Goal: Task Accomplishment & Management: Manage account settings

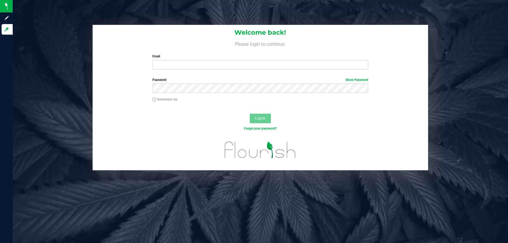
click at [209, 64] on input "Email" at bounding box center [259, 65] width 215 height 10
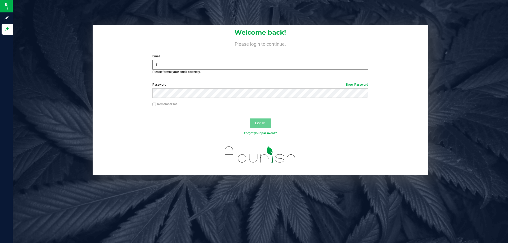
type input "f"
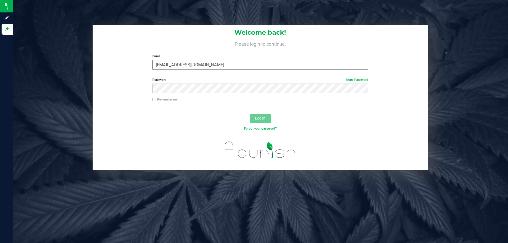
type input "[EMAIL_ADDRESS][DOMAIN_NAME]"
click at [250, 114] on button "Log In" at bounding box center [260, 119] width 21 height 10
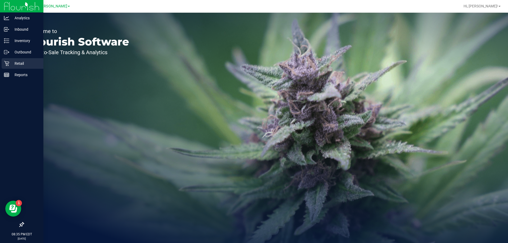
click at [18, 64] on p "Retail" at bounding box center [25, 63] width 32 height 6
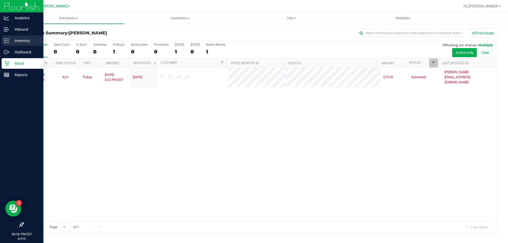
click at [23, 39] on p "Inventory" at bounding box center [25, 41] width 32 height 6
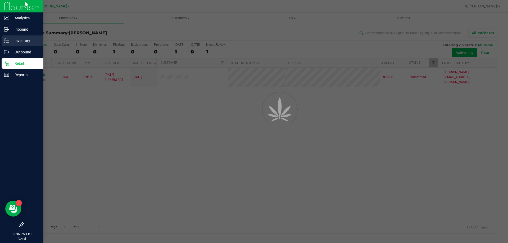
click at [21, 39] on p "Inventory" at bounding box center [25, 41] width 32 height 6
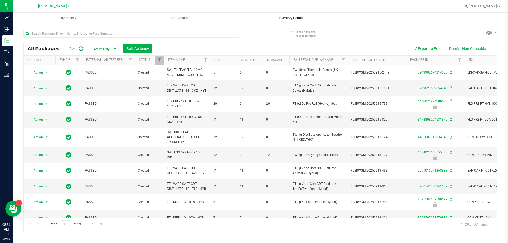
click at [296, 20] on span "Inventory Counts" at bounding box center [290, 18] width 39 height 5
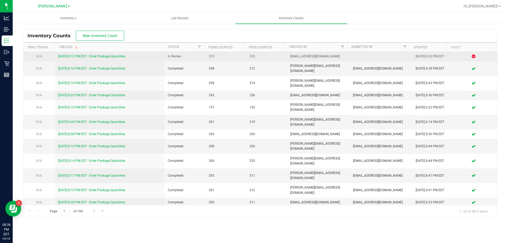
click at [124, 57] on link "[DATE] 8:12 PM EDT - Enter Package Quantities" at bounding box center [91, 56] width 67 height 4
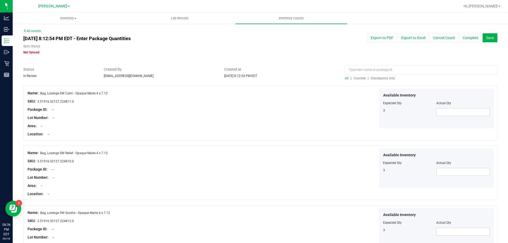
click at [373, 78] on span "Discrepancy only" at bounding box center [382, 78] width 24 height 4
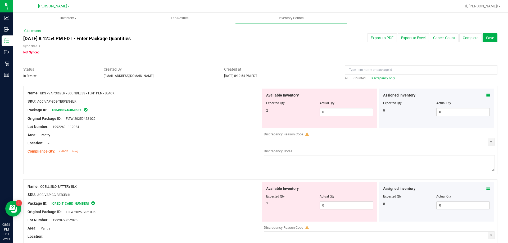
click at [329, 117] on div "Available Inventory Expected Qty Actual Qty 2 0 0" at bounding box center [319, 109] width 115 height 40
click at [336, 113] on span "0 0" at bounding box center [345, 112] width 53 height 8
type input "02"
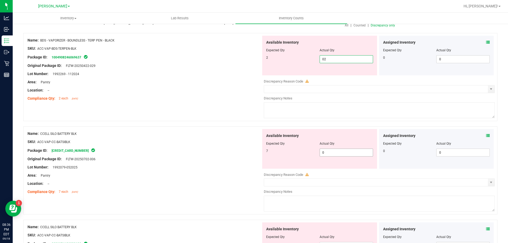
type input "2"
click at [337, 154] on div "Available Inventory Expected Qty Actual Qty 7 0 0" at bounding box center [377, 171] width 233 height 84
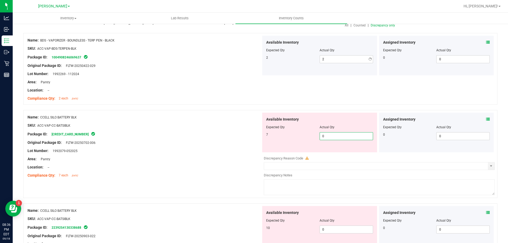
type input "07"
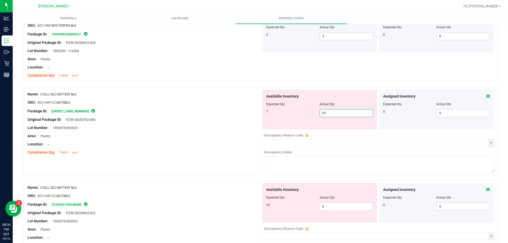
scroll to position [106, 0]
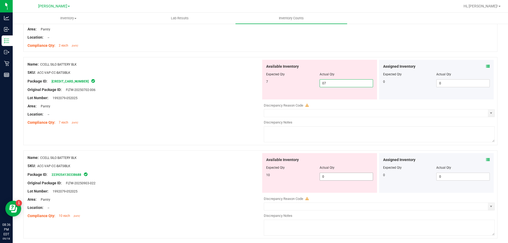
click at [335, 173] on div "Available Inventory Expected Qty Actual Qty 10 0 0" at bounding box center [319, 173] width 115 height 40
type input "7"
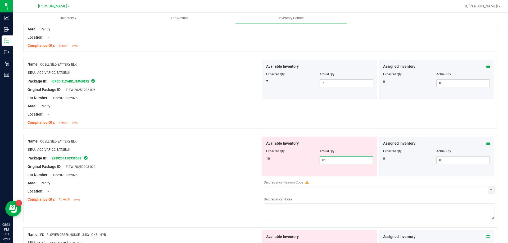
type input "010"
type input "10"
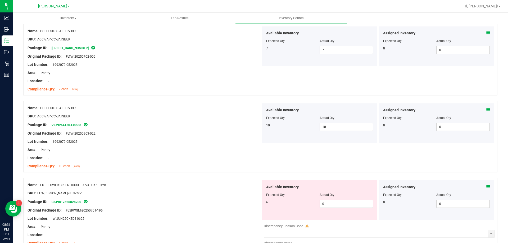
scroll to position [185, 0]
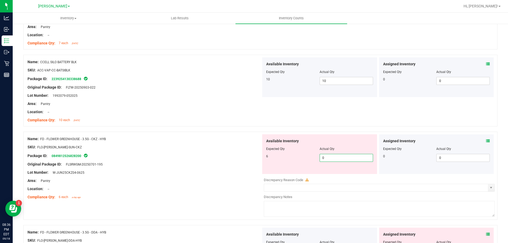
click at [345, 158] on span "0 0" at bounding box center [345, 158] width 53 height 8
type input "06"
type input "6"
drag, startPoint x: 199, startPoint y: 121, endPoint x: 203, endPoint y: 121, distance: 3.7
click at [200, 121] on div "Compliance Qty: 10 each [DATE]" at bounding box center [143, 120] width 233 height 6
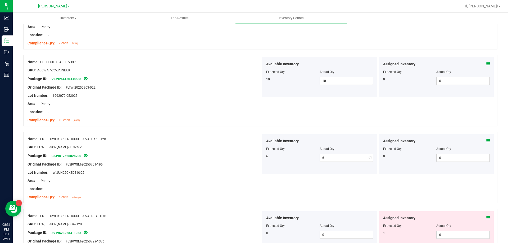
scroll to position [264, 0]
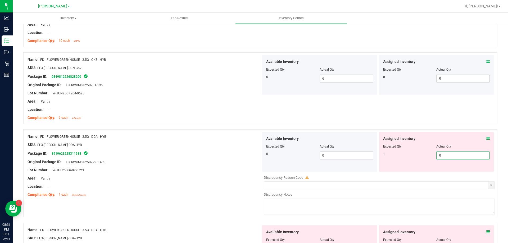
click at [465, 156] on span "0 0" at bounding box center [462, 155] width 53 height 8
type input "01"
drag, startPoint x: 156, startPoint y: 120, endPoint x: 169, endPoint y: 119, distance: 13.2
click at [160, 119] on div "Compliance Qty: 6 each a day ago" at bounding box center [143, 118] width 233 height 6
type input "1"
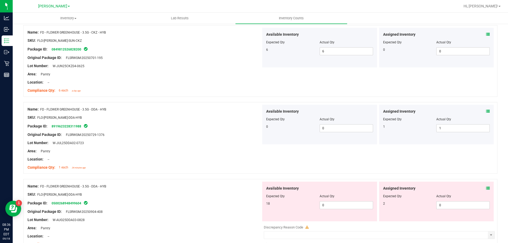
scroll to position [317, 0]
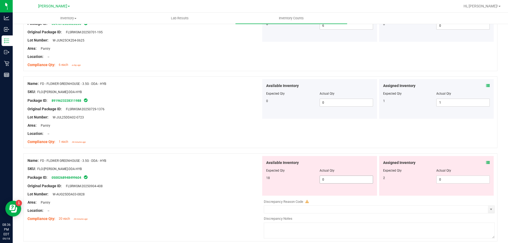
click at [329, 182] on span "0 0" at bounding box center [345, 180] width 53 height 8
type input "018"
type input "18"
drag, startPoint x: 228, startPoint y: 113, endPoint x: 236, endPoint y: 113, distance: 7.9
click at [234, 113] on div at bounding box center [143, 113] width 233 height 3
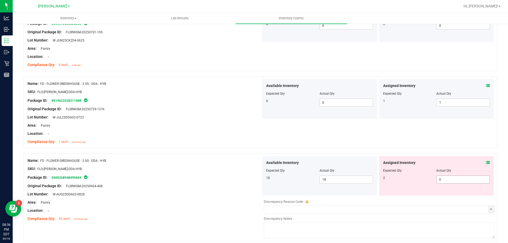
click at [444, 181] on span "0 0" at bounding box center [462, 180] width 53 height 8
type input "02"
type input "2"
drag, startPoint x: 237, startPoint y: 111, endPoint x: 247, endPoint y: 111, distance: 9.8
click at [241, 111] on div "Original Package ID: FLSRWGM-20250729-1376" at bounding box center [143, 109] width 233 height 6
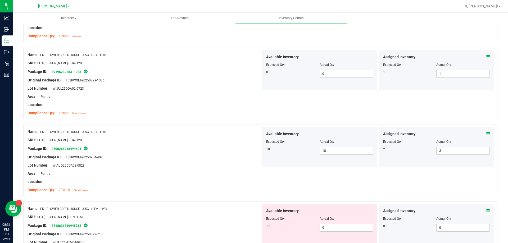
scroll to position [396, 0]
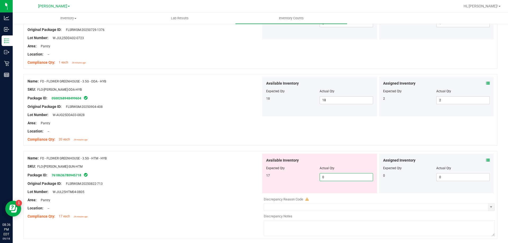
click at [335, 173] on span "0 0" at bounding box center [345, 177] width 53 height 8
type input "017"
click at [245, 97] on div "Package ID: 0500268948499604" at bounding box center [143, 98] width 233 height 6
type input "17"
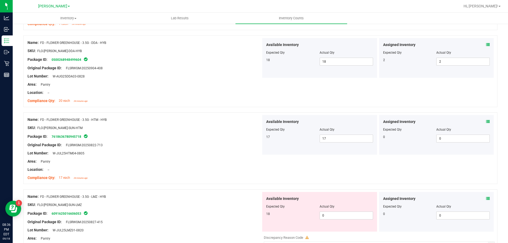
scroll to position [476, 0]
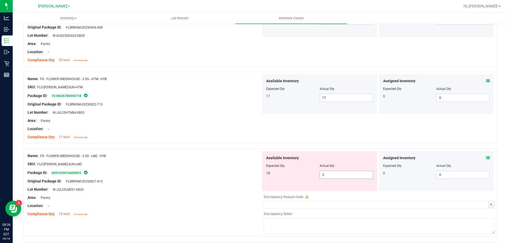
click at [343, 177] on span "0 0" at bounding box center [345, 175] width 53 height 8
type input "018"
type input "18"
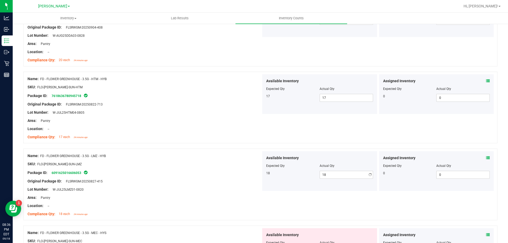
drag, startPoint x: 241, startPoint y: 105, endPoint x: 284, endPoint y: 117, distance: 45.5
click at [241, 105] on div "Original Package ID: FLSRWGM-20250822-713" at bounding box center [143, 105] width 233 height 6
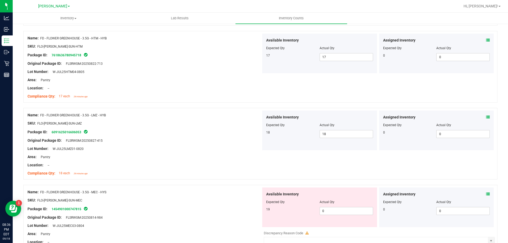
scroll to position [555, 0]
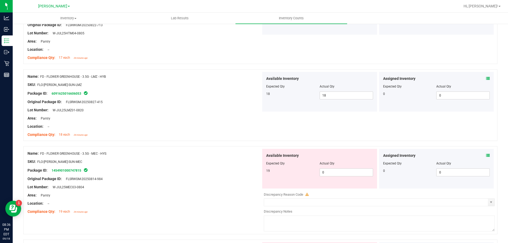
click at [335, 177] on div "Available Inventory Expected Qty Actual Qty 19 0 0" at bounding box center [319, 169] width 115 height 40
click at [335, 174] on span "0 0" at bounding box center [345, 172] width 53 height 8
type input "019"
type input "19"
drag, startPoint x: 184, startPoint y: 72, endPoint x: 201, endPoint y: 79, distance: 18.8
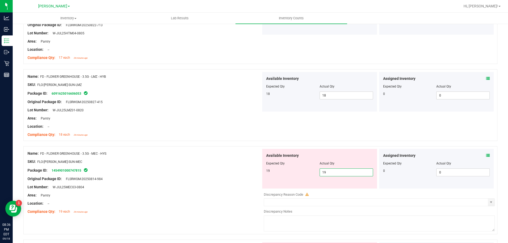
click at [195, 75] on div "Name: FD - FLOWER GREENHOUSE - 3.5G - LMZ - HYB SKU: FLO-[PERSON_NAME]-SUN-LMZ …" at bounding box center [143, 105] width 233 height 67
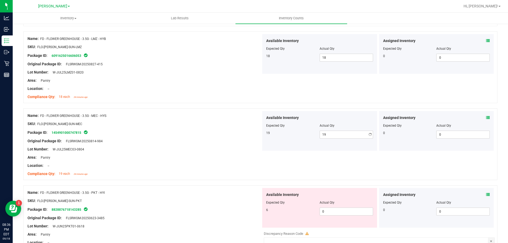
scroll to position [661, 0]
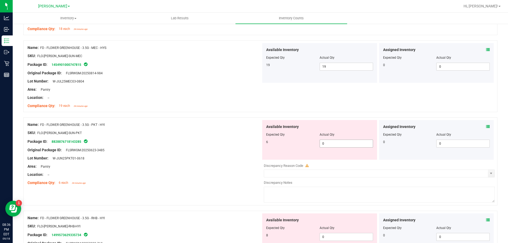
click at [341, 145] on span "0 0" at bounding box center [345, 144] width 53 height 8
type input "06"
click at [158, 80] on div "Name: FD - FLOWER GREENHOUSE - 3.5G - MEC - HYS SKU: FLO-[PERSON_NAME]-SUN-MEC …" at bounding box center [143, 76] width 233 height 67
type input "6"
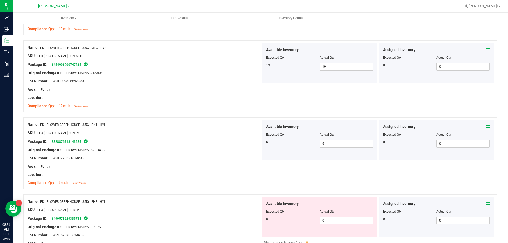
scroll to position [740, 0]
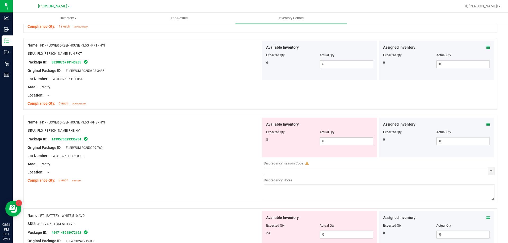
click at [334, 144] on span "0 0" at bounding box center [345, 141] width 53 height 8
type input "08"
type input "8"
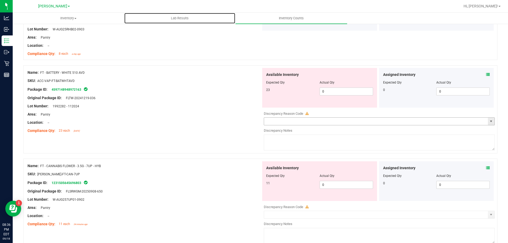
scroll to position [872, 0]
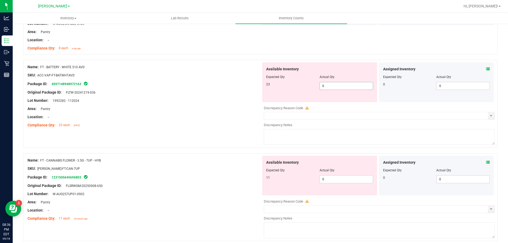
click at [337, 88] on span "0 0" at bounding box center [345, 86] width 53 height 8
type input "023"
type input "23"
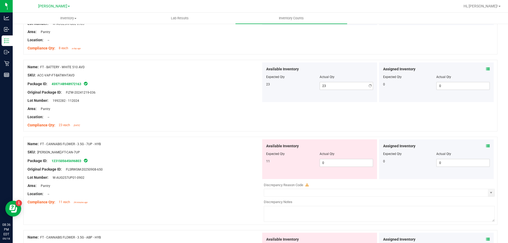
drag, startPoint x: 218, startPoint y: 59, endPoint x: 237, endPoint y: 78, distance: 27.3
click at [218, 59] on div "Name: BDS - VAPORIZER - BOUNDLESS - TERP PEN - BLACK SKU: ACC-VAP-BDS-TERPEN-BL…" at bounding box center [260, 52] width 474 height 1676
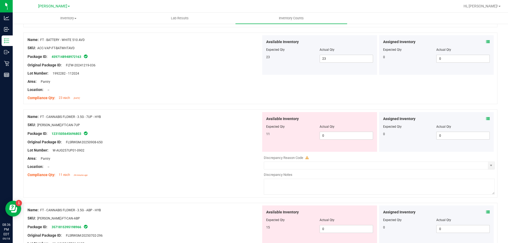
scroll to position [925, 0]
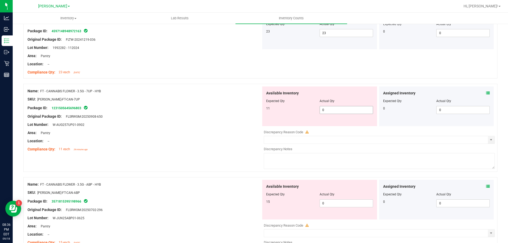
click at [340, 108] on span "0 0" at bounding box center [345, 110] width 53 height 8
type input "011"
type input "11"
drag, startPoint x: 167, startPoint y: 87, endPoint x: 186, endPoint y: 90, distance: 18.4
click at [169, 87] on div "Name: FT - CANNABIS FLOWER - 3.5G - 7UP - HYB SKU: [PERSON_NAME]-FT-CAN-7UP Pac…" at bounding box center [143, 119] width 233 height 67
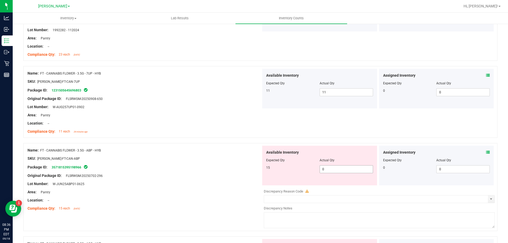
scroll to position [952, 0]
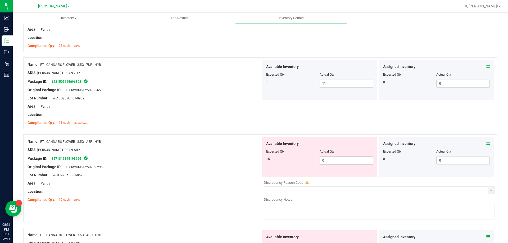
click at [343, 156] on span "0 0" at bounding box center [345, 160] width 53 height 8
click at [340, 160] on span "0 0" at bounding box center [345, 160] width 53 height 8
click at [340, 159] on input "01" at bounding box center [346, 160] width 53 height 7
click at [350, 159] on input "011" at bounding box center [346, 160] width 53 height 7
click at [346, 159] on input "011" at bounding box center [346, 160] width 53 height 7
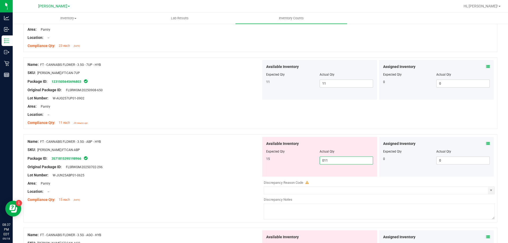
click at [334, 159] on input "011" at bounding box center [346, 160] width 53 height 7
click at [334, 161] on input "011" at bounding box center [346, 160] width 53 height 7
type input "011"
type input "11"
click at [334, 161] on span "11 11" at bounding box center [345, 160] width 53 height 8
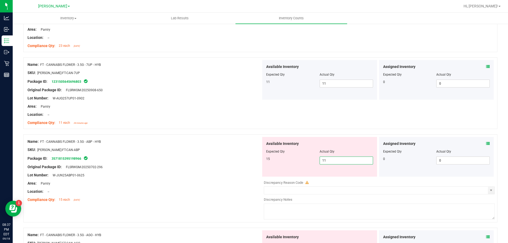
type input "1"
type input "15"
click at [152, 158] on div "Package ID: 3571815395198966" at bounding box center [143, 158] width 233 height 6
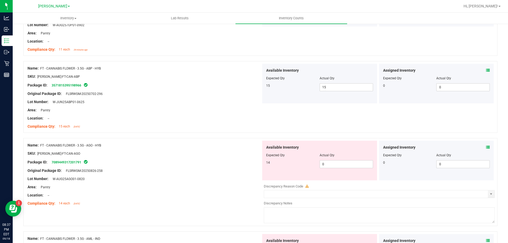
scroll to position [1031, 0]
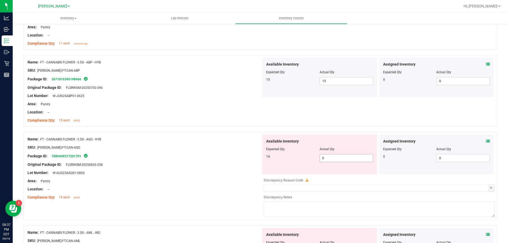
click at [333, 159] on span "0 0" at bounding box center [345, 158] width 53 height 8
type input "014"
type input "14"
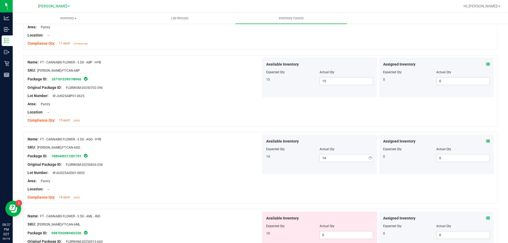
click at [259, 136] on div "Name: FT - CANNABIS FLOWER - 3.5G - AGO - HYB" at bounding box center [143, 139] width 233 height 6
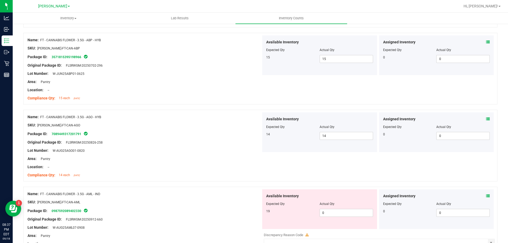
scroll to position [1084, 0]
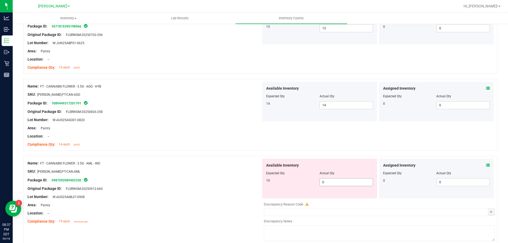
click at [335, 182] on span "0 0" at bounding box center [345, 182] width 53 height 8
type input "019"
type input "19"
click at [201, 117] on div "Lot Number: W-AUG25AGO01-0820" at bounding box center [143, 120] width 233 height 6
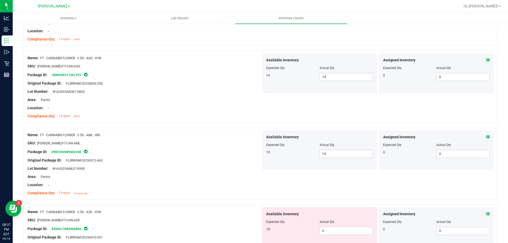
scroll to position [1163, 0]
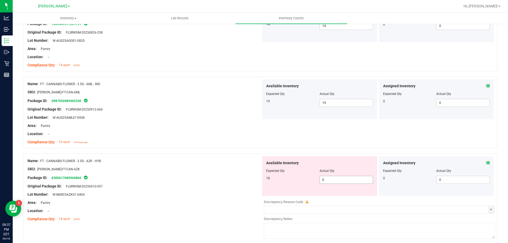
click at [335, 178] on span "0 0" at bounding box center [345, 180] width 53 height 8
type input "018"
type input "18"
click at [255, 126] on div "Area: Pantry" at bounding box center [143, 126] width 233 height 6
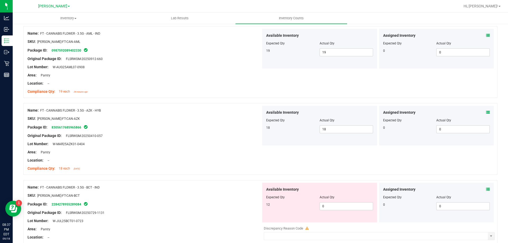
scroll to position [1216, 0]
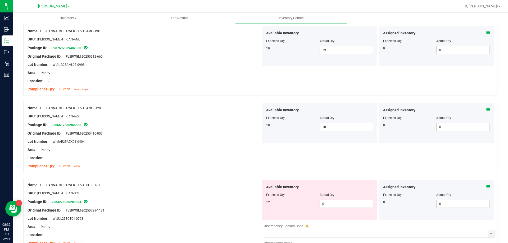
click at [333, 208] on div "Available Inventory Expected Qty Actual Qty 12 0 0" at bounding box center [319, 200] width 115 height 40
click at [333, 205] on span "0 0" at bounding box center [345, 204] width 53 height 8
type input "012"
type input "12"
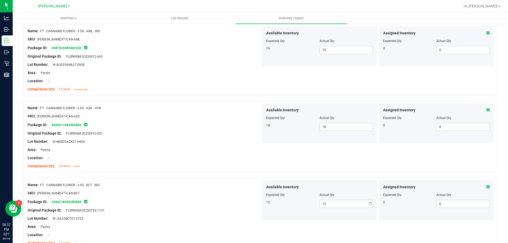
click at [256, 183] on div "Name: FT - CANNABIS FLOWER - 3.5G - BCT - IND" at bounding box center [143, 185] width 233 height 6
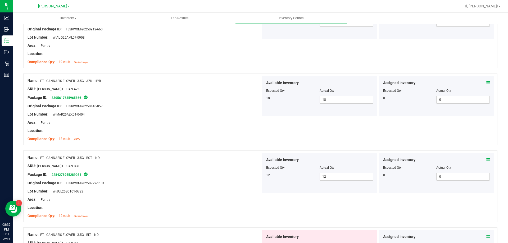
scroll to position [1269, 0]
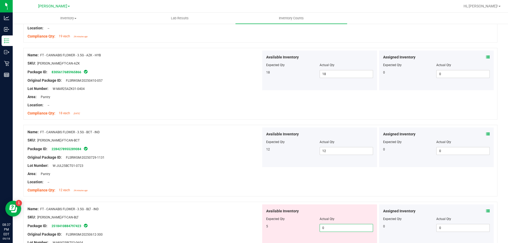
click at [336, 228] on span "0 0" at bounding box center [345, 228] width 53 height 8
type input "05"
type input "5"
click at [224, 152] on div at bounding box center [143, 153] width 233 height 3
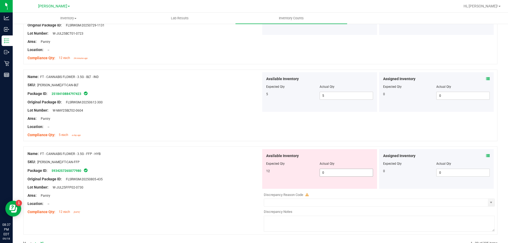
click at [336, 169] on span "0 0" at bounding box center [345, 173] width 53 height 8
type input "012"
type input "12"
click at [206, 159] on div "Name: FT - CANNABIS FLOWER - 3.5G - FFP - HYB SKU: [PERSON_NAME]-FT-CAN-FFP Pac…" at bounding box center [143, 182] width 233 height 67
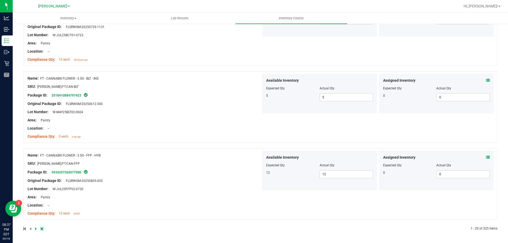
click at [36, 228] on link at bounding box center [36, 229] width 2 height 4
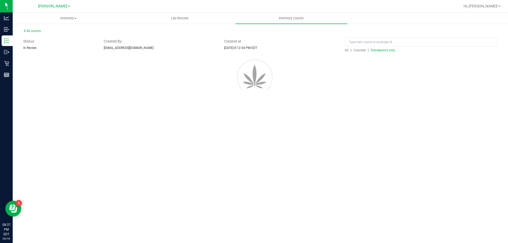
scroll to position [0, 0]
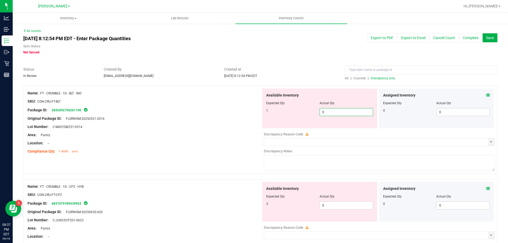
click at [337, 114] on span "0 0" at bounding box center [345, 112] width 53 height 8
type input "01"
type input "1"
click at [173, 109] on div "Package ID: 2835492750261190" at bounding box center [143, 110] width 233 height 6
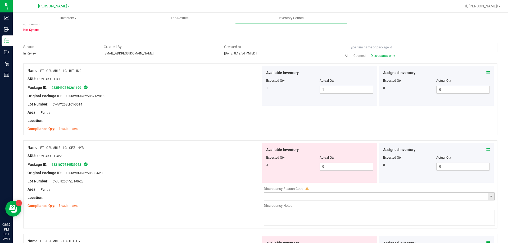
scroll to position [53, 0]
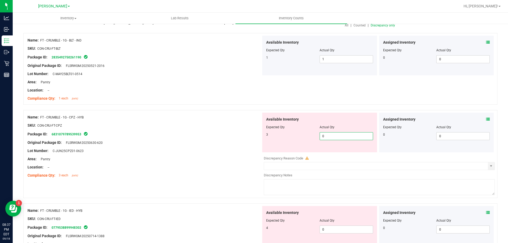
click at [341, 137] on span "0 0" at bounding box center [345, 136] width 53 height 8
type input "03"
click at [160, 116] on div "Name: FT - CRUMBLE - 1G - CPZ - HYB" at bounding box center [143, 117] width 233 height 6
type input "3"
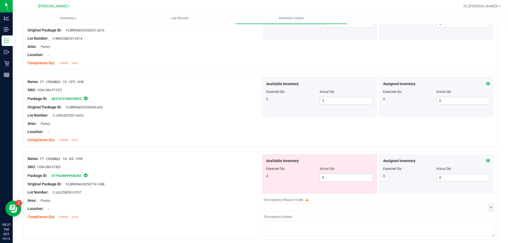
scroll to position [106, 0]
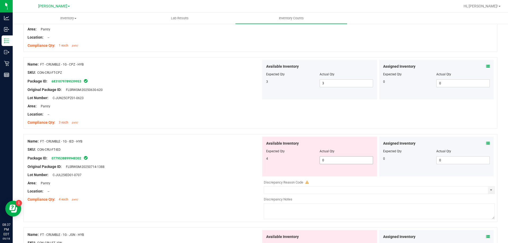
click at [333, 160] on span "0 0" at bounding box center [345, 160] width 53 height 8
type input "04"
type input "4"
click at [186, 112] on div "Location: --" at bounding box center [143, 115] width 233 height 6
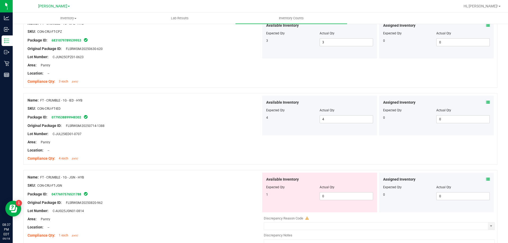
scroll to position [185, 0]
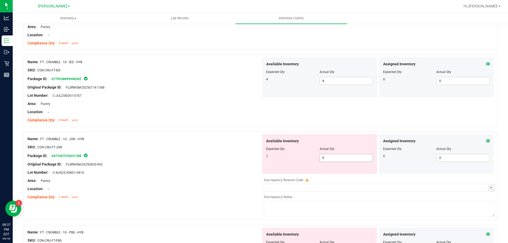
click at [328, 159] on span "0 0" at bounding box center [345, 158] width 53 height 8
type input "01"
type input "1"
click at [189, 137] on div "Name: FT - CRUMBLE - 1G - JGN - HYB" at bounding box center [143, 139] width 233 height 6
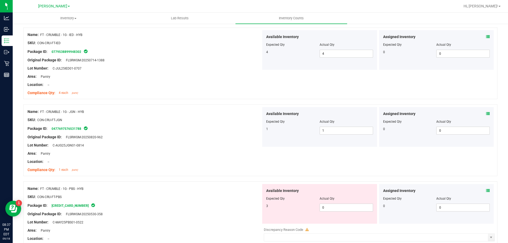
scroll to position [238, 0]
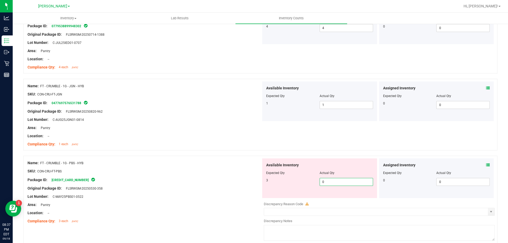
click at [341, 179] on span "0 0" at bounding box center [345, 182] width 53 height 8
type input "03"
type input "3"
drag, startPoint x: 181, startPoint y: 142, endPoint x: 242, endPoint y: 153, distance: 62.3
click at [184, 142] on div "Compliance Qty: 1 each [DATE]" at bounding box center [143, 144] width 233 height 6
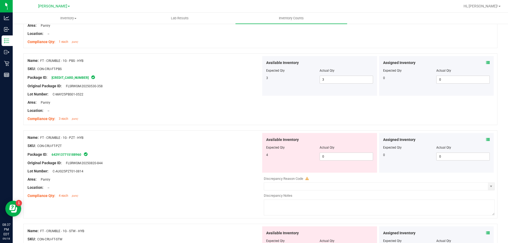
scroll to position [344, 0]
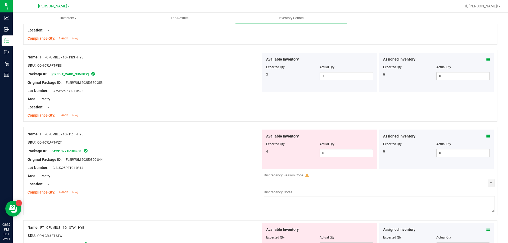
click at [342, 151] on span "0 0" at bounding box center [345, 153] width 53 height 8
type input "04"
type input "4"
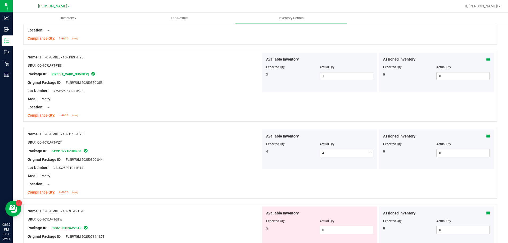
click at [198, 112] on div at bounding box center [143, 111] width 233 height 3
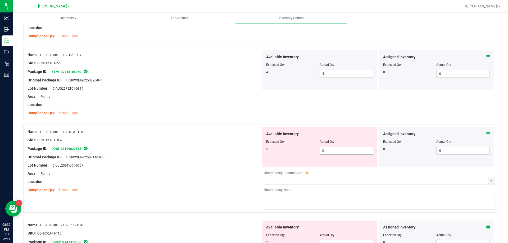
click at [346, 148] on span "0 0" at bounding box center [345, 151] width 53 height 8
type input "05"
type input "5"
click at [195, 116] on div "Name: FT - CRUMBLE - 1G - PZT - HYB SKU: CON-CRU-FT-PZT Package ID: 64291377151…" at bounding box center [143, 83] width 233 height 67
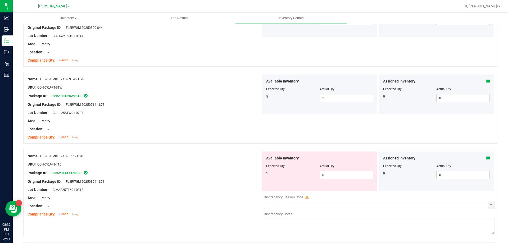
scroll to position [476, 0]
drag, startPoint x: 339, startPoint y: 170, endPoint x: 338, endPoint y: 175, distance: 5.6
click at [339, 174] on div "Available Inventory Expected Qty Actual Qty 1 0 0" at bounding box center [319, 171] width 115 height 40
click at [337, 176] on span "0 0" at bounding box center [345, 175] width 53 height 8
type input "01"
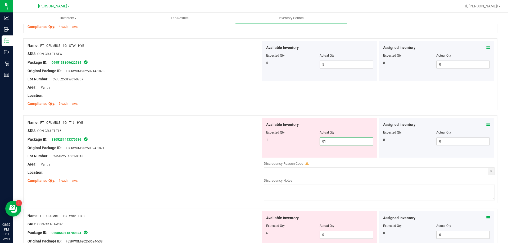
scroll to position [555, 0]
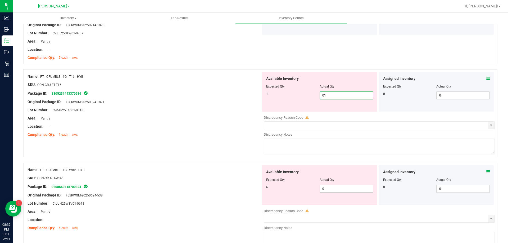
click at [334, 188] on div "Available Inventory Expected Qty Actual Qty 6 0 0" at bounding box center [319, 185] width 115 height 40
type input "1"
type input "06"
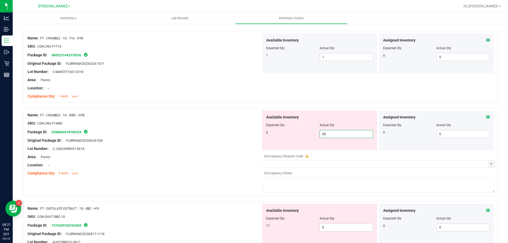
scroll to position [634, 0]
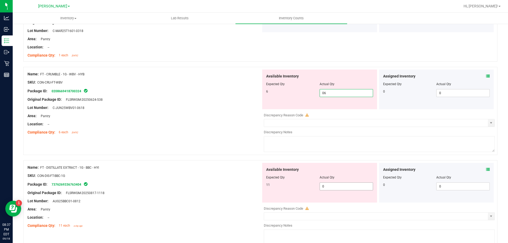
type input "6"
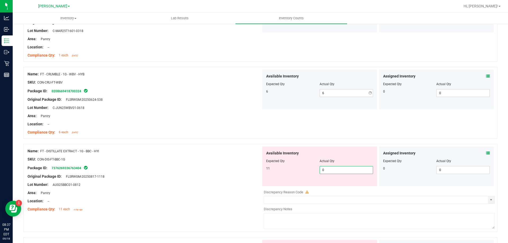
drag, startPoint x: 339, startPoint y: 185, endPoint x: 313, endPoint y: 182, distance: 26.4
click at [339, 185] on div "Available Inventory Expected Qty Actual Qty 11 0 0" at bounding box center [319, 166] width 115 height 40
type input "011"
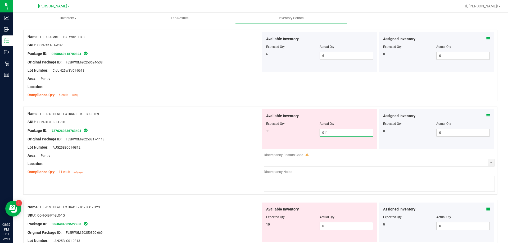
scroll to position [740, 0]
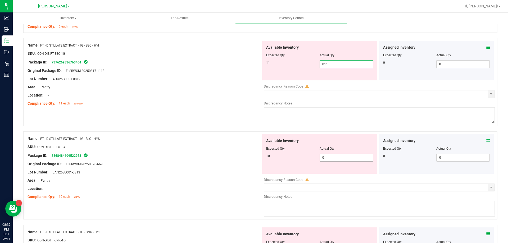
type input "11"
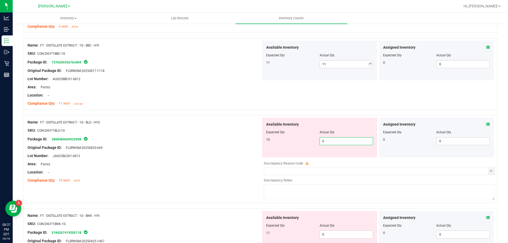
click at [333, 156] on div "Available Inventory Expected Qty Actual Qty 10 0 0" at bounding box center [319, 138] width 115 height 40
type input "010"
type input "10"
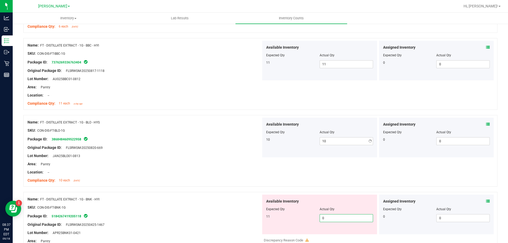
click at [342, 232] on div "Available Inventory Expected Qty Actual Qty 11 0 0" at bounding box center [319, 215] width 115 height 40
type input "011"
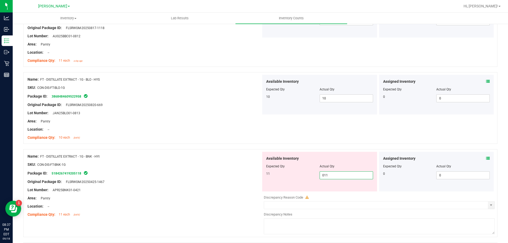
scroll to position [846, 0]
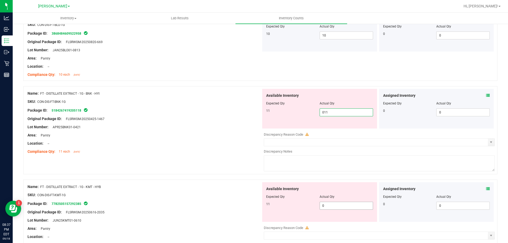
type input "11"
click at [330, 205] on div "Available Inventory Expected Qty Actual Qty 11 0 0" at bounding box center [319, 202] width 115 height 40
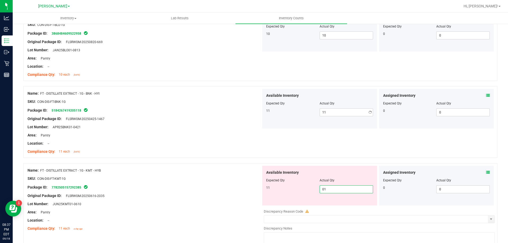
type input "011"
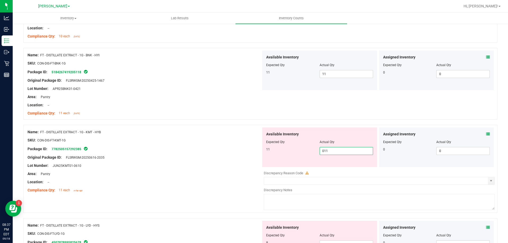
scroll to position [925, 0]
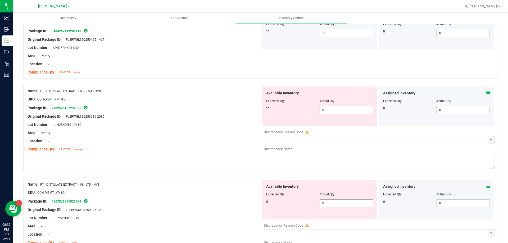
type input "11"
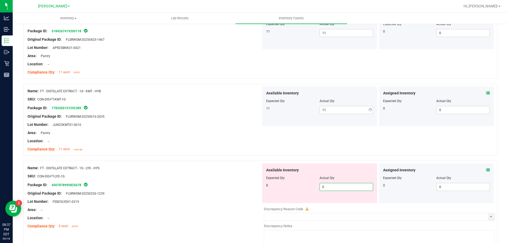
click at [340, 203] on div "Available Inventory Expected Qty Actual Qty 8 0 0" at bounding box center [319, 183] width 115 height 40
type input "08"
type input "8"
click at [238, 143] on div "Location: --" at bounding box center [143, 141] width 233 height 6
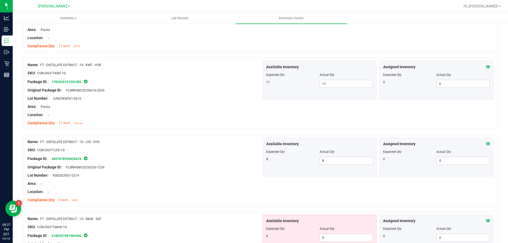
scroll to position [1004, 0]
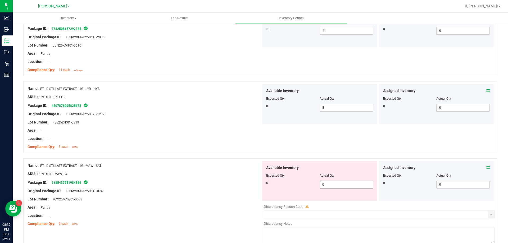
click at [335, 184] on span "0 0" at bounding box center [345, 185] width 53 height 8
type input "06"
type input "6"
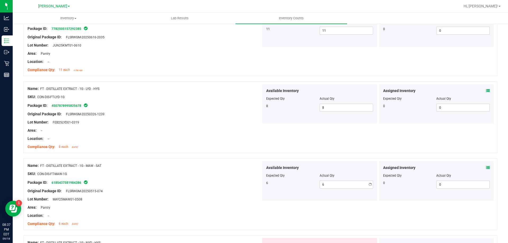
click at [247, 145] on div "Compliance Qty: 8 each [DATE]" at bounding box center [143, 147] width 233 height 6
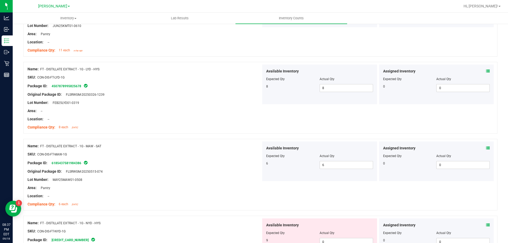
scroll to position [1057, 0]
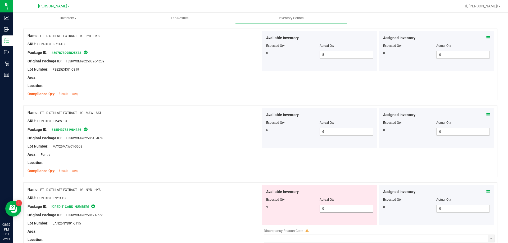
drag, startPoint x: 340, startPoint y: 209, endPoint x: 297, endPoint y: 188, distance: 48.7
click at [339, 209] on span "0 0" at bounding box center [345, 209] width 53 height 8
type input "09"
type input "9"
click at [253, 144] on div "Lot Number: MAY25MAW01-0508" at bounding box center [143, 147] width 233 height 6
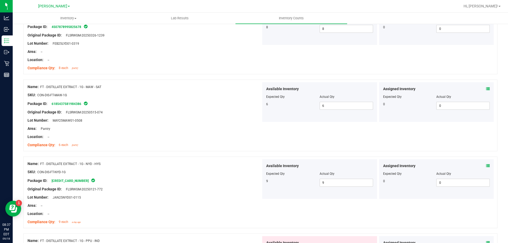
scroll to position [1137, 0]
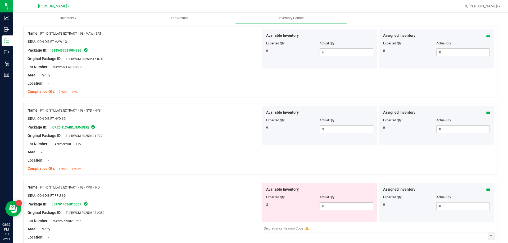
click at [334, 209] on span "0 0" at bounding box center [345, 206] width 53 height 8
type input "02"
type input "2"
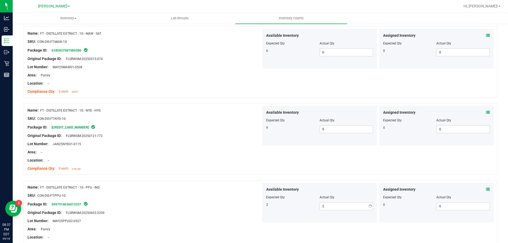
drag, startPoint x: 251, startPoint y: 162, endPoint x: 254, endPoint y: 162, distance: 2.9
click at [252, 162] on div "Location: --" at bounding box center [143, 161] width 233 height 6
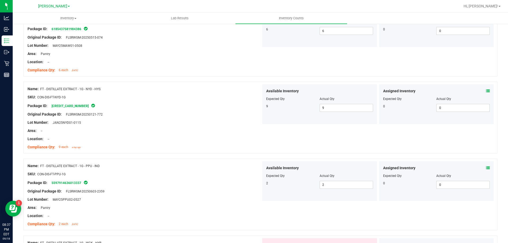
scroll to position [1216, 0]
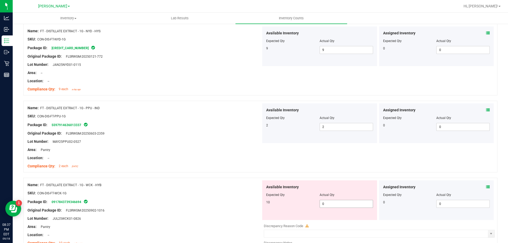
click at [329, 203] on span "0 0" at bounding box center [345, 204] width 53 height 8
type input "010"
type input "10"
click at [229, 187] on div "Name: FT - DISTILLATE EXTRACT - 1G - WCK - HYB" at bounding box center [143, 185] width 233 height 6
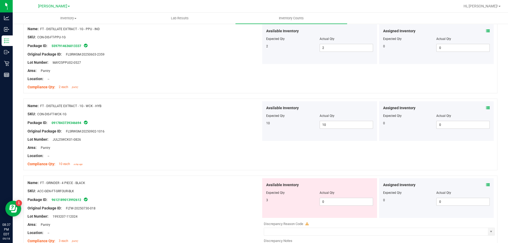
scroll to position [1295, 0]
click at [335, 201] on span "0 0" at bounding box center [345, 201] width 53 height 8
type input "03"
type input "3"
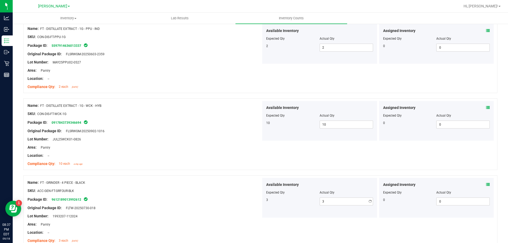
click at [245, 169] on div "Name: FT - DISTILLATE EXTRACT - 1G - WCK - HYB SKU: CON-DIS-FT-WCK-1G Package I…" at bounding box center [260, 134] width 474 height 72
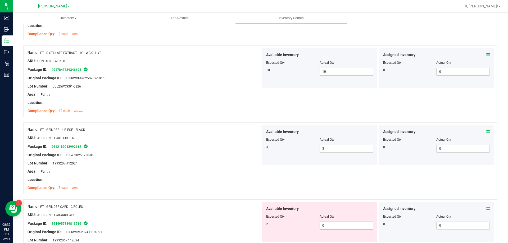
click at [326, 227] on span "0 0" at bounding box center [345, 226] width 53 height 8
type input "02"
type input "2"
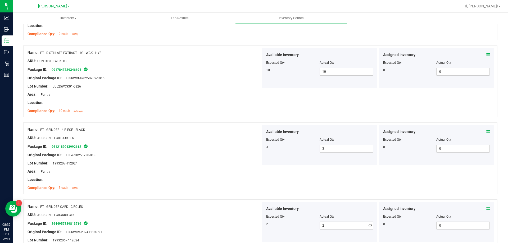
drag, startPoint x: 196, startPoint y: 162, endPoint x: 216, endPoint y: 162, distance: 20.6
click at [198, 162] on div "Lot Number: 1993207-112024" at bounding box center [143, 163] width 233 height 6
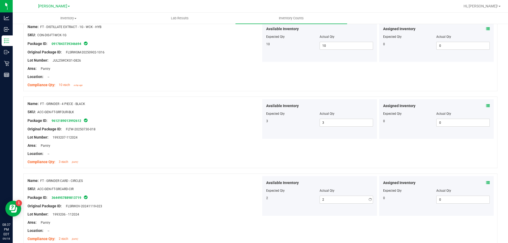
scroll to position [1399, 0]
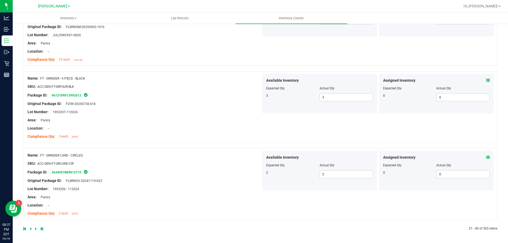
click at [35, 229] on icon at bounding box center [36, 228] width 2 height 3
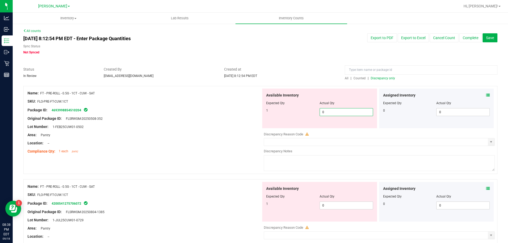
click at [353, 109] on span "0 0" at bounding box center [345, 112] width 53 height 8
type input "01"
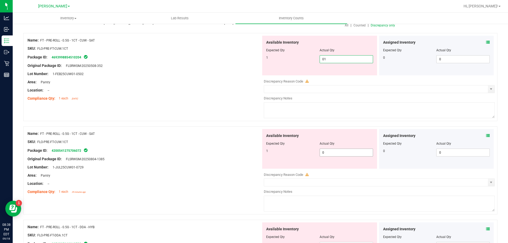
type input "1"
click at [338, 153] on div "Available Inventory Expected Qty Actual Qty 1 0 0" at bounding box center [377, 171] width 233 height 84
type input "01"
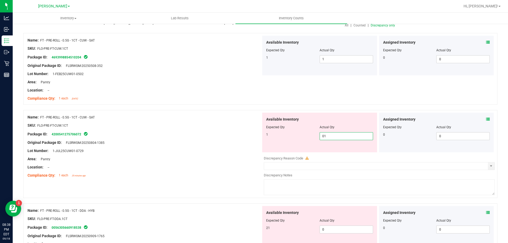
scroll to position [159, 0]
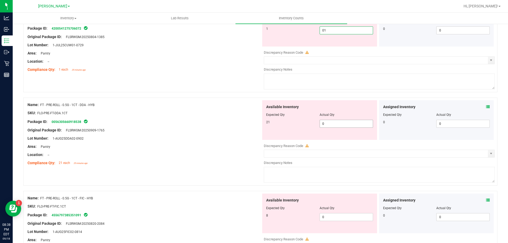
type input "1"
click at [329, 125] on div "Available Inventory Expected Qty Actual Qty 21 0 0" at bounding box center [377, 142] width 233 height 84
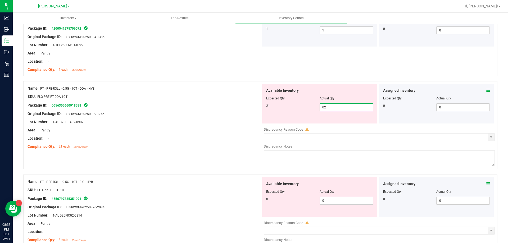
type input "021"
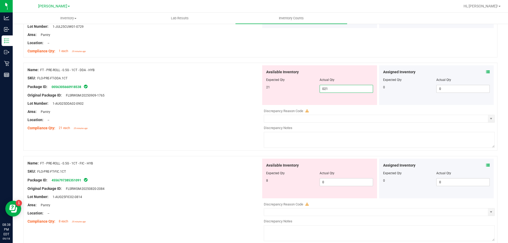
scroll to position [185, 0]
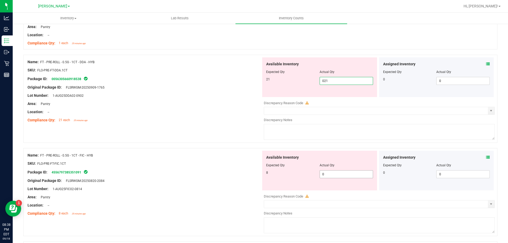
type input "21"
click at [332, 173] on div "Available Inventory Expected Qty Actual Qty 8 0 0" at bounding box center [319, 171] width 115 height 40
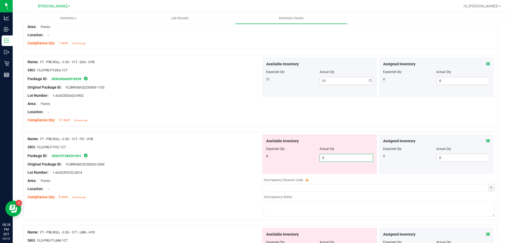
type input "08"
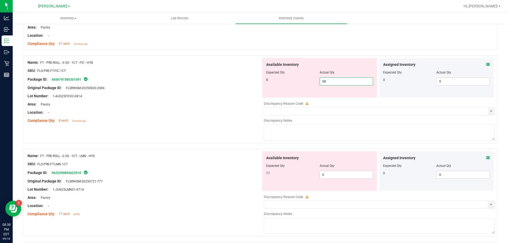
scroll to position [264, 0]
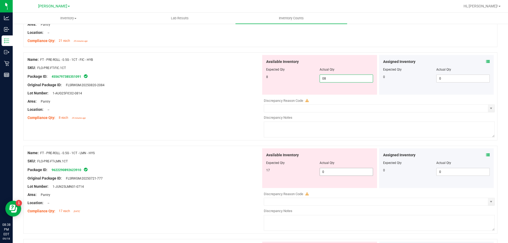
type input "8"
click at [337, 173] on div "Available Inventory Expected Qty Actual Qty 17 0 0" at bounding box center [377, 190] width 233 height 84
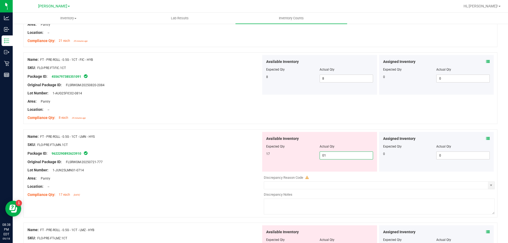
type input "017"
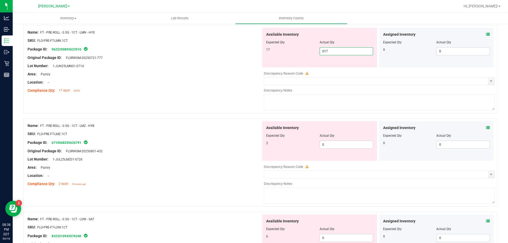
scroll to position [0, 0]
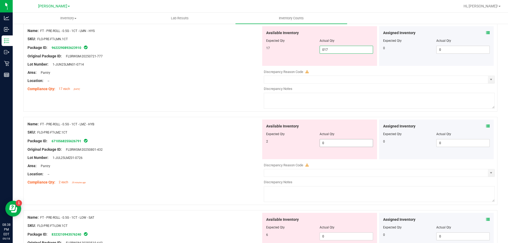
type input "17"
click at [348, 141] on div "Available Inventory Expected Qty Actual Qty 2 0 0" at bounding box center [319, 139] width 115 height 40
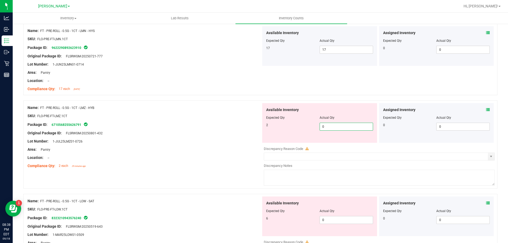
type input "02"
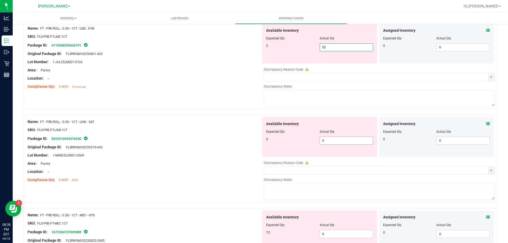
type input "2"
click at [340, 140] on div "Available Inventory Expected Qty Actual Qty 6 0 0" at bounding box center [319, 137] width 115 height 40
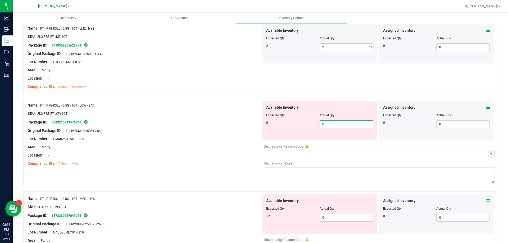
type input "06"
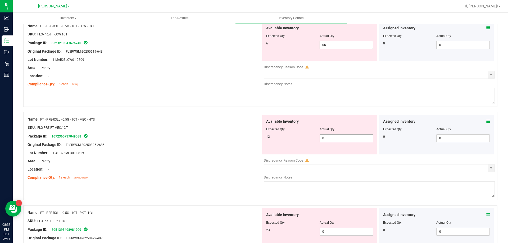
type input "6"
click at [344, 139] on div "Available Inventory Expected Qty Actual Qty 12 0 0" at bounding box center [377, 157] width 233 height 84
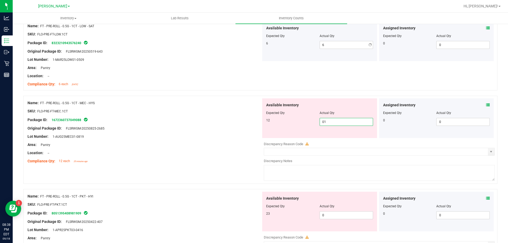
type input "012"
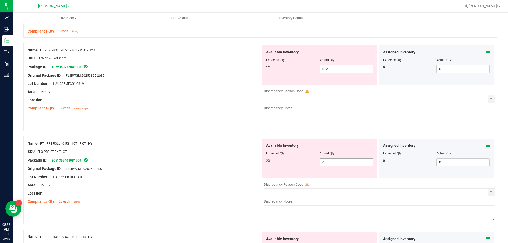
type input "12"
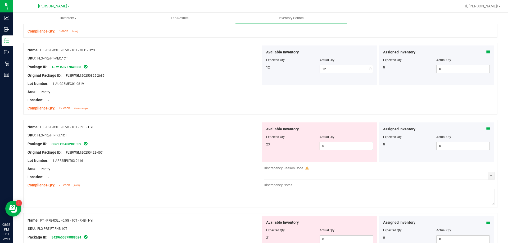
drag, startPoint x: 342, startPoint y: 159, endPoint x: 266, endPoint y: 136, distance: 79.1
click at [341, 159] on div "Available Inventory Expected Qty Actual Qty 23 0 0" at bounding box center [319, 142] width 115 height 40
type input "023"
type input "23"
click at [243, 114] on div "Name: FT - PRE-ROLL - 0.5G - 1CT - MEC - HYS SKU: FLO-PRE-FT-MEC.1CT Package ID…" at bounding box center [260, 79] width 474 height 72
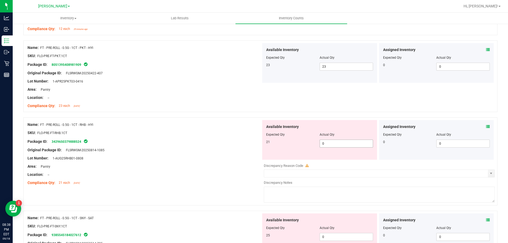
click at [328, 143] on span "0 0" at bounding box center [345, 144] width 53 height 8
type input "021"
type input "21"
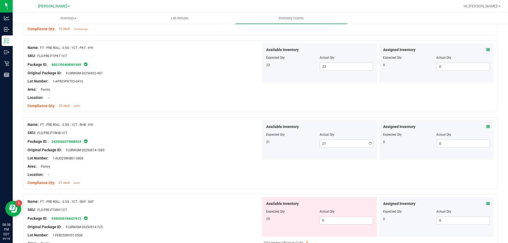
click at [240, 142] on div "Package ID: 3429650379888524" at bounding box center [143, 141] width 233 height 6
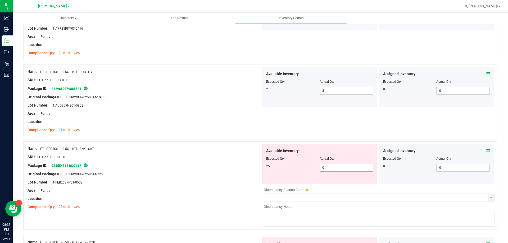
click at [341, 170] on span "0 0" at bounding box center [345, 168] width 53 height 8
type input "025"
type input "25"
click at [226, 127] on div "Compliance Qty: 21 each [DATE]" at bounding box center [143, 130] width 233 height 6
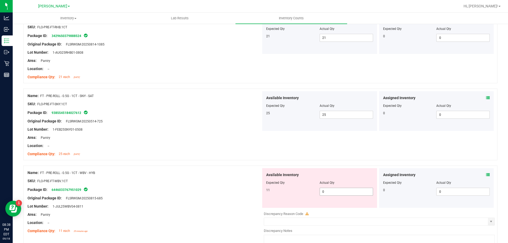
click at [326, 192] on span "0 0" at bounding box center [345, 192] width 53 height 8
type input "011"
type input "11"
click at [188, 149] on div at bounding box center [143, 150] width 233 height 3
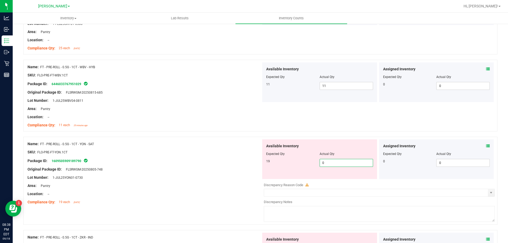
click at [334, 162] on span "0 0" at bounding box center [345, 163] width 53 height 8
type input "019"
type input "19"
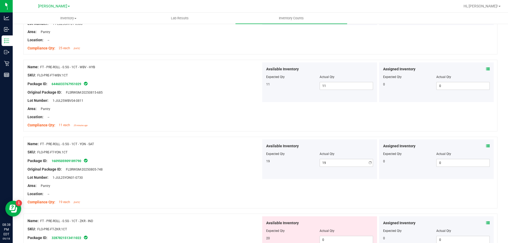
click at [197, 121] on div at bounding box center [143, 121] width 233 height 3
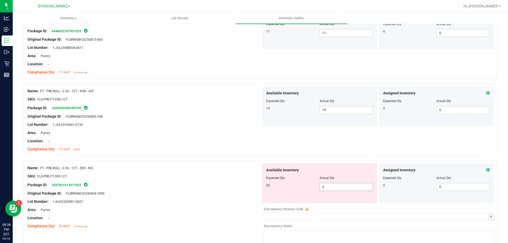
click at [334, 188] on span "0 0" at bounding box center [345, 187] width 53 height 8
type input "020"
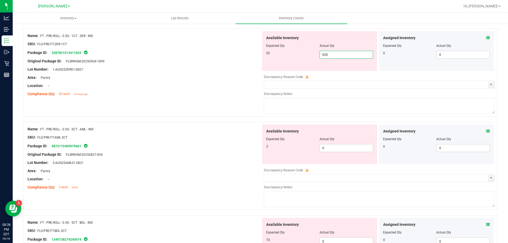
type input "20"
click at [345, 143] on div "Available Inventory Expected Qty Actual Qty 3 0 0" at bounding box center [319, 144] width 115 height 40
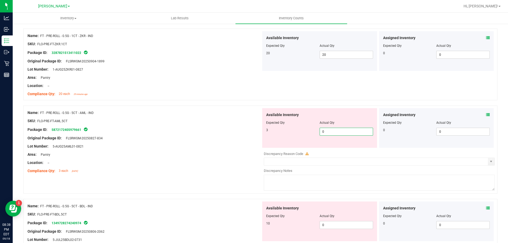
click at [333, 132] on span "0 0" at bounding box center [345, 132] width 53 height 8
type input "03"
type input "3"
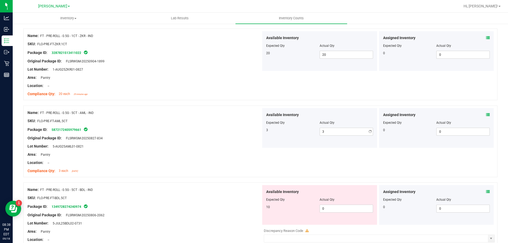
click at [243, 120] on div "SKU: FLO-PRE-FT-AML.5CT" at bounding box center [143, 121] width 233 height 6
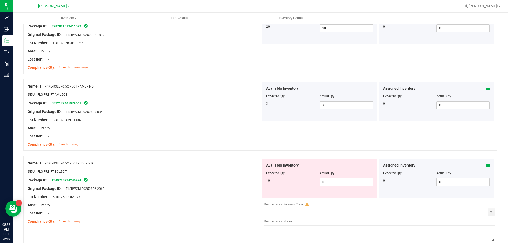
click at [328, 184] on span "0 0" at bounding box center [345, 182] width 53 height 8
type input "010"
type input "10"
click at [196, 130] on div "Area: Pantry" at bounding box center [143, 128] width 233 height 6
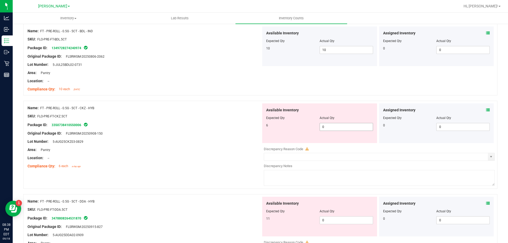
click at [338, 130] on span "0 0" at bounding box center [345, 127] width 53 height 8
type input "06"
type input "6"
click at [257, 96] on div at bounding box center [260, 97] width 474 height 5
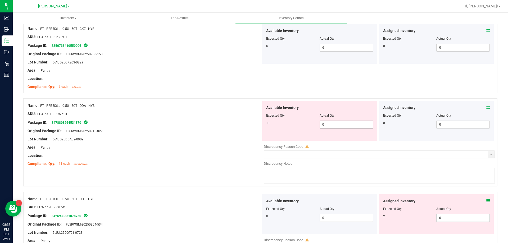
click at [331, 122] on span "0 0" at bounding box center [345, 125] width 53 height 8
type input "011"
type input "11"
click at [225, 113] on div "SKU: FLO-PRE-FT-DDA.5CT" at bounding box center [143, 114] width 233 height 6
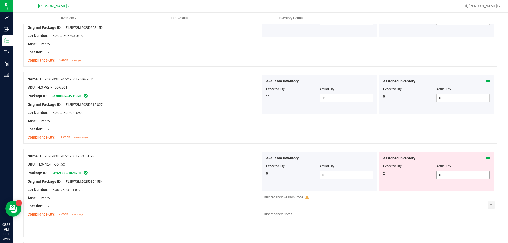
click at [446, 175] on span "0 0" at bounding box center [462, 175] width 53 height 8
type input "02"
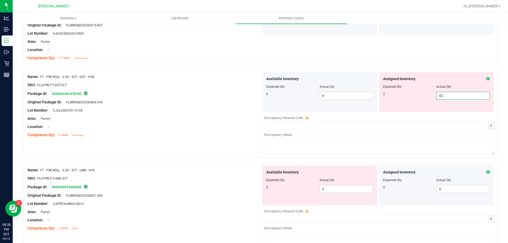
type input "2"
click at [237, 109] on div "Lot Number: 5-JUL25DOT01-0728" at bounding box center [143, 111] width 233 height 6
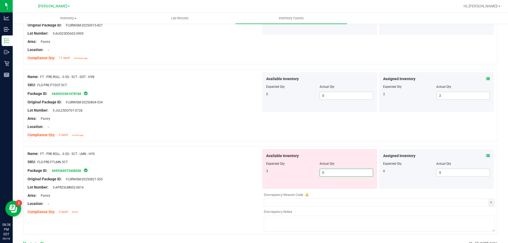
click at [339, 170] on span "0 0" at bounding box center [345, 173] width 53 height 8
type input "03"
type input "3"
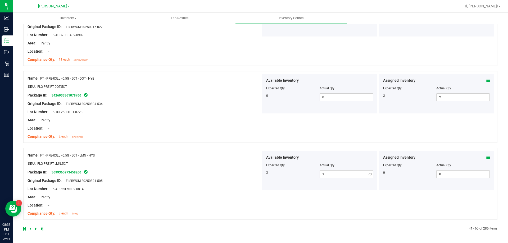
drag, startPoint x: 144, startPoint y: 91, endPoint x: 153, endPoint y: 91, distance: 9.0
click at [144, 90] on div "Name: FT - PRE-ROLL - 0.5G - 5CT - DOT - HYB SKU: FLO-PRE-FT-DOT.5CT Package ID…" at bounding box center [143, 107] width 233 height 67
click at [37, 230] on link at bounding box center [36, 229] width 2 height 4
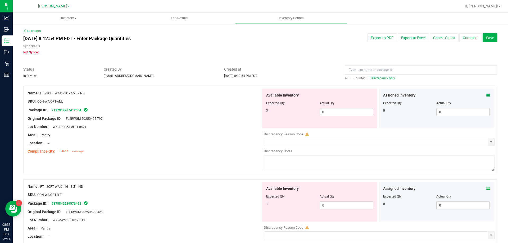
click at [336, 110] on span "0 0" at bounding box center [345, 112] width 53 height 8
type input "03"
type input "3"
drag, startPoint x: 147, startPoint y: 108, endPoint x: 179, endPoint y: 117, distance: 33.4
click at [148, 108] on div "Package ID: 7117919787412064" at bounding box center [143, 110] width 233 height 6
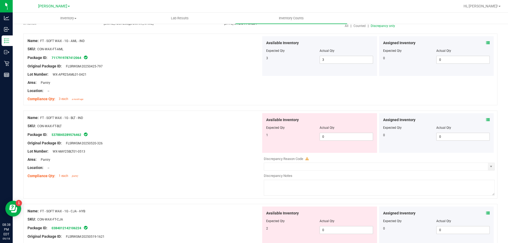
scroll to position [53, 0]
click at [344, 137] on span "0 0" at bounding box center [345, 136] width 53 height 8
type input "01"
type input "1"
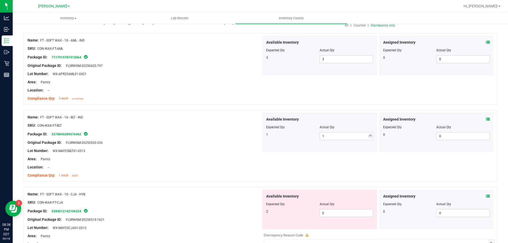
click at [186, 135] on div "Package ID: 5378845289576462" at bounding box center [143, 134] width 233 height 6
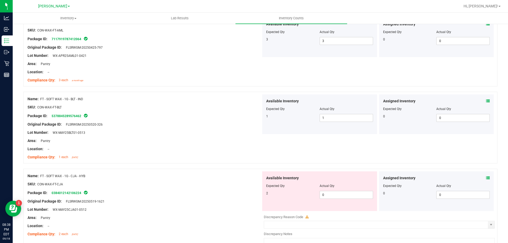
scroll to position [79, 0]
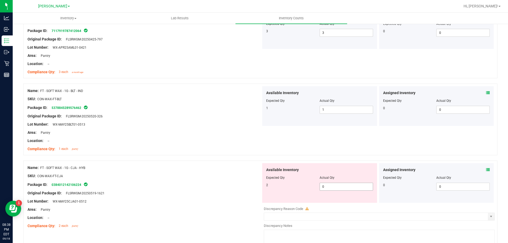
click at [338, 186] on span "0 0" at bounding box center [345, 187] width 53 height 8
type input "02"
type input "2"
click at [194, 162] on div "Name: FT - SOFT WAX - 1G - CJA - HYB SKU: CON-WAX-FT-CJA Package ID: 0384012142…" at bounding box center [260, 204] width 474 height 88
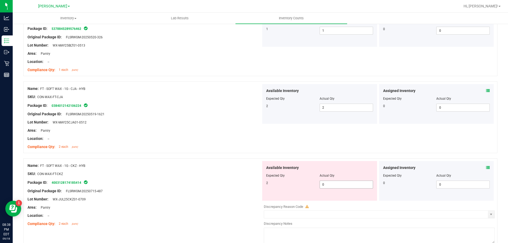
scroll to position [159, 0]
click at [328, 185] on span "0 0" at bounding box center [345, 184] width 53 height 8
type input "02"
type input "2"
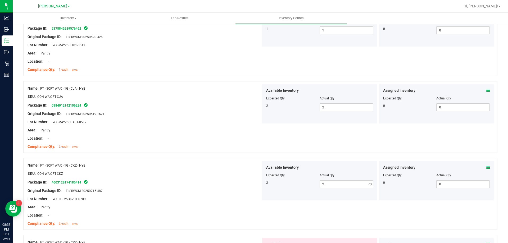
drag, startPoint x: 228, startPoint y: 152, endPoint x: 276, endPoint y: 158, distance: 48.7
click at [228, 152] on div "Name: FT - SOFT WAX - 1G - CJA - HYB SKU: CON-WAX-FT-CJA Package ID: 0384012142…" at bounding box center [260, 117] width 474 height 72
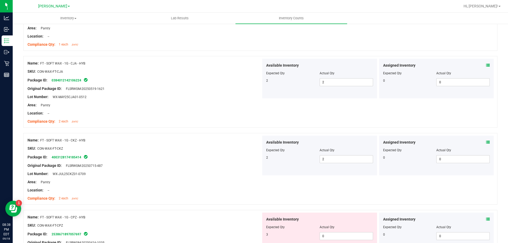
scroll to position [238, 0]
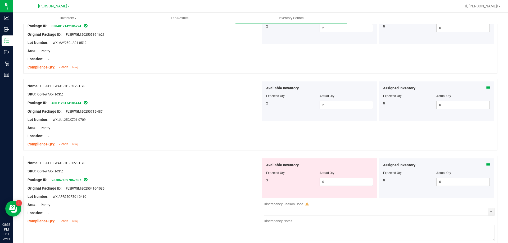
click at [339, 183] on span "0 0" at bounding box center [345, 182] width 53 height 8
type input "03"
type input "3"
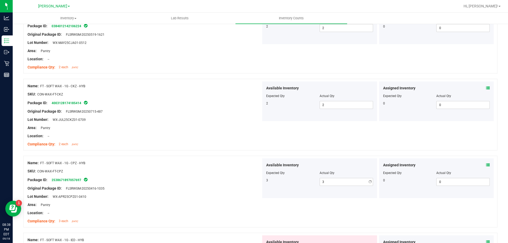
click at [220, 164] on div "Name: FT - SOFT WAX - 1G - CPZ - HYB" at bounding box center [143, 163] width 233 height 6
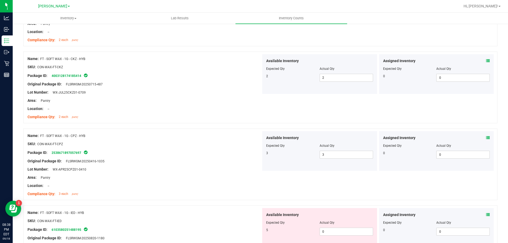
scroll to position [291, 0]
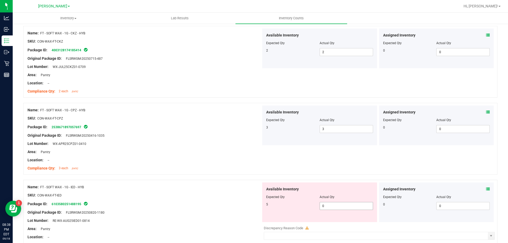
click at [333, 209] on span "0 0" at bounding box center [345, 206] width 53 height 8
type input "05"
type input "5"
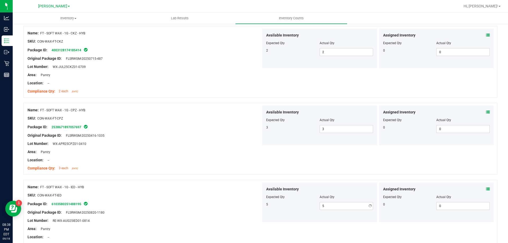
drag, startPoint x: 245, startPoint y: 165, endPoint x: 259, endPoint y: 166, distance: 14.0
click at [245, 165] on div "Compliance Qty: 3 each [DATE]" at bounding box center [143, 168] width 233 height 6
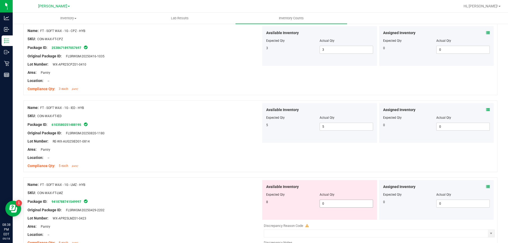
click at [340, 206] on span "0 0" at bounding box center [345, 204] width 53 height 8
type input "08"
type input "8"
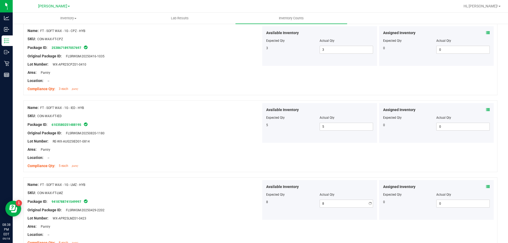
click at [242, 145] on div at bounding box center [143, 145] width 233 height 3
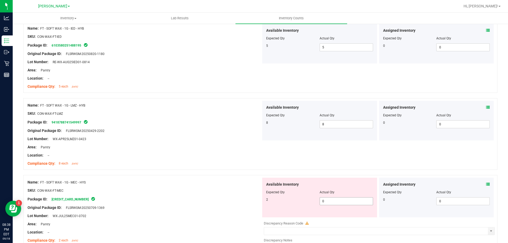
click at [331, 201] on span "0 0" at bounding box center [345, 201] width 53 height 8
type input "02"
type input "2"
drag, startPoint x: 188, startPoint y: 152, endPoint x: 223, endPoint y: 153, distance: 35.2
click at [192, 153] on div "Location: --" at bounding box center [143, 156] width 233 height 6
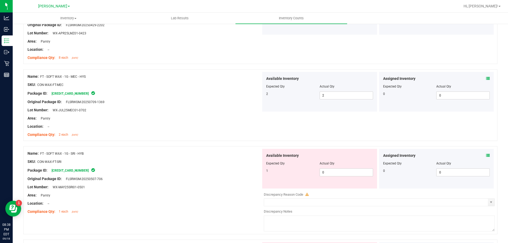
click at [335, 177] on div "Available Inventory Expected Qty Actual Qty 1 0 0" at bounding box center [319, 169] width 115 height 40
click at [322, 173] on span "0 0" at bounding box center [345, 172] width 53 height 8
type input "01"
type input "1"
click at [212, 161] on div "SKU: CON-WAX-FT-SRI" at bounding box center [143, 162] width 233 height 6
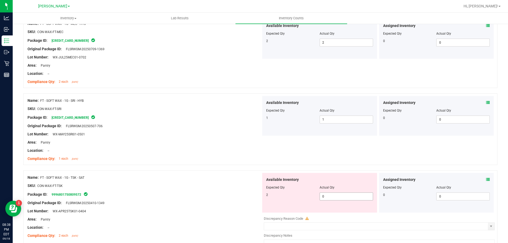
click at [345, 198] on span "0 0" at bounding box center [345, 196] width 53 height 8
type input "02"
type input "2"
drag, startPoint x: 185, startPoint y: 167, endPoint x: 191, endPoint y: 166, distance: 5.6
click at [189, 167] on div at bounding box center [260, 167] width 474 height 5
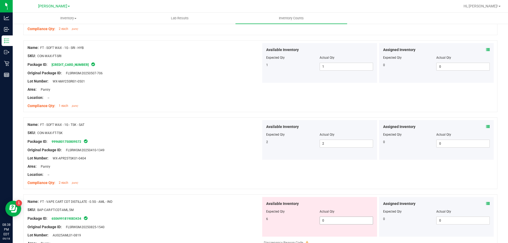
click at [335, 223] on span "0 0" at bounding box center [345, 220] width 53 height 8
type input "06"
type input "6"
click at [262, 157] on div "Available Inventory Expected Qty Actual Qty 2 2 2" at bounding box center [319, 140] width 115 height 40
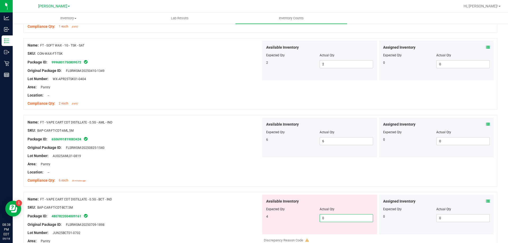
click at [333, 216] on span "0 0" at bounding box center [345, 218] width 53 height 8
type input "04"
type input "4"
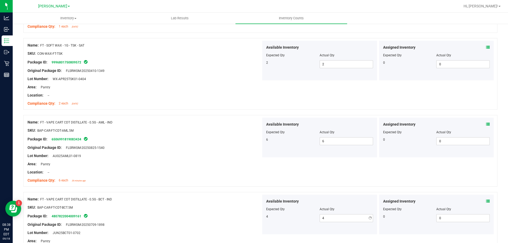
drag, startPoint x: 211, startPoint y: 141, endPoint x: 224, endPoint y: 148, distance: 15.3
click at [211, 141] on div "Package ID: 6506991819083434" at bounding box center [143, 139] width 233 height 6
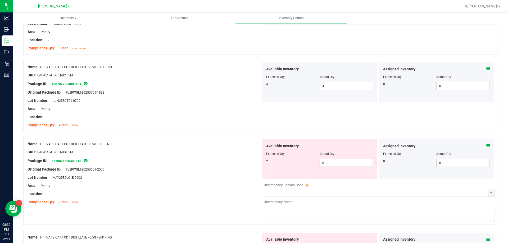
click at [338, 163] on span "0 0" at bounding box center [345, 163] width 53 height 8
type input "02"
type input "2"
click at [202, 135] on div at bounding box center [260, 133] width 474 height 5
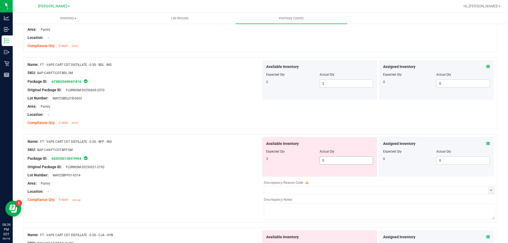
click at [345, 159] on span "0 0" at bounding box center [345, 160] width 53 height 8
type input "05"
type input "5"
drag, startPoint x: 145, startPoint y: 118, endPoint x: 169, endPoint y: 122, distance: 24.1
click at [145, 118] on div at bounding box center [143, 118] width 233 height 3
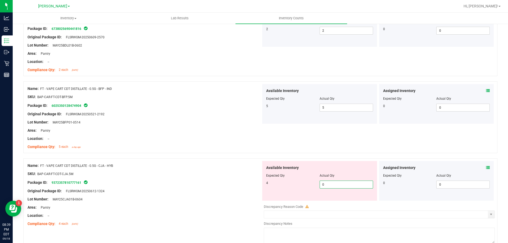
click at [337, 185] on span "0 0" at bounding box center [345, 185] width 53 height 8
type input "04"
type input "4"
drag, startPoint x: 151, startPoint y: 133, endPoint x: 234, endPoint y: 139, distance: 83.0
click at [159, 134] on div "Name: FT - VAPE CART CDT DISTILLATE - 0.5G - BFP - IND SKU: BAP-CAR-FT-CDT-BFP.…" at bounding box center [143, 117] width 233 height 67
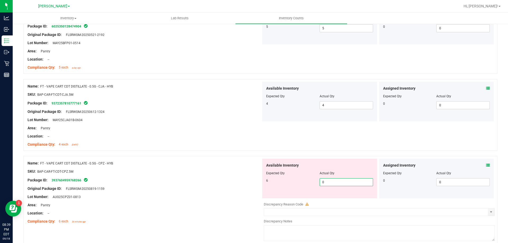
click at [337, 179] on span "0 0" at bounding box center [345, 182] width 53 height 8
type input "06"
type input "6"
click at [213, 154] on div at bounding box center [260, 153] width 474 height 5
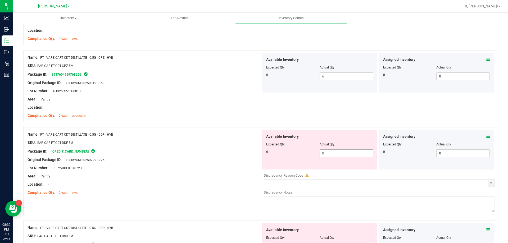
click at [343, 153] on span "0 0" at bounding box center [345, 153] width 53 height 8
type input "06"
type input "6"
click at [192, 145] on div at bounding box center [143, 146] width 233 height 3
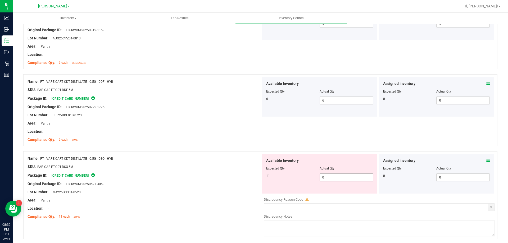
click at [342, 178] on span "0 0" at bounding box center [345, 177] width 53 height 8
type input "011"
type input "11"
click at [195, 153] on div "Name: FT - VAPE CART CDT DISTILLATE - 0.5G - DSO - HYB SKU: BAP-CAR-FT-CDT-DSO.…" at bounding box center [260, 195] width 474 height 88
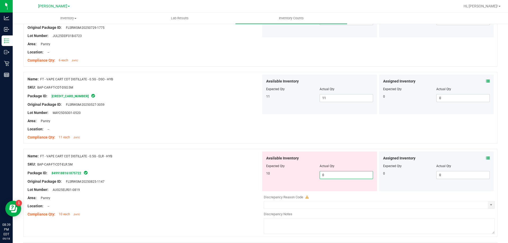
click at [332, 175] on span "0 0" at bounding box center [345, 175] width 53 height 8
type input "010"
type input "10"
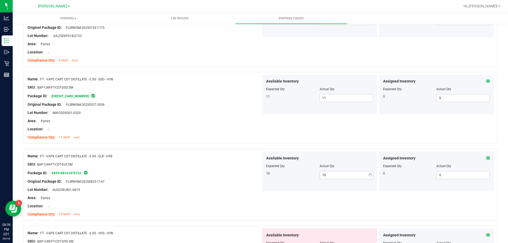
click at [194, 153] on div "Name: FT - VAPE CART CDT DISTILLATE - 0.5G - ELR - HYB SKU: BAP-CAR-FT-CDT-ELR.…" at bounding box center [143, 184] width 233 height 67
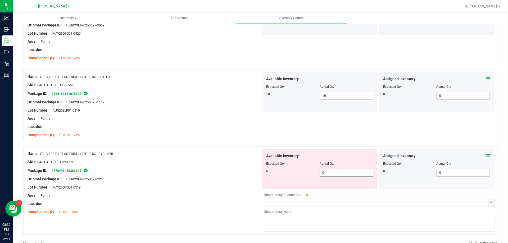
click at [336, 172] on span "0 0" at bounding box center [345, 173] width 53 height 8
type input "03"
type input "3"
click at [216, 137] on div "Compliance Qty: 10 each [DATE]" at bounding box center [143, 135] width 233 height 6
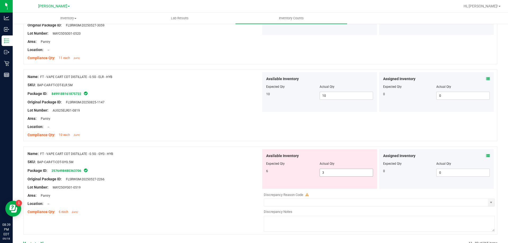
click at [331, 169] on span "3 3" at bounding box center [345, 173] width 53 height 8
type input "6"
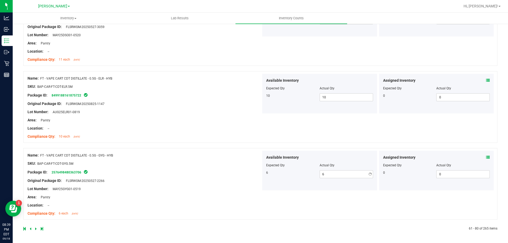
click at [203, 148] on div "Name: FT - VAPE CART CDT DISTILLATE - 0.5G - GYG - HYB SKU: BAP-CAR-FT-CDT-GYG.…" at bounding box center [260, 184] width 474 height 72
click at [35, 228] on icon at bounding box center [36, 228] width 2 height 3
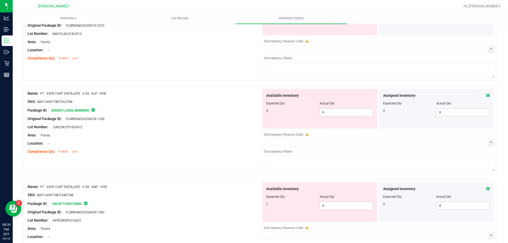
scroll to position [0, 0]
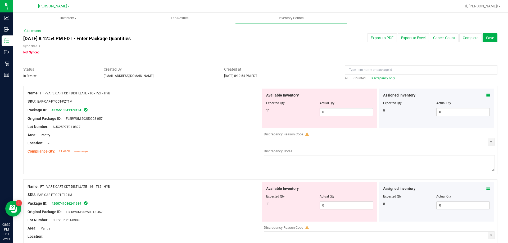
click at [343, 113] on span "0 0" at bounding box center [345, 112] width 53 height 8
type input "011"
type input "11"
click at [206, 110] on div "Package ID: 4375513343379134" at bounding box center [143, 110] width 233 height 6
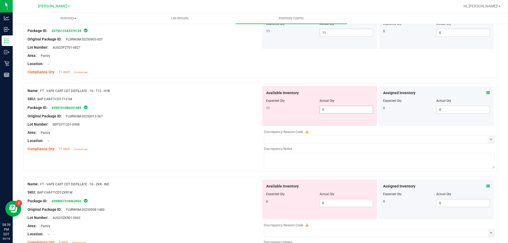
click at [331, 111] on span "0 0" at bounding box center [345, 110] width 53 height 8
type input "011"
type input "11"
click at [241, 126] on div "Lot Number: SEP25T1201-0908" at bounding box center [143, 125] width 233 height 6
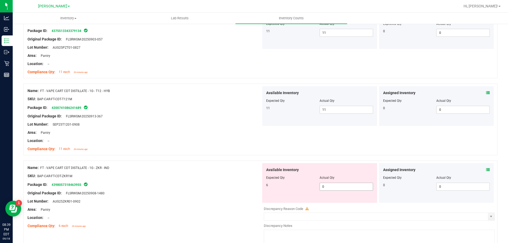
click at [335, 185] on span "0 0" at bounding box center [345, 187] width 53 height 8
type input "06"
type input "6"
click at [220, 155] on div at bounding box center [260, 157] width 474 height 5
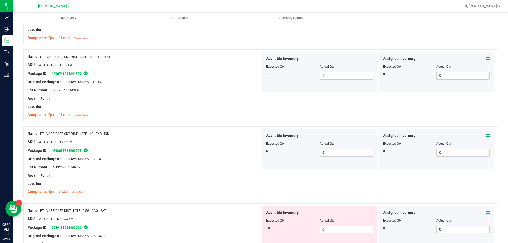
scroll to position [159, 0]
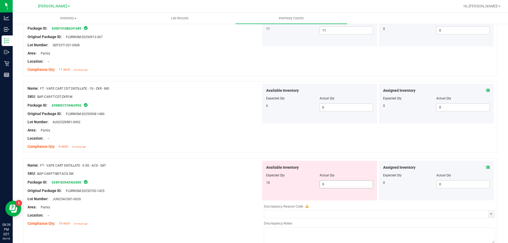
click at [341, 183] on span "0 0" at bounding box center [345, 184] width 53 height 8
type input "010"
type input "10"
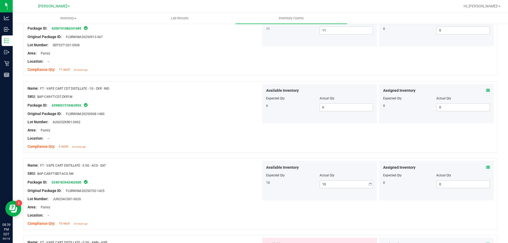
drag, startPoint x: 156, startPoint y: 138, endPoint x: 198, endPoint y: 154, distance: 44.8
click at [163, 140] on div "Location: --" at bounding box center [143, 139] width 233 height 6
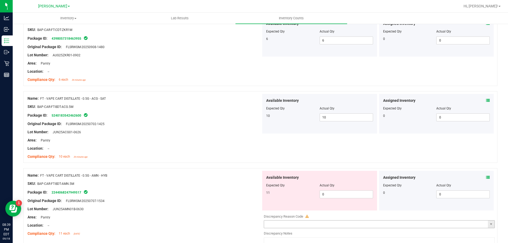
scroll to position [264, 0]
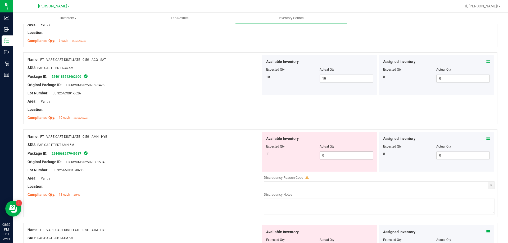
click at [332, 154] on span "0 0" at bounding box center [345, 155] width 53 height 8
click at [332, 154] on input "0" at bounding box center [346, 155] width 53 height 7
type input "11"
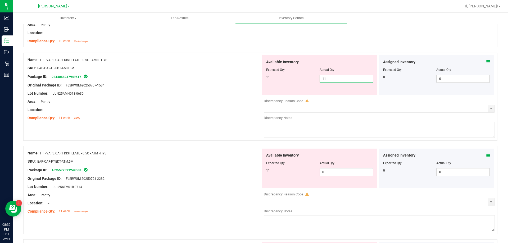
scroll to position [344, 0]
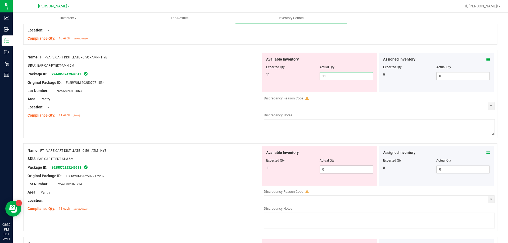
type input "11"
click at [345, 170] on div "Available Inventory Expected Qty Actual Qty 11 0 0" at bounding box center [377, 188] width 233 height 84
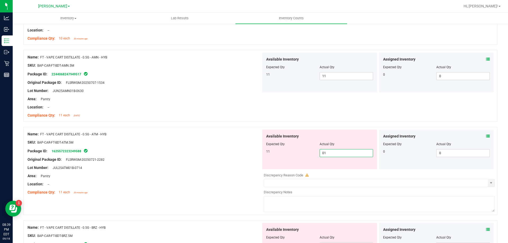
type input "011"
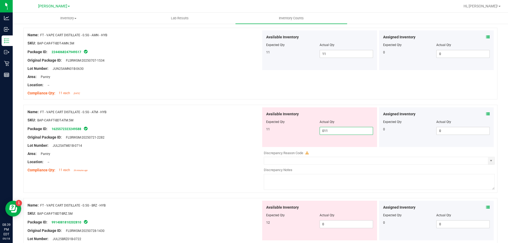
scroll to position [396, 0]
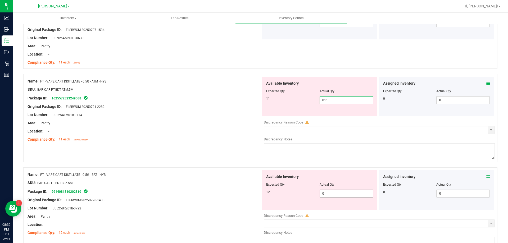
type input "11"
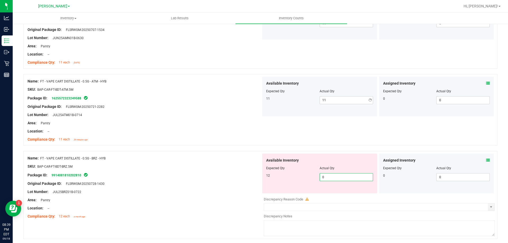
click at [347, 196] on div "Available Inventory Expected Qty Actual Qty 12 0 0" at bounding box center [377, 196] width 233 height 84
type input "012"
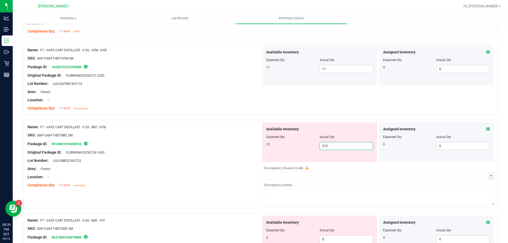
scroll to position [476, 0]
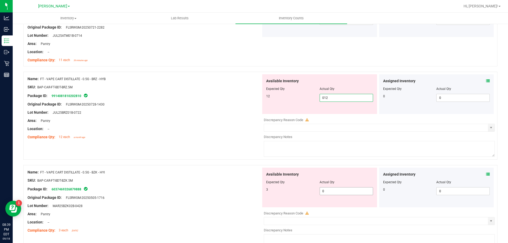
type input "12"
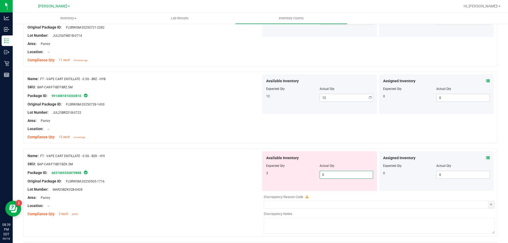
click at [340, 188] on div "Available Inventory Expected Qty Actual Qty 3 0 0" at bounding box center [319, 171] width 115 height 40
type input "03"
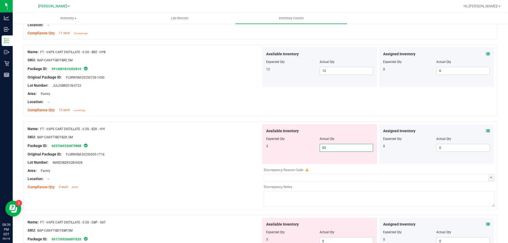
scroll to position [529, 0]
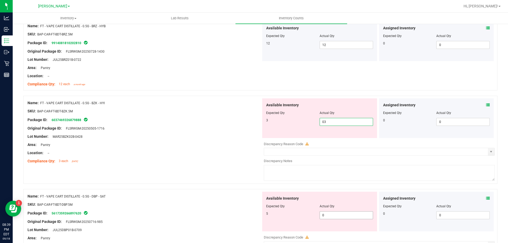
type input "3"
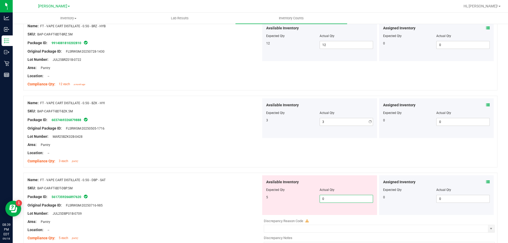
click at [332, 215] on div "Available Inventory Expected Qty Actual Qty 5 0 0" at bounding box center [319, 195] width 115 height 40
type input "05"
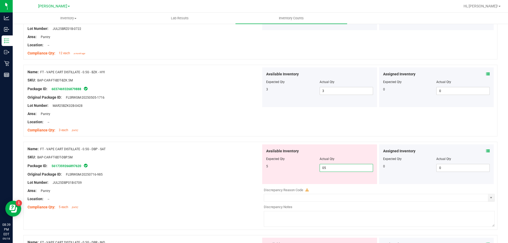
scroll to position [608, 0]
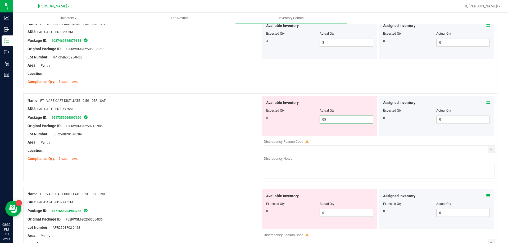
type input "5"
click at [326, 215] on div "Available Inventory Expected Qty Actual Qty 8 0 0" at bounding box center [377, 231] width 233 height 84
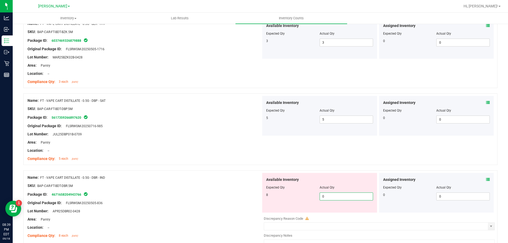
type input "08"
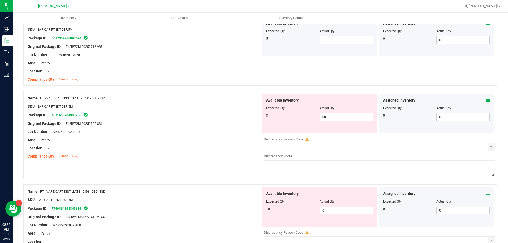
type input "8"
click at [333, 209] on div "Available Inventory Expected Qty Actual Qty 10 0 0" at bounding box center [319, 207] width 115 height 40
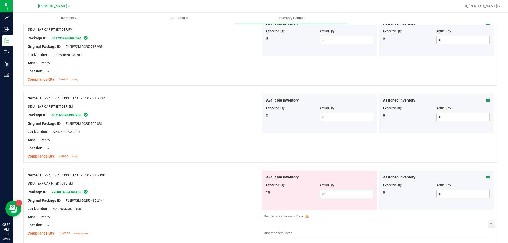
type input "010"
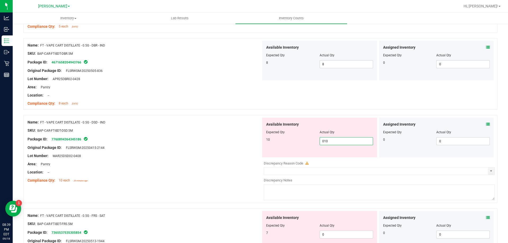
type input "10"
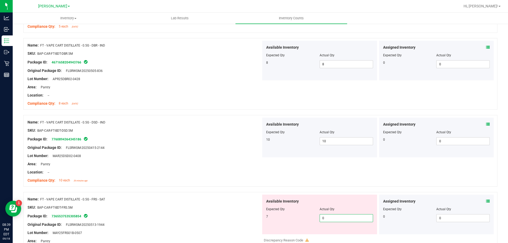
click at [332, 215] on span "0 0" at bounding box center [345, 218] width 53 height 8
type input "07"
type input "7"
drag, startPoint x: 215, startPoint y: 175, endPoint x: 233, endPoint y: 175, distance: 17.7
click at [216, 175] on div at bounding box center [143, 176] width 233 height 3
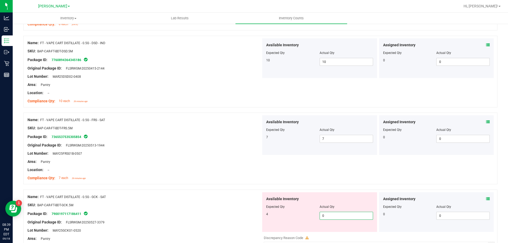
click at [331, 217] on span "0 0" at bounding box center [345, 216] width 53 height 8
type input "04"
type input "4"
drag, startPoint x: 215, startPoint y: 174, endPoint x: 229, endPoint y: 174, distance: 13.5
click at [220, 174] on div at bounding box center [143, 174] width 233 height 3
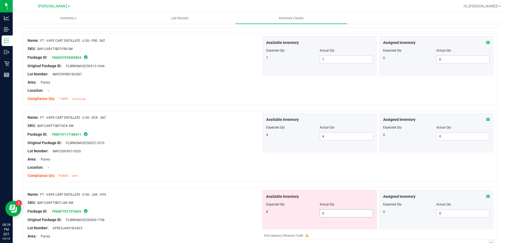
click at [329, 211] on span "0 0" at bounding box center [345, 213] width 53 height 8
type input "08"
type input "8"
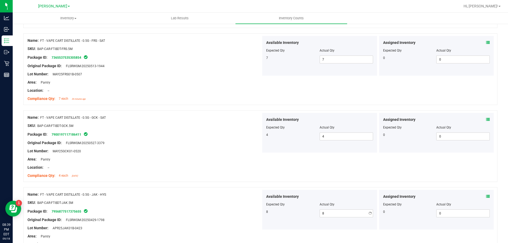
drag, startPoint x: 187, startPoint y: 142, endPoint x: 268, endPoint y: 169, distance: 85.1
click at [195, 142] on div "Original Package ID: FLSRWGM-20250527-3379" at bounding box center [143, 143] width 233 height 6
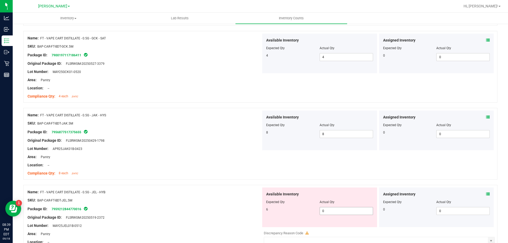
click at [335, 211] on span "0 0" at bounding box center [345, 211] width 53 height 8
type input "06"
type input "6"
drag, startPoint x: 207, startPoint y: 155, endPoint x: 213, endPoint y: 156, distance: 6.1
click at [210, 155] on div "Area: Pantry" at bounding box center [143, 157] width 233 height 6
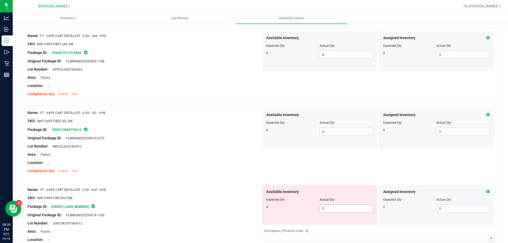
click at [334, 208] on span "0 0" at bounding box center [345, 209] width 53 height 8
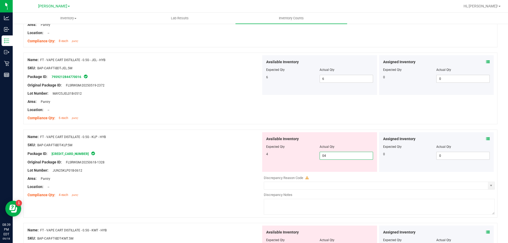
scroll to position [1216, 0]
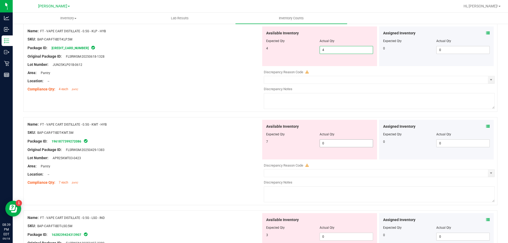
click at [348, 143] on div "Available Inventory Expected Qty Actual Qty 7 0 0" at bounding box center [319, 140] width 115 height 40
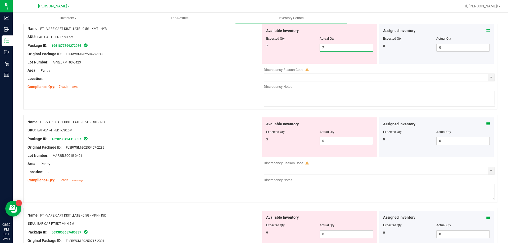
click at [340, 139] on div "Available Inventory Expected Qty Actual Qty 3 0 0" at bounding box center [319, 137] width 115 height 40
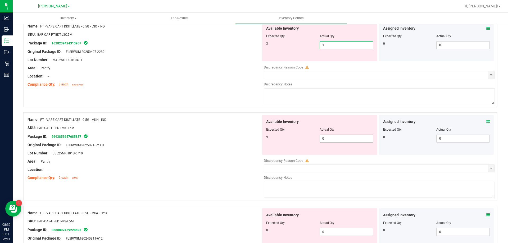
click at [348, 140] on div "Available Inventory Expected Qty Actual Qty 9 0 0" at bounding box center [377, 157] width 233 height 84
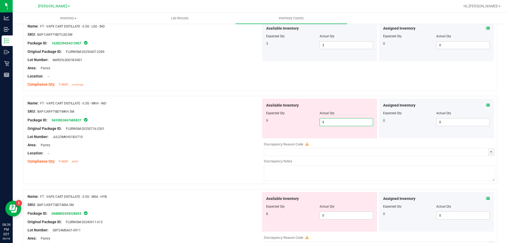
click at [215, 111] on div "SKU: BAP-CAR-FT-BDT-MKH.5M" at bounding box center [143, 112] width 233 height 6
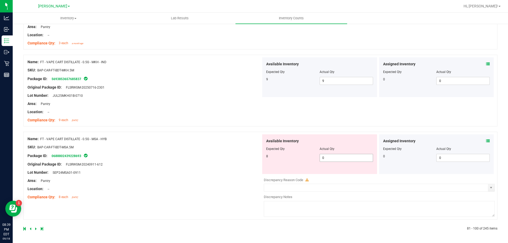
click at [338, 161] on span "0 0" at bounding box center [345, 158] width 53 height 8
click at [227, 116] on div "Name: FT - VAPE CART DISTILLATE - 0.5G - MKH - IND SKU: BAP-CAR-FT-BDT-MKH.5M P…" at bounding box center [143, 90] width 233 height 67
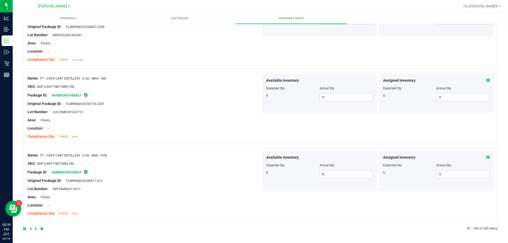
click at [35, 229] on icon at bounding box center [36, 228] width 2 height 3
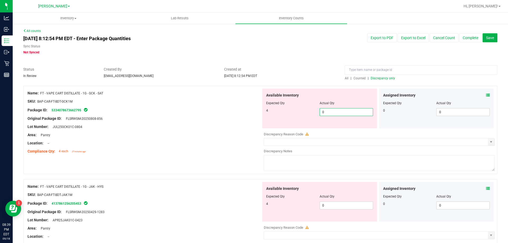
click at [336, 110] on span "0 0" at bounding box center [345, 112] width 53 height 8
click at [229, 107] on div "Package ID: 5334078673662795" at bounding box center [143, 110] width 233 height 6
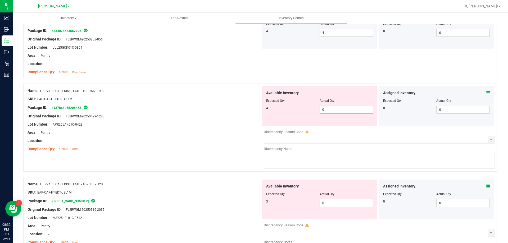
click at [346, 109] on span "0 0" at bounding box center [345, 110] width 53 height 8
drag, startPoint x: 159, startPoint y: 109, endPoint x: 269, endPoint y: 132, distance: 113.1
click at [162, 109] on div "Package ID: 4137861256205453" at bounding box center [143, 107] width 233 height 6
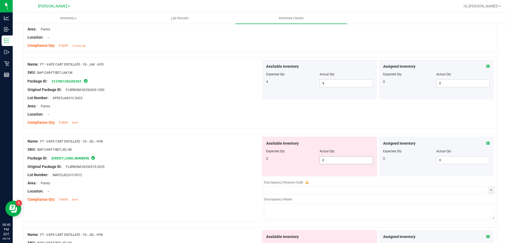
click at [335, 158] on span "0 0" at bounding box center [345, 160] width 53 height 8
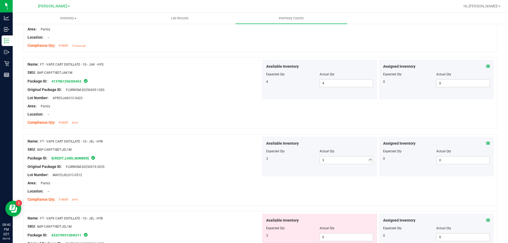
drag, startPoint x: 178, startPoint y: 127, endPoint x: 219, endPoint y: 139, distance: 43.2
click at [178, 127] on div "Name: FT - VAPE CART DISTILLATE - 1G - JAK - HYS SKU: BAP-CAR-FT-BDT-JAK1M Pack…" at bounding box center [143, 93] width 233 height 67
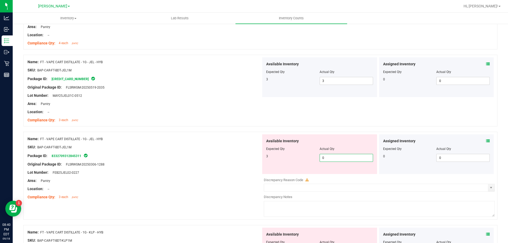
click at [349, 155] on span "0 0" at bounding box center [345, 158] width 53 height 8
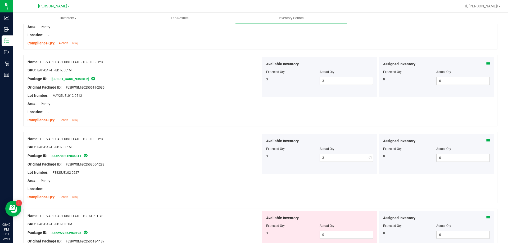
drag, startPoint x: 168, startPoint y: 136, endPoint x: 172, endPoint y: 136, distance: 4.5
click at [170, 136] on div "Name: FT - VAPE CART DISTILLATE - 1G - JEL - HYB" at bounding box center [143, 139] width 233 height 6
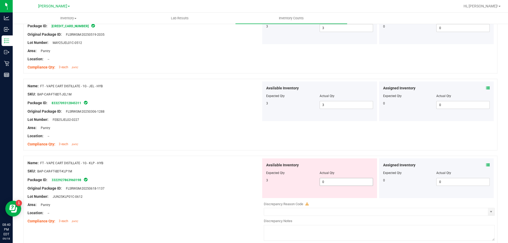
click at [338, 180] on span "0 0" at bounding box center [345, 182] width 53 height 8
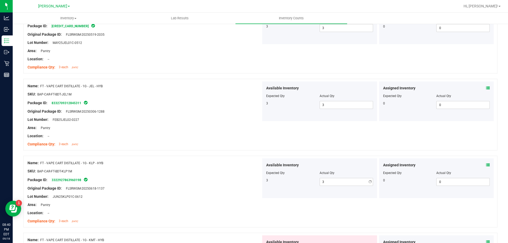
drag, startPoint x: 229, startPoint y: 155, endPoint x: 237, endPoint y: 156, distance: 8.5
click at [229, 155] on div at bounding box center [260, 152] width 474 height 5
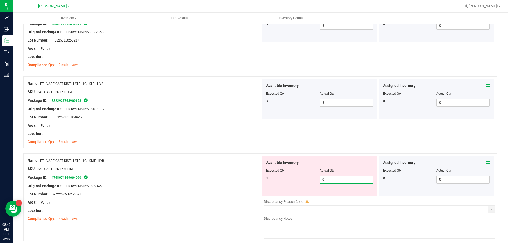
drag, startPoint x: 334, startPoint y: 178, endPoint x: 325, endPoint y: 175, distance: 9.4
click at [334, 178] on span "0 0" at bounding box center [345, 180] width 53 height 8
drag, startPoint x: 209, startPoint y: 151, endPoint x: 216, endPoint y: 151, distance: 6.6
click at [213, 151] on div at bounding box center [260, 150] width 474 height 5
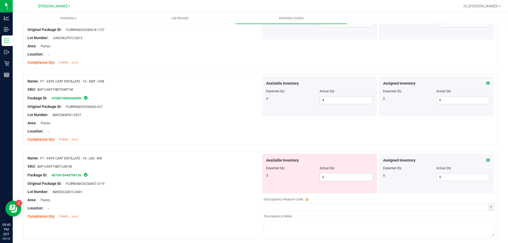
drag, startPoint x: 331, startPoint y: 181, endPoint x: 304, endPoint y: 174, distance: 28.5
click at [332, 181] on div "Available Inventory Expected Qty Actual Qty 3 0 0" at bounding box center [319, 174] width 115 height 40
drag, startPoint x: 339, startPoint y: 173, endPoint x: 337, endPoint y: 176, distance: 3.2
click at [340, 174] on span "0 0" at bounding box center [345, 177] width 53 height 8
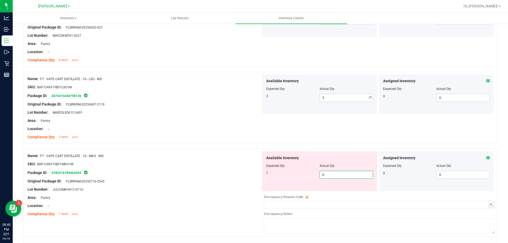
click at [341, 190] on div "Available Inventory Expected Qty Actual Qty 7 0 0" at bounding box center [319, 171] width 115 height 40
click at [220, 154] on div "Name: FT - VAPE CART DISTILLATE - 1G - MKH - IND" at bounding box center [143, 156] width 233 height 6
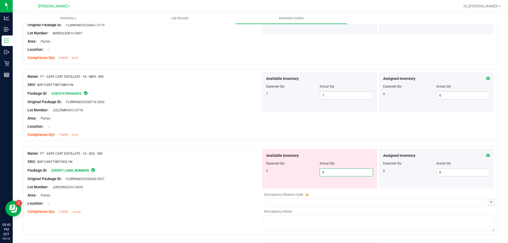
drag, startPoint x: 344, startPoint y: 175, endPoint x: 336, endPoint y: 170, distance: 9.1
click at [343, 174] on span "0 0" at bounding box center [345, 172] width 53 height 8
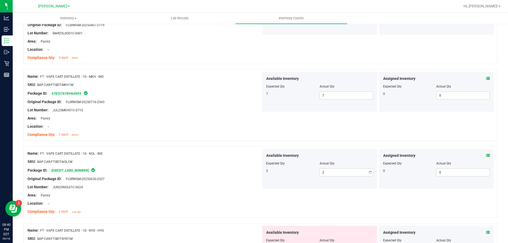
click at [218, 151] on div "Name: FT - VAPE CART DISTILLATE - 1G - NOL - IND" at bounding box center [143, 154] width 233 height 6
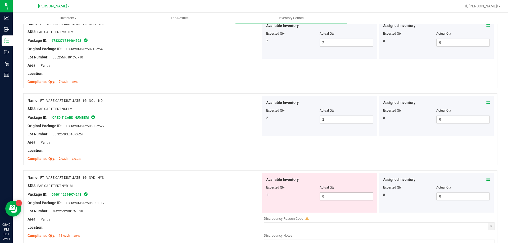
click at [346, 201] on div "Available Inventory Expected Qty Actual Qty 11 0 0" at bounding box center [319, 193] width 115 height 40
click at [332, 192] on span "0 0" at bounding box center [345, 196] width 53 height 8
drag, startPoint x: 173, startPoint y: 177, endPoint x: 179, endPoint y: 177, distance: 6.1
click at [177, 177] on div "Name: FT - VAPE CART DISTILLATE - 1G - NYD - HYS" at bounding box center [143, 178] width 233 height 6
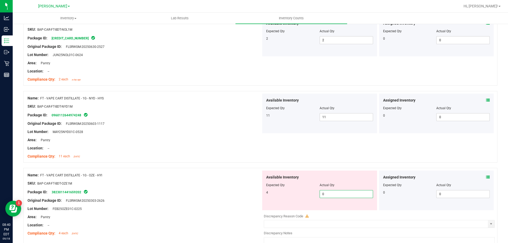
click at [348, 197] on span "0 0" at bounding box center [345, 194] width 53 height 8
drag, startPoint x: 193, startPoint y: 149, endPoint x: 228, endPoint y: 153, distance: 35.7
click at [194, 149] on div "Location: --" at bounding box center [143, 148] width 233 height 6
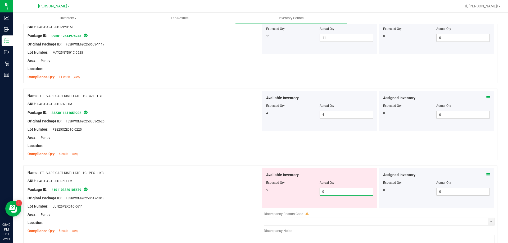
click at [327, 191] on span "0 0" at bounding box center [345, 192] width 53 height 8
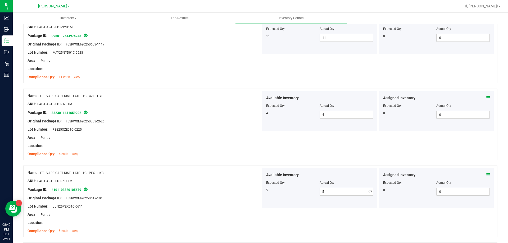
drag, startPoint x: 217, startPoint y: 142, endPoint x: 269, endPoint y: 154, distance: 53.0
click at [224, 142] on div at bounding box center [143, 141] width 233 height 3
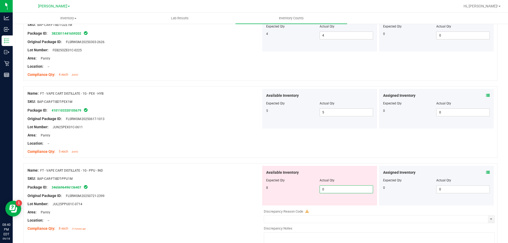
click at [335, 190] on span "0 0" at bounding box center [345, 189] width 53 height 8
click at [250, 141] on div "Name: FT - VAPE CART DISTILLATE - 1G - PEX - HYB SKU: BAP-CAR-FT-BDT-PEX1M Pack…" at bounding box center [143, 122] width 233 height 67
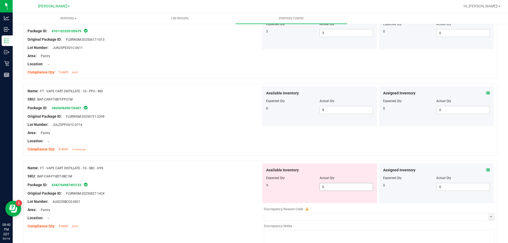
click at [352, 187] on span "0 0" at bounding box center [345, 187] width 53 height 8
drag, startPoint x: 225, startPoint y: 141, endPoint x: 241, endPoint y: 142, distance: 16.2
click at [226, 141] on div "Location: --" at bounding box center [143, 141] width 233 height 6
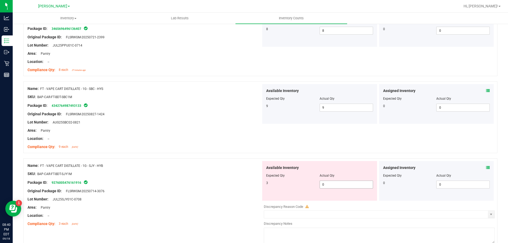
click at [333, 183] on span "0 0" at bounding box center [345, 185] width 53 height 8
drag, startPoint x: 221, startPoint y: 146, endPoint x: 230, endPoint y: 146, distance: 9.3
click at [222, 146] on div "Compliance Qty: 9 each [DATE]" at bounding box center [143, 147] width 233 height 6
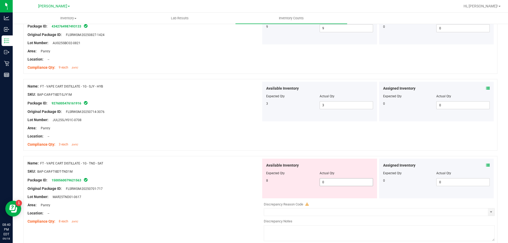
click at [328, 184] on span "0 0" at bounding box center [345, 182] width 53 height 8
click at [272, 134] on div "Name: FT - VAPE CART DISTILLATE - 1G - SJY - HYB SKU: BAP-CAR-FT-BDT-SJY1M Pack…" at bounding box center [260, 115] width 474 height 72
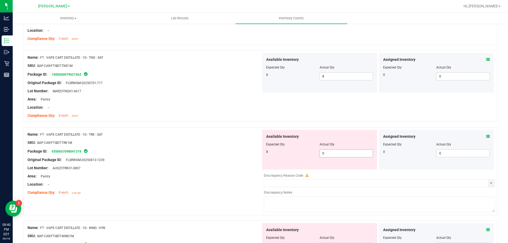
drag, startPoint x: 334, startPoint y: 158, endPoint x: 333, endPoint y: 153, distance: 5.1
click at [334, 156] on div "Available Inventory Expected Qty Actual Qty 8 0 0" at bounding box center [319, 150] width 115 height 40
click at [333, 153] on span "0 0" at bounding box center [345, 153] width 53 height 8
drag, startPoint x: 237, startPoint y: 117, endPoint x: 245, endPoint y: 119, distance: 8.4
click at [239, 118] on div "Compliance Qty: 8 each [DATE]" at bounding box center [143, 116] width 233 height 6
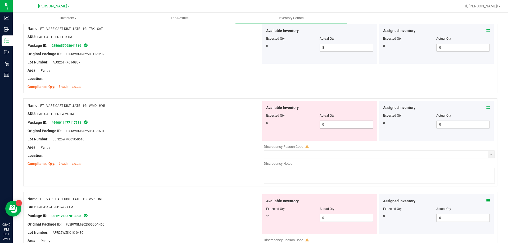
click at [328, 126] on span "0 0" at bounding box center [345, 125] width 53 height 8
click at [238, 107] on div "Name: FT - VAPE CART DISTILLATE - 1G - WMO - HYB" at bounding box center [143, 106] width 233 height 6
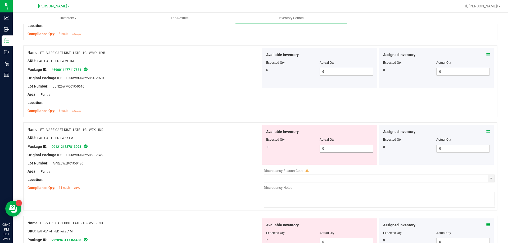
click at [330, 151] on span "0 0" at bounding box center [345, 149] width 53 height 8
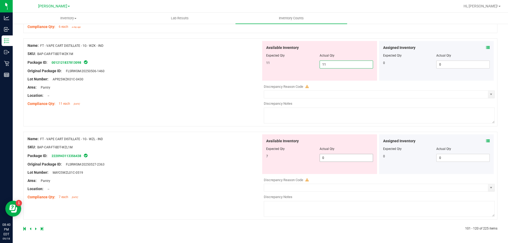
click at [344, 160] on span "0 0" at bounding box center [345, 158] width 53 height 8
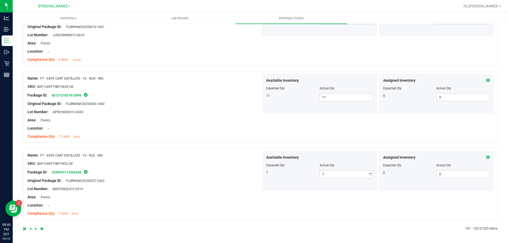
drag, startPoint x: 229, startPoint y: 68, endPoint x: 233, endPoint y: 70, distance: 4.4
click at [35, 228] on icon at bounding box center [36, 228] width 2 height 3
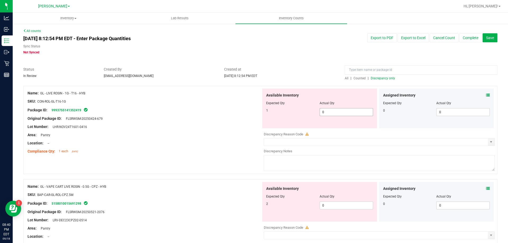
click at [341, 111] on span "0 0" at bounding box center [345, 112] width 53 height 8
click at [333, 206] on div "Available Inventory Expected Qty Actual Qty 2 0 0" at bounding box center [377, 224] width 233 height 84
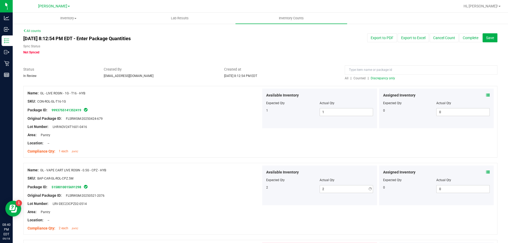
click at [243, 173] on div at bounding box center [143, 174] width 233 height 3
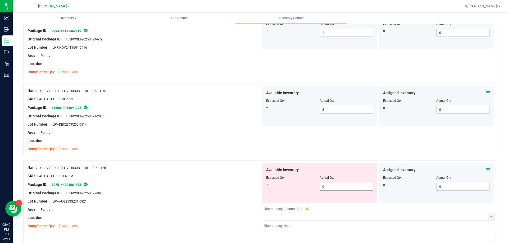
click at [346, 186] on span "0 0" at bounding box center [345, 187] width 53 height 8
click at [206, 150] on div "Compliance Qty: 2 each [DATE]" at bounding box center [143, 149] width 233 height 6
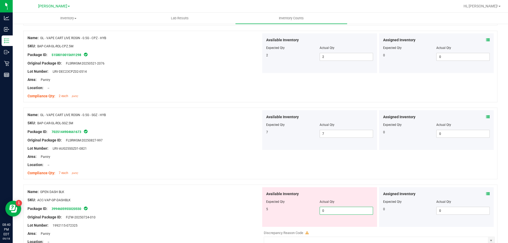
click at [330, 207] on span "0 0" at bounding box center [345, 211] width 53 height 8
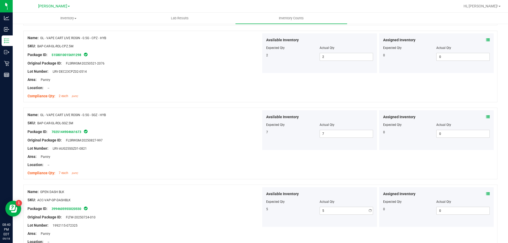
click at [220, 161] on div at bounding box center [143, 160] width 233 height 3
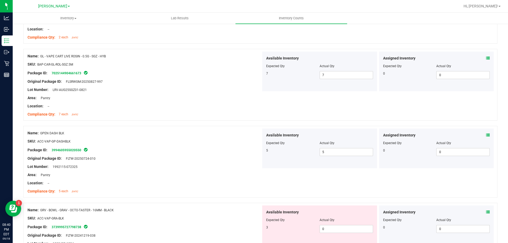
scroll to position [211, 0]
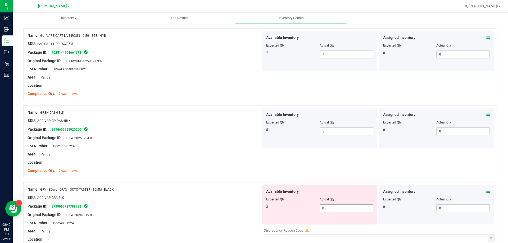
click at [339, 206] on span "0 0" at bounding box center [345, 208] width 53 height 8
click at [245, 168] on div "Compliance Qty: 5 each [DATE]" at bounding box center [143, 171] width 233 height 6
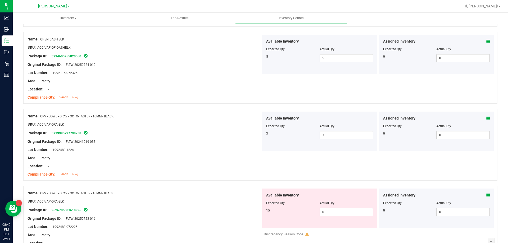
scroll to position [291, 0]
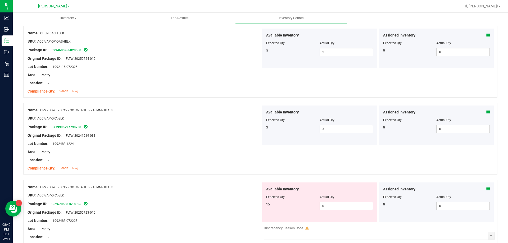
click at [337, 204] on span "0 0" at bounding box center [345, 206] width 53 height 8
click at [196, 176] on div at bounding box center [260, 176] width 474 height 5
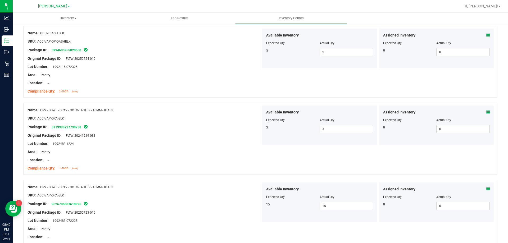
scroll to position [344, 0]
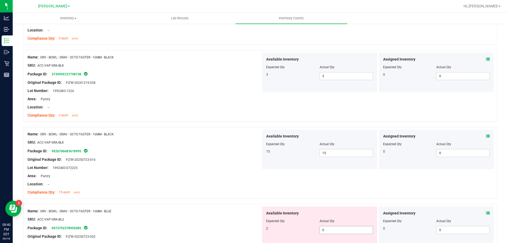
click at [346, 228] on span "0 0" at bounding box center [345, 230] width 53 height 8
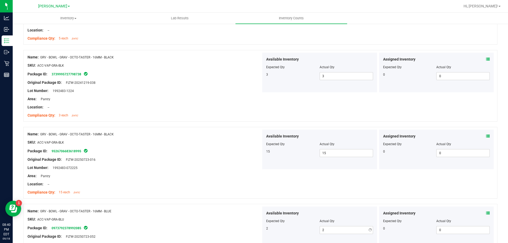
click at [193, 168] on div "Lot Number: 1992483-072225" at bounding box center [143, 168] width 233 height 6
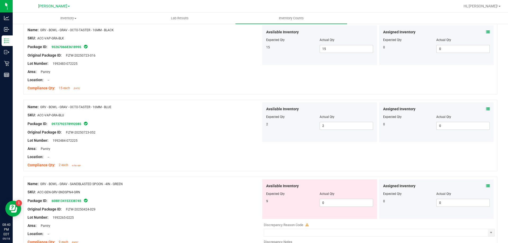
scroll to position [449, 0]
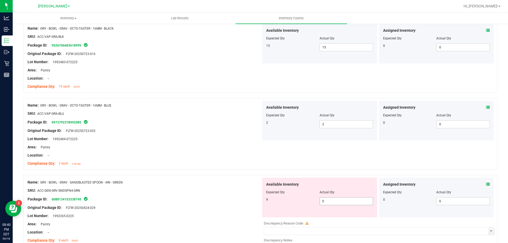
click at [342, 201] on span "0 0" at bounding box center [345, 201] width 53 height 8
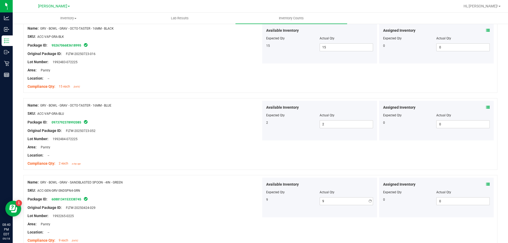
click at [235, 158] on div at bounding box center [143, 159] width 233 height 3
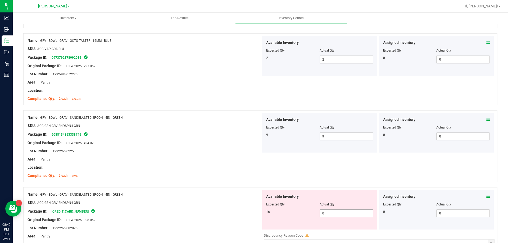
scroll to position [529, 0]
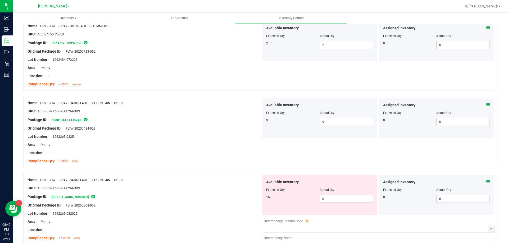
click at [348, 197] on span "0 0" at bounding box center [345, 199] width 53 height 8
click at [204, 184] on div at bounding box center [143, 184] width 233 height 3
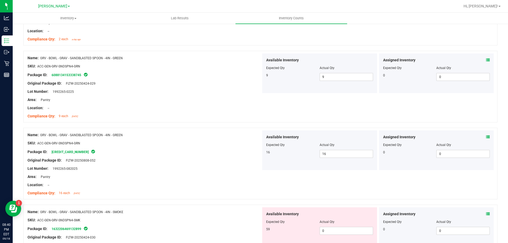
scroll to position [608, 0]
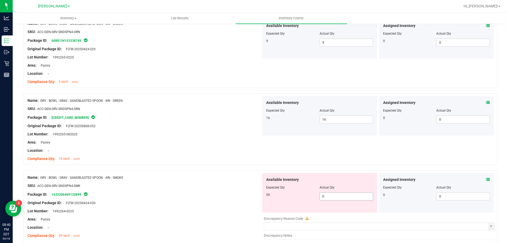
click at [325, 197] on span "0 0" at bounding box center [345, 196] width 53 height 8
click at [223, 173] on div "Name: GRV - BOWL - GRAV - SANDBLASTED SPOON - 4IN - SMOKE SKU: ACC-GEN-GRV-SNDS…" at bounding box center [143, 206] width 233 height 67
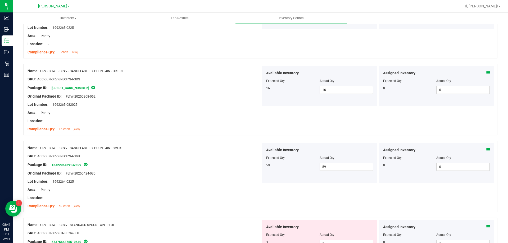
scroll to position [687, 0]
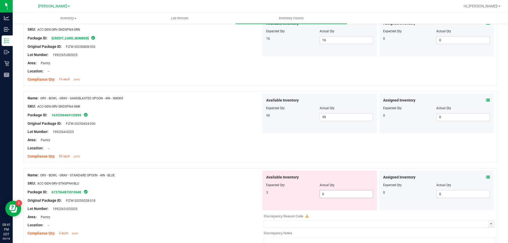
click at [345, 192] on span "0 0" at bounding box center [345, 194] width 53 height 8
click at [236, 175] on div "Name: GRV - BOWL - GRAV - STANDARD SPOON - 4IN - BLUE" at bounding box center [143, 175] width 233 height 6
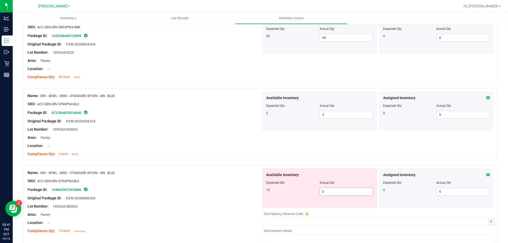
click at [333, 193] on span "0 0" at bounding box center [345, 192] width 53 height 8
click at [254, 169] on div "Name: GRV - BOWL - GRAV - STANDARD SPOON - 4IN - BLUE SKU: ACC-GEN-GRV-STNSPN4-…" at bounding box center [143, 201] width 233 height 67
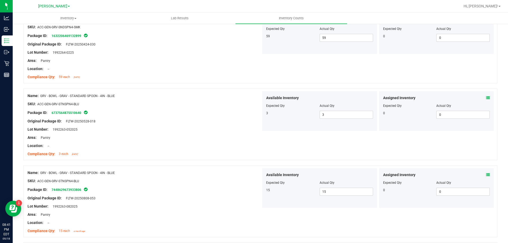
scroll to position [872, 0]
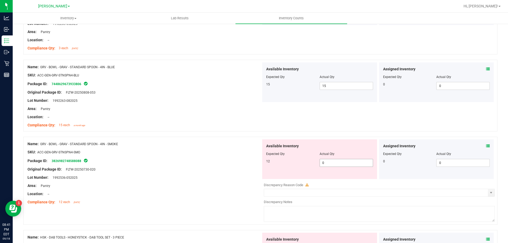
click at [326, 165] on span "0 0" at bounding box center [345, 163] width 53 height 8
click at [266, 145] on span "Available Inventory" at bounding box center [282, 146] width 33 height 6
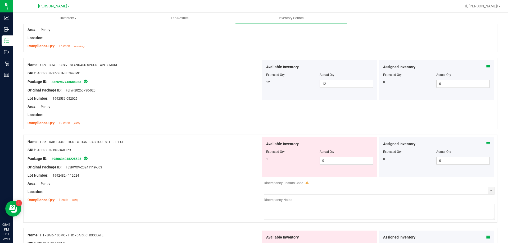
scroll to position [952, 0]
click at [338, 164] on div "Available Inventory Expected Qty Actual Qty 1 0 0" at bounding box center [319, 157] width 115 height 40
click at [335, 159] on span "0 0" at bounding box center [345, 160] width 53 height 8
drag, startPoint x: 208, startPoint y: 156, endPoint x: 222, endPoint y: 155, distance: 13.5
click at [209, 156] on div "Package ID: 4980634048225525" at bounding box center [143, 158] width 233 height 6
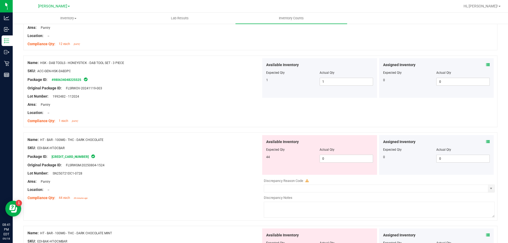
scroll to position [1031, 0]
click at [342, 158] on span "0 0" at bounding box center [345, 158] width 53 height 8
click at [210, 140] on div "Name: HT - BAR - 100MG - THC - DARK CHOCOLATE" at bounding box center [143, 139] width 233 height 6
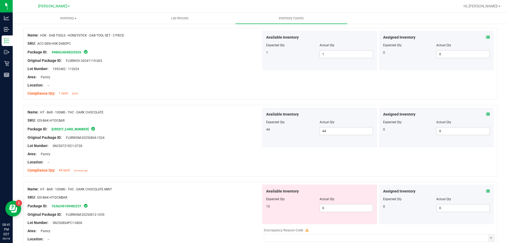
scroll to position [1084, 0]
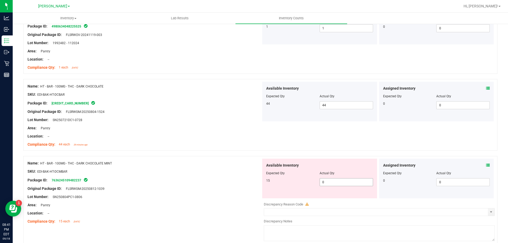
click at [326, 182] on span "0 0" at bounding box center [345, 182] width 53 height 8
click at [261, 153] on div at bounding box center [260, 153] width 474 height 5
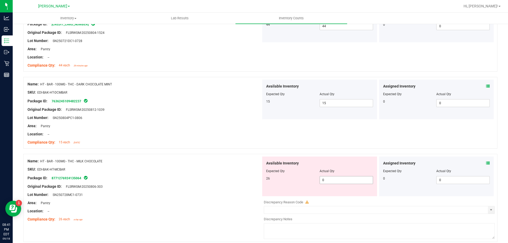
scroll to position [1163, 0]
click at [338, 180] on span "0 0" at bounding box center [345, 180] width 53 height 8
click at [256, 137] on div at bounding box center [143, 138] width 233 height 3
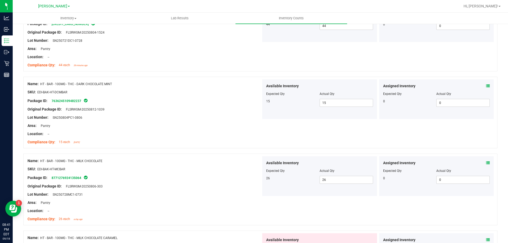
scroll to position [1242, 0]
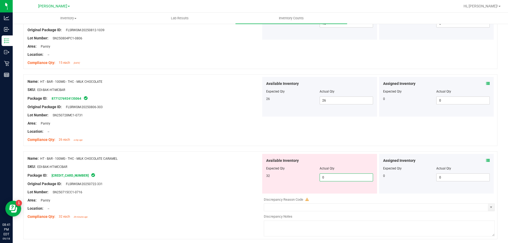
click at [335, 176] on span "0 0" at bounding box center [345, 177] width 53 height 8
click at [248, 156] on div "Name: HT - BAR - 100MG - THC - MILK CHOCOLATE CARAMEL" at bounding box center [143, 159] width 233 height 6
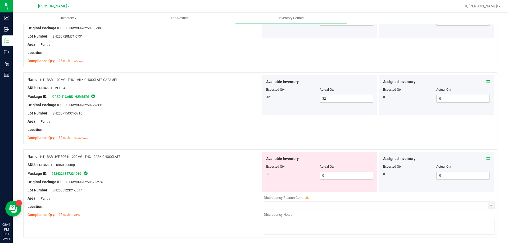
scroll to position [1322, 0]
click at [336, 176] on span "0 0" at bounding box center [345, 175] width 53 height 8
click at [235, 157] on div "Name: HT - BAR LIVE ROSIN - 200MG - THC - DARK CHOCOLATE" at bounding box center [143, 156] width 233 height 6
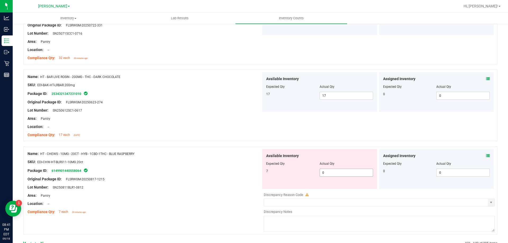
click at [340, 175] on span "0 0" at bounding box center [345, 173] width 53 height 8
click at [215, 140] on div "Name: HT - BAR LIVE ROSIN - 200MG - THC - DARK CHOCOLATE SKU: EDI-BAK-HT-LRBAR.…" at bounding box center [260, 106] width 474 height 72
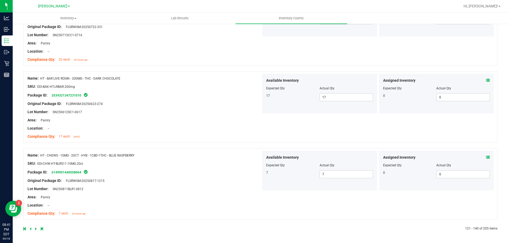
click at [36, 227] on link at bounding box center [36, 229] width 2 height 4
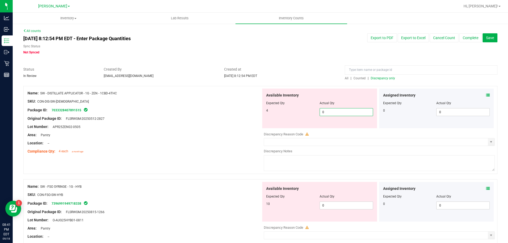
click at [333, 112] on span "0 0" at bounding box center [345, 112] width 53 height 8
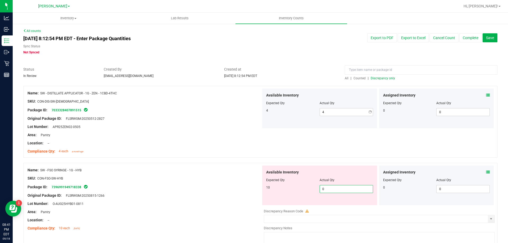
drag, startPoint x: 328, startPoint y: 207, endPoint x: 288, endPoint y: 191, distance: 42.8
click at [328, 206] on div "Available Inventory Expected Qty Actual Qty 10 0 0" at bounding box center [377, 207] width 233 height 84
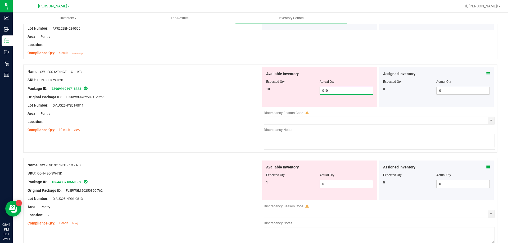
scroll to position [106, 0]
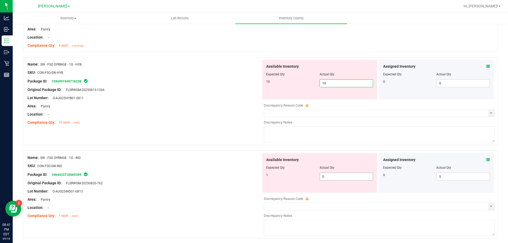
click at [331, 176] on div "Available Inventory Expected Qty Actual Qty 1 0 0" at bounding box center [377, 195] width 233 height 84
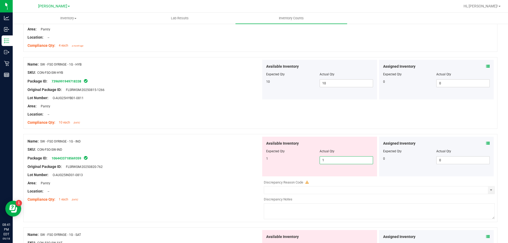
click at [210, 163] on div at bounding box center [143, 162] width 233 height 3
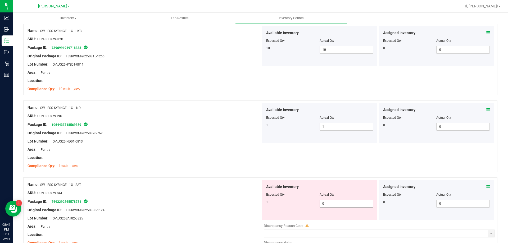
scroll to position [159, 0]
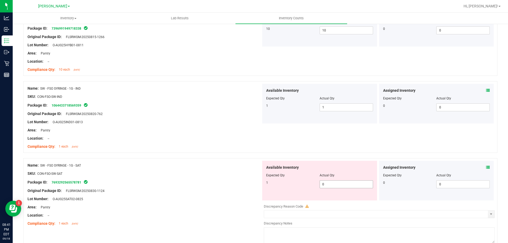
click at [332, 184] on span "0 0" at bounding box center [345, 184] width 53 height 8
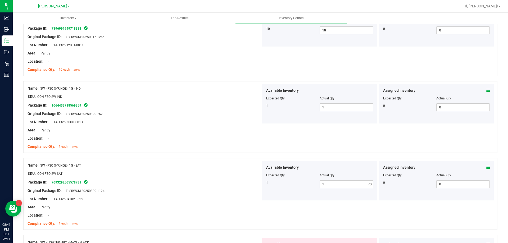
drag, startPoint x: 159, startPoint y: 144, endPoint x: 240, endPoint y: 155, distance: 82.1
click at [160, 144] on div "Compliance Qty: 1 each [DATE]" at bounding box center [143, 147] width 233 height 6
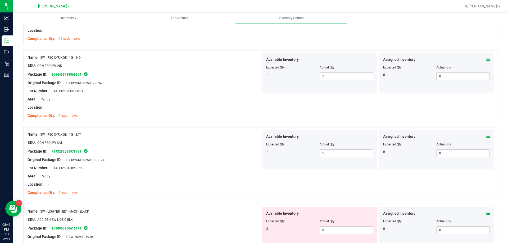
scroll to position [238, 0]
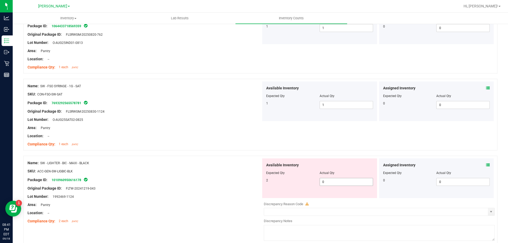
click at [349, 181] on span "0 0" at bounding box center [345, 182] width 53 height 8
click at [150, 142] on ng-container "Compliance Qty: 1 each [DATE]" at bounding box center [143, 143] width 233 height 8
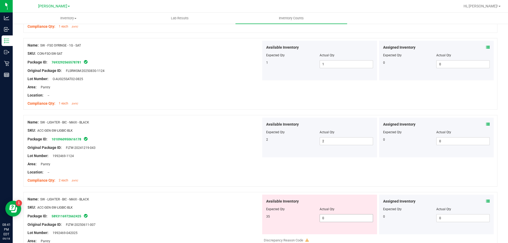
scroll to position [317, 0]
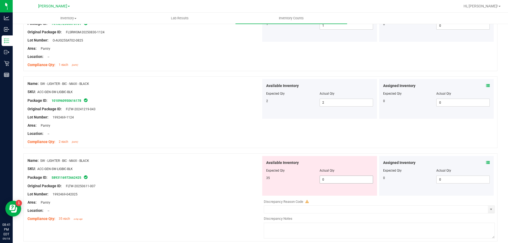
click at [351, 178] on span "0 0" at bounding box center [345, 180] width 53 height 8
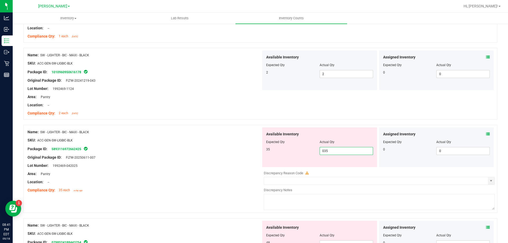
scroll to position [396, 0]
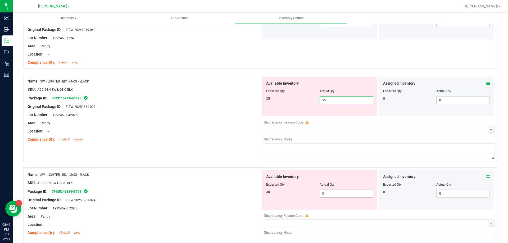
click at [332, 191] on div "Available Inventory Expected Qty Actual Qty 48 0 0" at bounding box center [319, 190] width 115 height 40
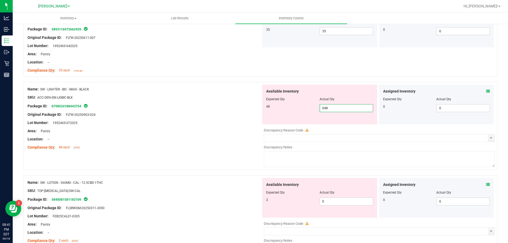
scroll to position [476, 0]
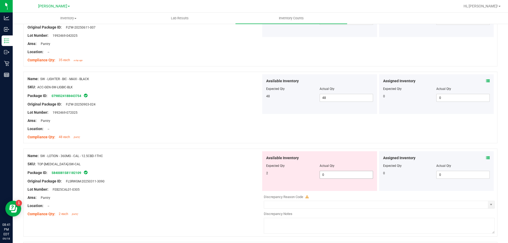
click at [343, 175] on span "0 0" at bounding box center [345, 175] width 53 height 8
drag, startPoint x: 187, startPoint y: 146, endPoint x: 246, endPoint y: 156, distance: 59.8
click at [191, 146] on div at bounding box center [260, 145] width 474 height 5
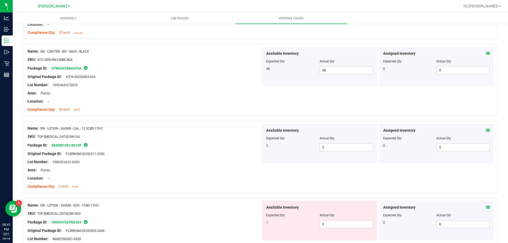
scroll to position [529, 0]
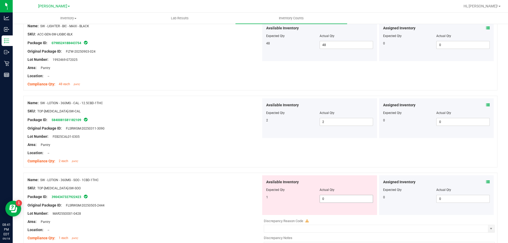
click at [333, 197] on span "0 0" at bounding box center [345, 199] width 53 height 8
drag, startPoint x: 128, startPoint y: 157, endPoint x: 147, endPoint y: 159, distance: 18.6
click at [139, 158] on ng-container "Compliance Qty: 2 each [DATE]" at bounding box center [143, 160] width 233 height 8
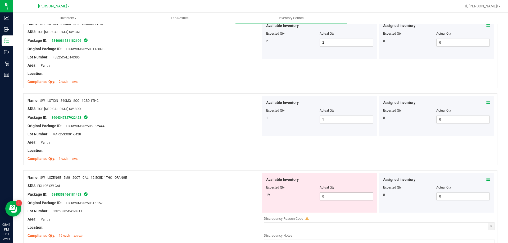
click at [348, 197] on span "0 0" at bounding box center [345, 196] width 53 height 8
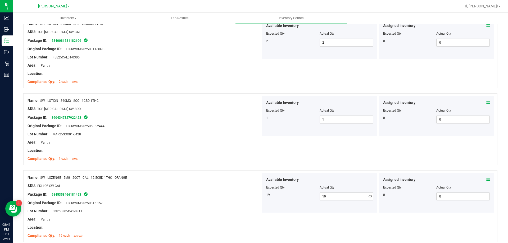
click at [214, 146] on div at bounding box center [143, 146] width 233 height 3
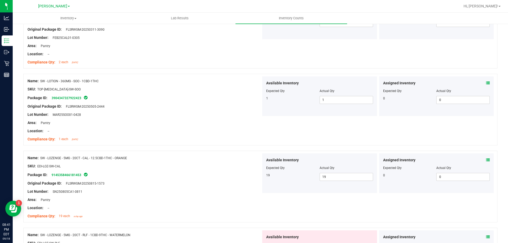
scroll to position [661, 0]
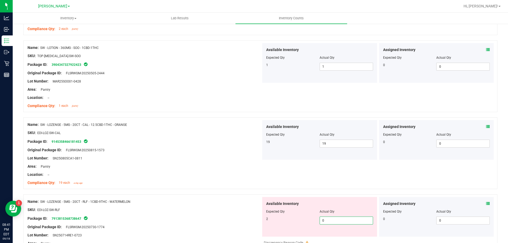
click at [329, 221] on span "0 0" at bounding box center [345, 220] width 53 height 8
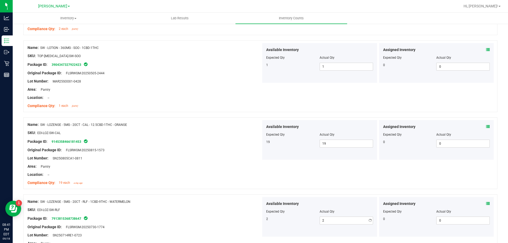
drag, startPoint x: 195, startPoint y: 148, endPoint x: 274, endPoint y: 159, distance: 79.5
click at [214, 151] on div "Original Package ID: FLSRWGM-20250815-1573" at bounding box center [143, 150] width 233 height 6
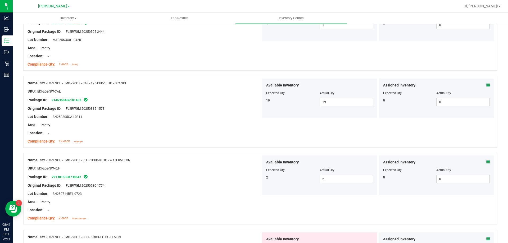
scroll to position [767, 0]
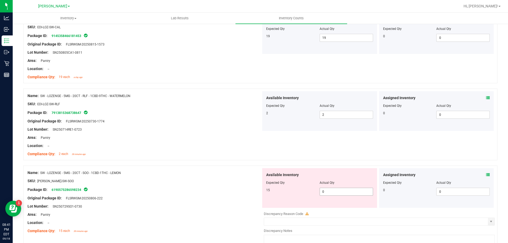
click at [344, 191] on span "0 0" at bounding box center [345, 192] width 53 height 8
drag, startPoint x: 205, startPoint y: 130, endPoint x: 232, endPoint y: 136, distance: 27.4
click at [208, 130] on div "Lot Number: SN250714RE1-0723" at bounding box center [143, 130] width 233 height 6
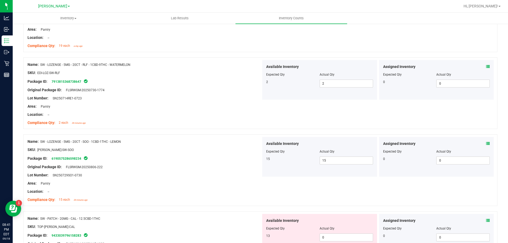
scroll to position [846, 0]
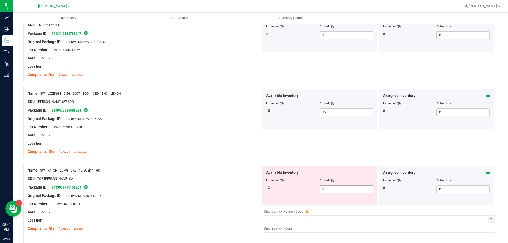
click at [342, 187] on span "0 0" at bounding box center [345, 189] width 53 height 8
click at [213, 127] on div "Lot Number: SN250729SO1-0730" at bounding box center [143, 127] width 233 height 6
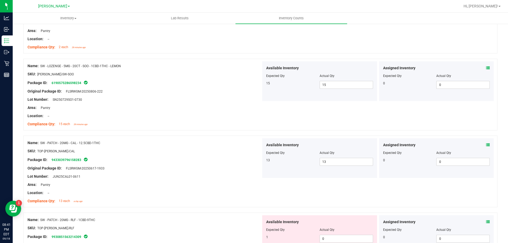
scroll to position [899, 0]
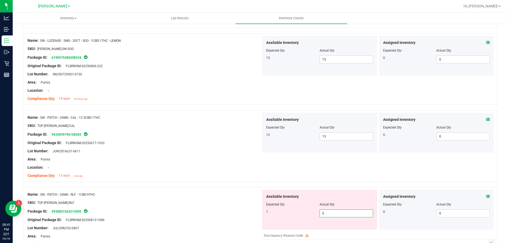
click at [329, 213] on span "0 0" at bounding box center [345, 213] width 53 height 8
drag, startPoint x: 219, startPoint y: 160, endPoint x: 225, endPoint y: 160, distance: 6.6
click at [219, 160] on div "Area: Pantry" at bounding box center [143, 159] width 233 height 6
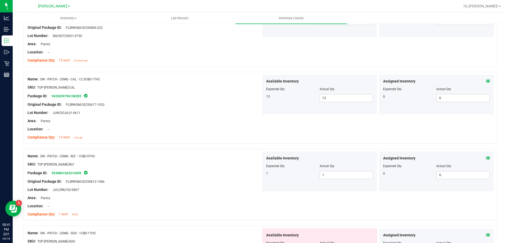
scroll to position [978, 0]
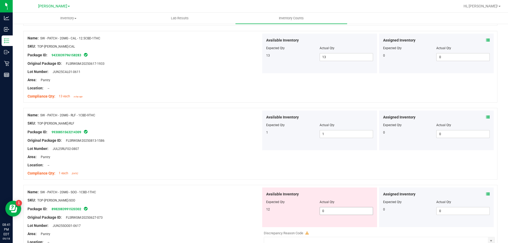
click at [331, 210] on span "0 0" at bounding box center [345, 211] width 53 height 8
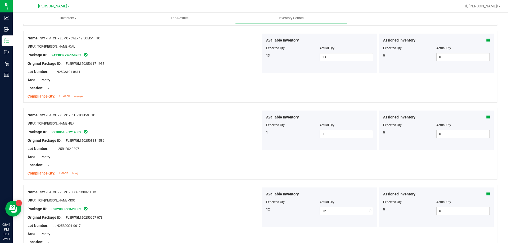
click at [227, 167] on div "Location: --" at bounding box center [143, 165] width 233 height 6
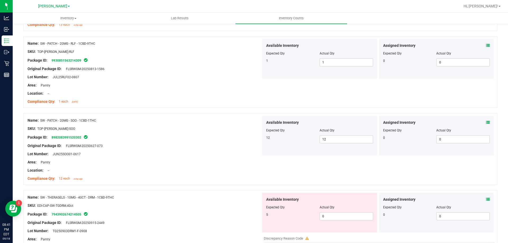
scroll to position [1057, 0]
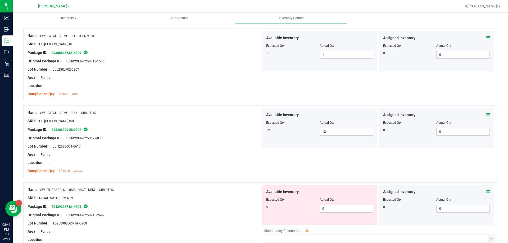
click at [333, 213] on div "Available Inventory Expected Qty Actual Qty 5 0 0" at bounding box center [319, 205] width 115 height 40
click at [332, 208] on span "0 0" at bounding box center [345, 209] width 53 height 8
drag, startPoint x: 204, startPoint y: 163, endPoint x: 214, endPoint y: 163, distance: 9.8
click at [204, 163] on div "Location: --" at bounding box center [143, 163] width 233 height 6
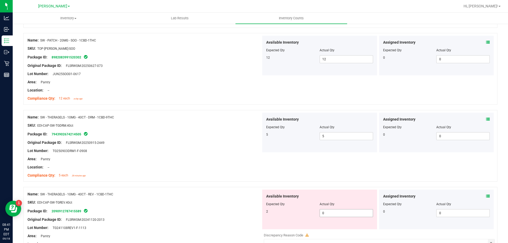
scroll to position [1137, 0]
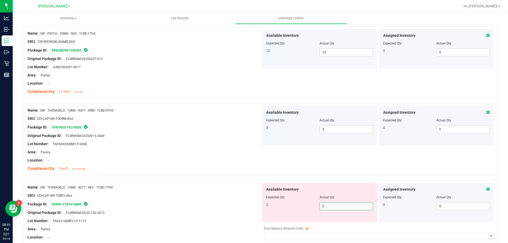
click at [329, 206] on span "0 0" at bounding box center [345, 206] width 53 height 8
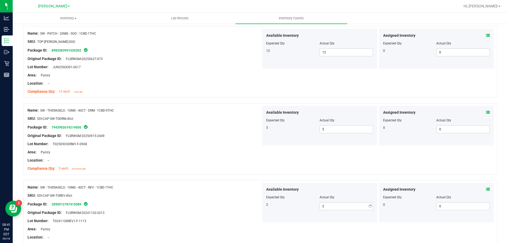
click at [214, 155] on div at bounding box center [143, 156] width 233 height 3
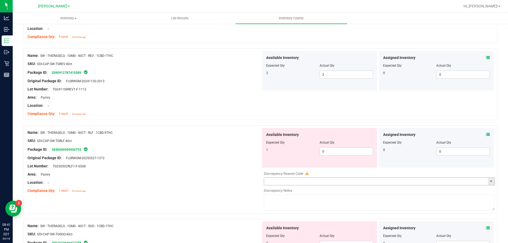
scroll to position [1269, 0]
click at [335, 151] on span "0 0" at bounding box center [345, 151] width 53 height 8
click at [265, 124] on div at bounding box center [260, 121] width 474 height 5
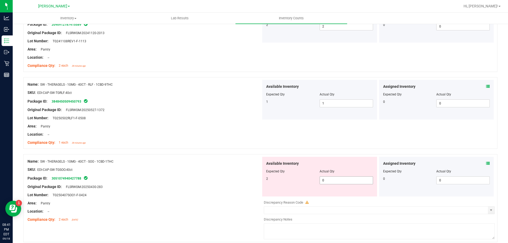
scroll to position [1322, 0]
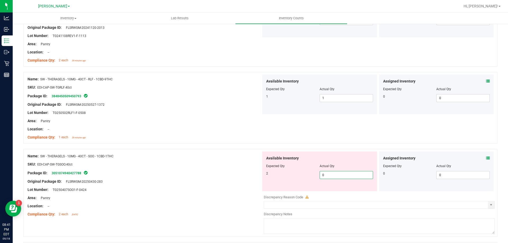
click at [335, 171] on span "0 0" at bounding box center [345, 175] width 53 height 8
click at [232, 128] on div "Location: --" at bounding box center [143, 129] width 233 height 6
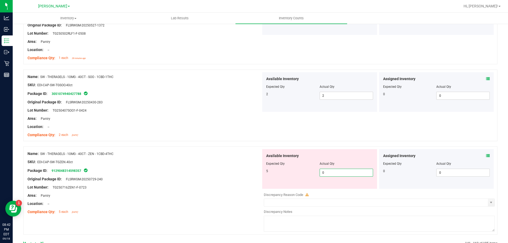
click at [343, 173] on span "0 0" at bounding box center [345, 173] width 53 height 8
click at [203, 133] on div "Compliance Qty: 2 each [DATE]" at bounding box center [143, 135] width 233 height 6
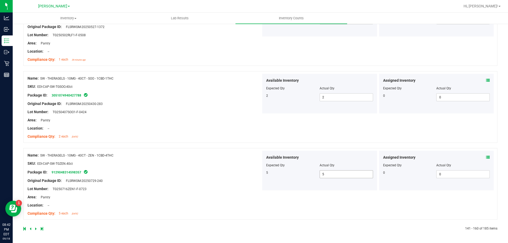
click at [354, 176] on span "5 5" at bounding box center [345, 174] width 53 height 8
click at [204, 157] on div "Name: SW - THERAGELS - 10MG - 40CT - ZEN - 1CBD-4THC" at bounding box center [143, 156] width 233 height 6
click at [36, 228] on link at bounding box center [36, 229] width 2 height 4
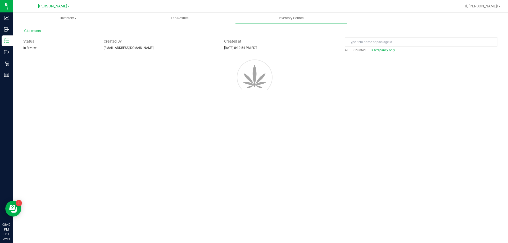
scroll to position [0, 0]
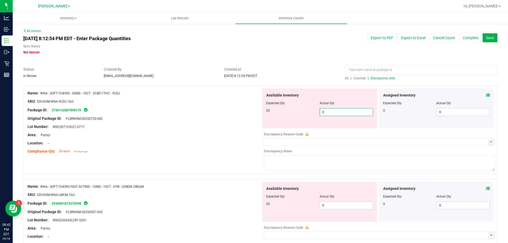
click at [321, 114] on span "0 0" at bounding box center [345, 112] width 53 height 8
click at [325, 113] on input "0" at bounding box center [346, 111] width 53 height 7
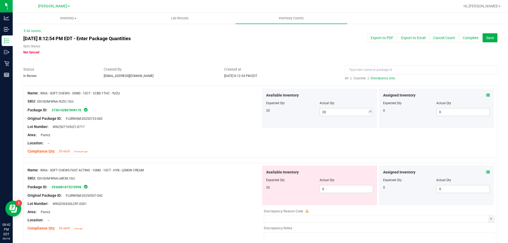
click at [234, 111] on div "Package ID: 3736142807898170" at bounding box center [143, 110] width 233 height 6
click at [352, 187] on span "0 0" at bounding box center [345, 189] width 53 height 8
click at [249, 150] on div "Compliance Qty: 20 each 29 minutes ago" at bounding box center [143, 152] width 233 height 6
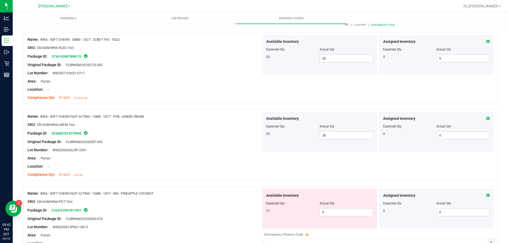
scroll to position [106, 0]
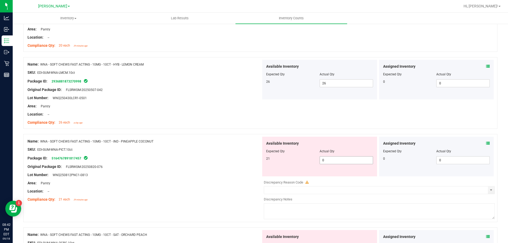
click at [336, 162] on span "0 0" at bounding box center [345, 160] width 53 height 8
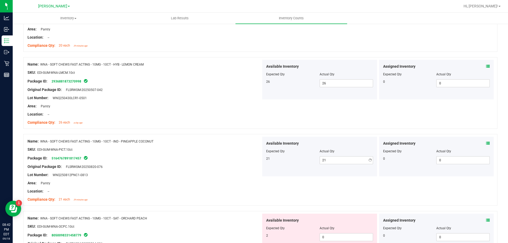
click at [253, 144] on div "Name: WNA - SOFT CHEWS FAST ACTING - 10MG - 10CT - IND - PINEAPPLE COCONUT" at bounding box center [143, 142] width 233 height 6
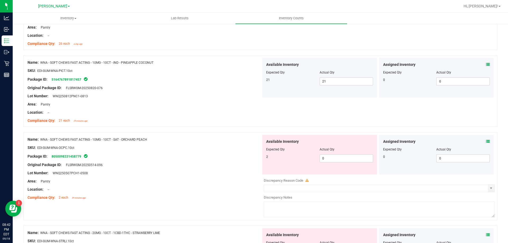
scroll to position [185, 0]
click at [336, 158] on span "0 0" at bounding box center [345, 158] width 53 height 8
click at [171, 121] on div "Compliance Qty: 21 each 29 minutes ago" at bounding box center [143, 120] width 233 height 6
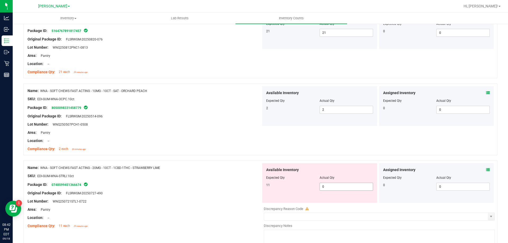
scroll to position [262, 0]
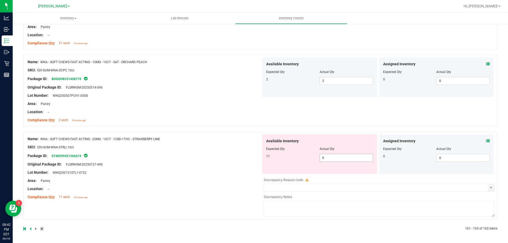
drag, startPoint x: 338, startPoint y: 152, endPoint x: 336, endPoint y: 154, distance: 2.8
click at [336, 153] on div at bounding box center [319, 152] width 107 height 3
click at [335, 155] on span "0 0" at bounding box center [345, 158] width 53 height 8
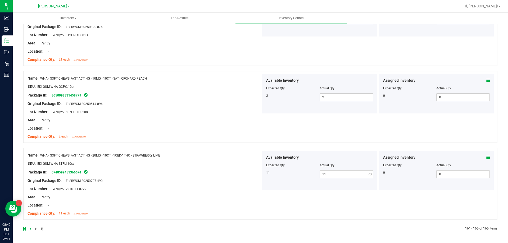
scroll to position [246, 0]
click at [253, 140] on div "Name: WNA - SOFT CHEWS - 30MG - 10CT - 2CBD-1THC - YUZU SKU: EDI-GUM-WNA-YUZU.1…" at bounding box center [260, 35] width 474 height 391
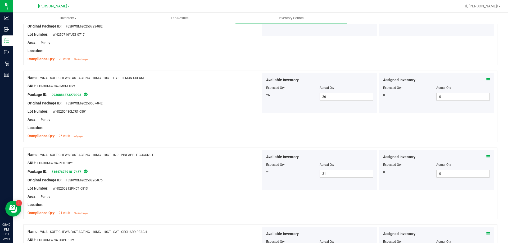
scroll to position [0, 0]
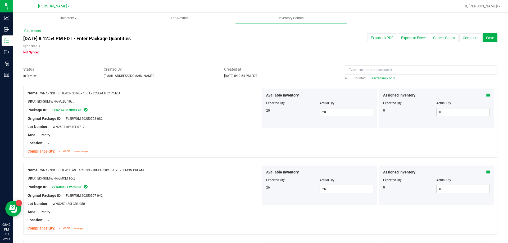
click at [382, 77] on span "Discrepancy only" at bounding box center [382, 78] width 24 height 4
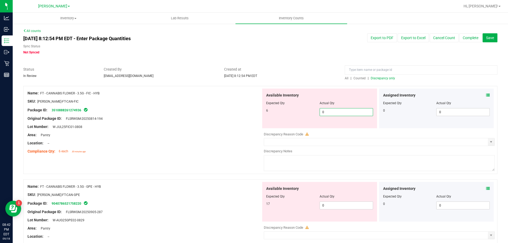
click at [338, 114] on span "0 0" at bounding box center [345, 112] width 53 height 8
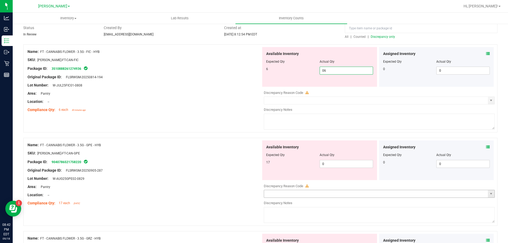
scroll to position [106, 0]
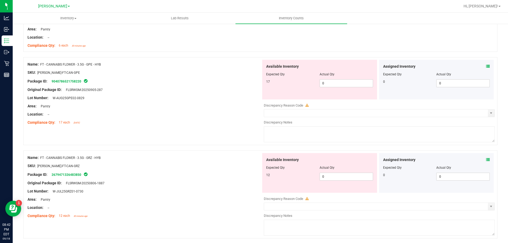
drag, startPoint x: 341, startPoint y: 105, endPoint x: 341, endPoint y: 100, distance: 5.0
click at [341, 103] on div "Available Inventory Expected Qty Actual Qty 17 0 0" at bounding box center [377, 102] width 233 height 84
click at [341, 89] on div "Available Inventory Expected Qty Actual Qty 17 0 0" at bounding box center [319, 80] width 115 height 40
click at [341, 84] on span "0 0" at bounding box center [345, 83] width 53 height 8
click at [340, 177] on div "Available Inventory Expected Qty Actual Qty 12 0 0" at bounding box center [377, 195] width 233 height 84
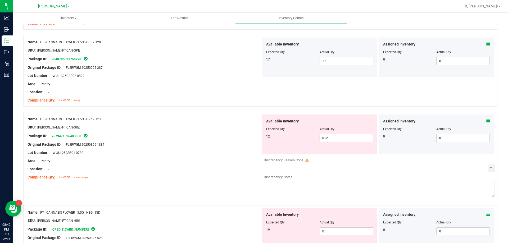
scroll to position [159, 0]
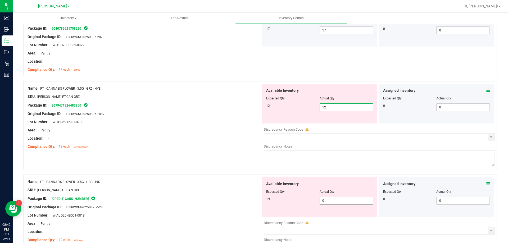
click at [341, 201] on div "Available Inventory Expected Qty Actual Qty 19 0 0" at bounding box center [377, 219] width 233 height 84
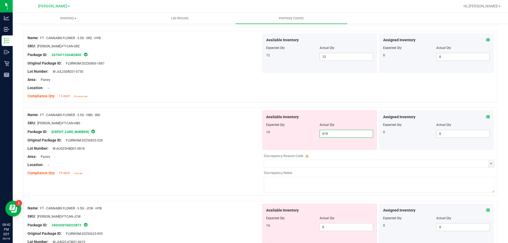
scroll to position [211, 0]
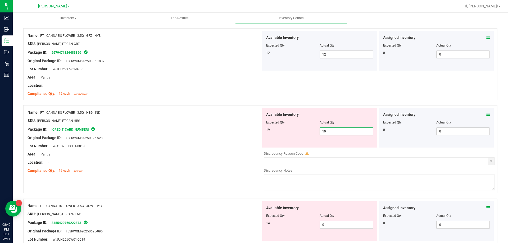
drag, startPoint x: 361, startPoint y: 172, endPoint x: 361, endPoint y: 181, distance: 8.7
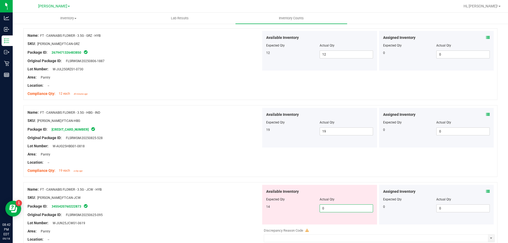
click at [353, 205] on span "0 0" at bounding box center [345, 208] width 53 height 8
click at [230, 164] on div "Location: --" at bounding box center [143, 163] width 233 height 6
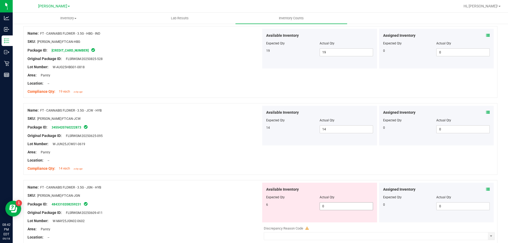
scroll to position [291, 0]
click at [347, 206] on span "0 0" at bounding box center [345, 206] width 53 height 8
drag, startPoint x: 223, startPoint y: 139, endPoint x: 239, endPoint y: 141, distance: 16.4
click at [224, 138] on div at bounding box center [143, 139] width 233 height 3
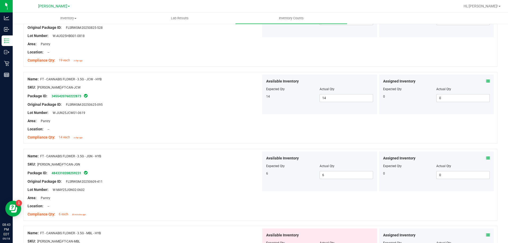
scroll to position [370, 0]
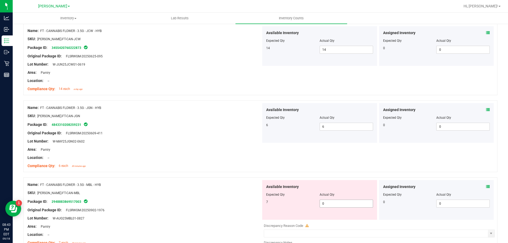
click at [344, 203] on span "0 0" at bounding box center [345, 204] width 53 height 8
drag, startPoint x: 227, startPoint y: 146, endPoint x: 236, endPoint y: 146, distance: 8.2
click at [230, 145] on div at bounding box center [143, 145] width 233 height 3
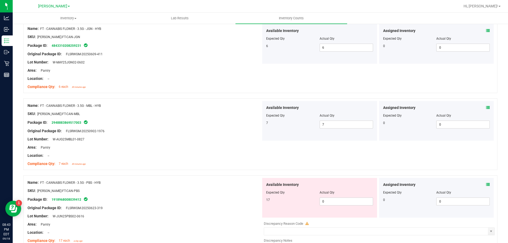
scroll to position [449, 0]
click at [345, 198] on span "0 0" at bounding box center [345, 201] width 53 height 8
drag, startPoint x: 270, startPoint y: 146, endPoint x: 287, endPoint y: 154, distance: 18.7
click at [271, 146] on div "Name: FT - CANNABIS FLOWER - 3.5G - MBL - HYB SKU: [PERSON_NAME]-FT-CAN-MBL Pac…" at bounding box center [260, 134] width 474 height 72
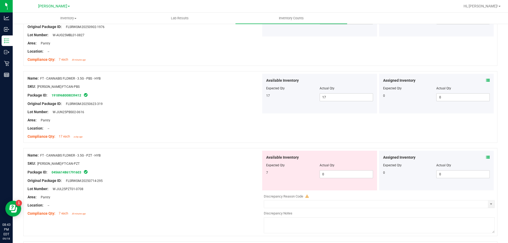
scroll to position [555, 0]
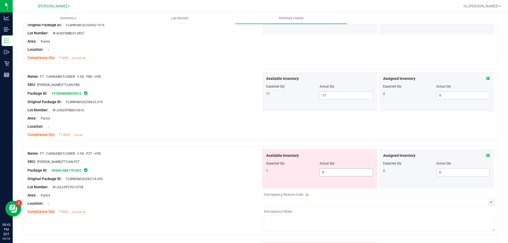
click at [338, 168] on span "0 0" at bounding box center [345, 172] width 53 height 8
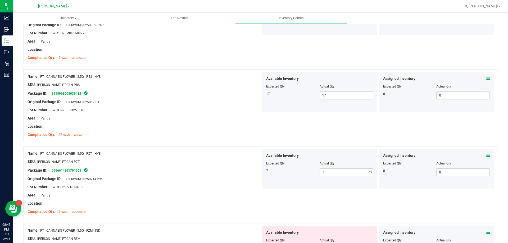
drag, startPoint x: 217, startPoint y: 122, endPoint x: 274, endPoint y: 147, distance: 61.9
click at [220, 122] on div at bounding box center [143, 122] width 233 height 3
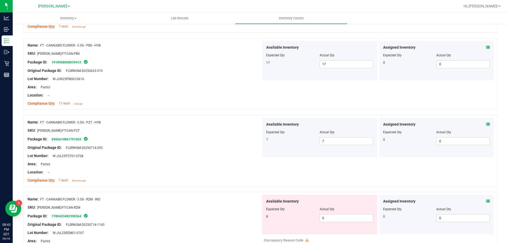
scroll to position [634, 0]
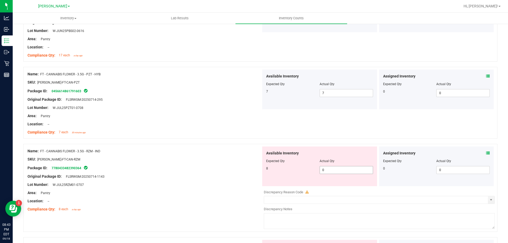
click at [339, 169] on span "0 0" at bounding box center [345, 170] width 53 height 8
click at [249, 128] on div at bounding box center [143, 128] width 233 height 3
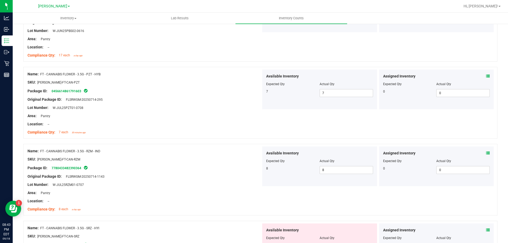
scroll to position [714, 0]
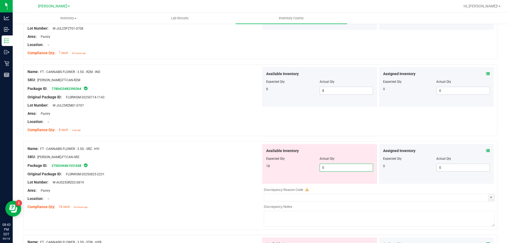
click at [345, 166] on span "0 0" at bounding box center [345, 168] width 53 height 8
drag, startPoint x: 218, startPoint y: 92, endPoint x: 249, endPoint y: 108, distance: 35.0
click at [222, 93] on div at bounding box center [143, 93] width 233 height 3
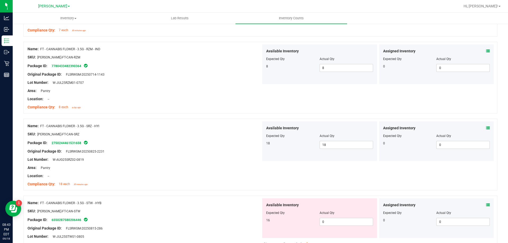
scroll to position [767, 0]
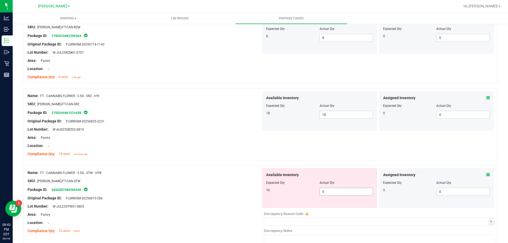
click at [339, 193] on span "0 0" at bounding box center [345, 192] width 53 height 8
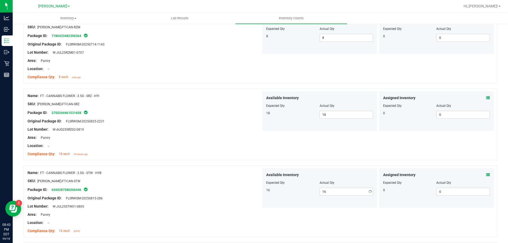
click at [236, 134] on div at bounding box center [143, 133] width 233 height 3
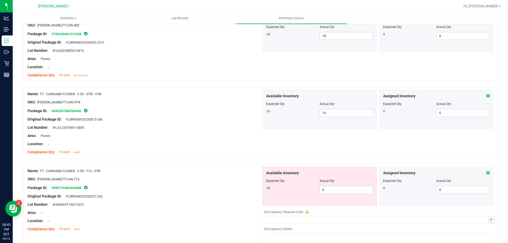
scroll to position [846, 0]
click at [336, 188] on span "0 0" at bounding box center [345, 189] width 53 height 8
drag, startPoint x: 228, startPoint y: 143, endPoint x: 232, endPoint y: 142, distance: 4.0
click at [229, 142] on div "Location: --" at bounding box center [143, 144] width 233 height 6
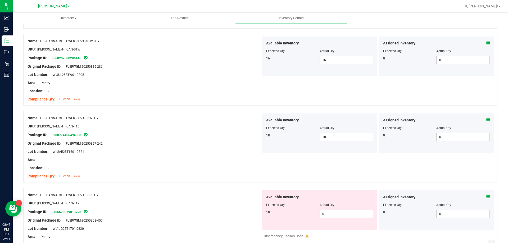
scroll to position [899, 0]
click at [337, 210] on span "0 0" at bounding box center [345, 213] width 53 height 8
click at [247, 146] on div at bounding box center [143, 147] width 233 height 3
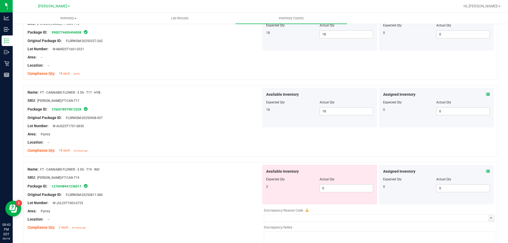
scroll to position [1004, 0]
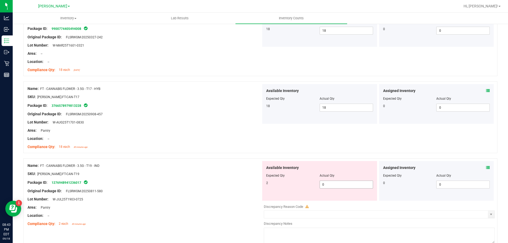
click at [332, 184] on span "0 0" at bounding box center [345, 185] width 53 height 8
click at [195, 137] on div "Location: --" at bounding box center [143, 139] width 233 height 6
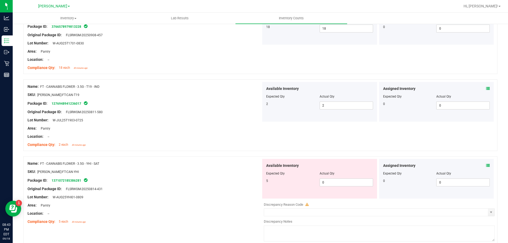
scroll to position [1084, 0]
click at [336, 180] on span "0 0" at bounding box center [345, 182] width 53 height 8
drag, startPoint x: 235, startPoint y: 120, endPoint x: 252, endPoint y: 126, distance: 17.6
click at [237, 120] on div "Lot Number: W-JUL25T1903-0725" at bounding box center [143, 120] width 233 height 6
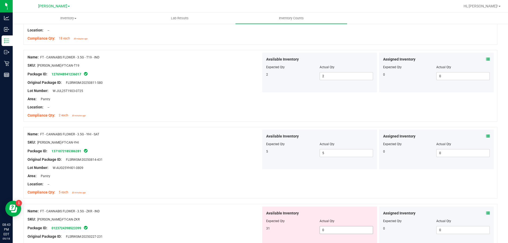
scroll to position [1163, 0]
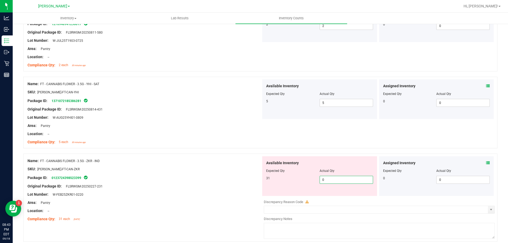
click at [337, 182] on span "0 0" at bounding box center [345, 180] width 53 height 8
click at [271, 151] on div at bounding box center [260, 150] width 474 height 5
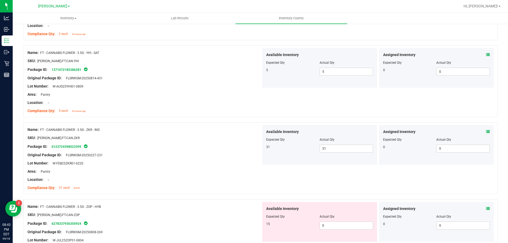
scroll to position [1242, 0]
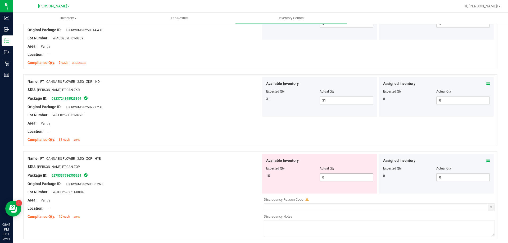
click at [343, 178] on span "0 0" at bounding box center [345, 177] width 53 height 8
drag, startPoint x: 223, startPoint y: 124, endPoint x: 289, endPoint y: 141, distance: 68.1
click at [229, 124] on div "Area: Pantry" at bounding box center [143, 124] width 233 height 6
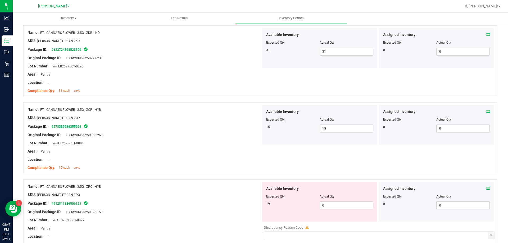
scroll to position [1348, 0]
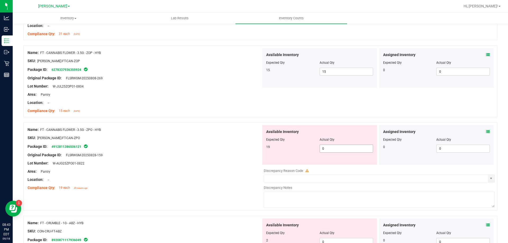
click at [336, 147] on span "0 0" at bounding box center [345, 149] width 53 height 8
click at [274, 110] on div "Name: FT - CANNABIS FLOWER - 3.5G - ZOP - HYB SKU: [PERSON_NAME]-FT-CAN-ZOP Pac…" at bounding box center [260, 81] width 474 height 72
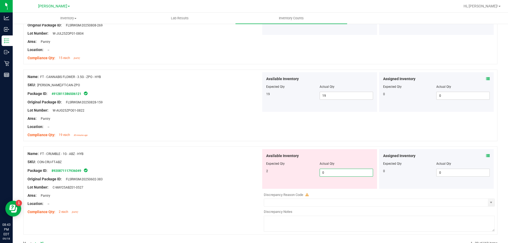
drag, startPoint x: 337, startPoint y: 172, endPoint x: 214, endPoint y: 123, distance: 131.8
click at [336, 172] on span "0 0" at bounding box center [345, 173] width 53 height 8
drag, startPoint x: 212, startPoint y: 120, endPoint x: 254, endPoint y: 133, distance: 44.5
click at [214, 120] on div "Area: Pantry" at bounding box center [143, 119] width 233 height 6
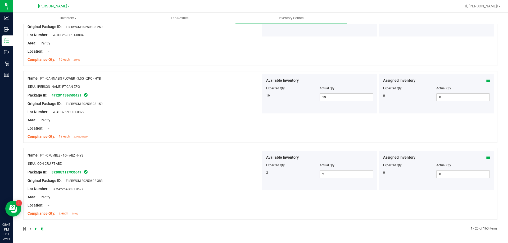
click at [35, 228] on icon at bounding box center [36, 228] width 2 height 3
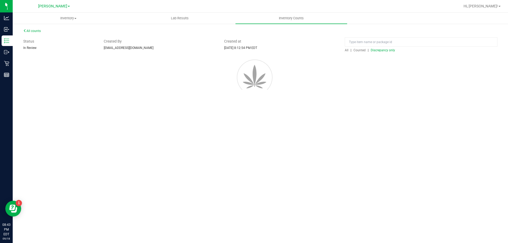
scroll to position [0, 0]
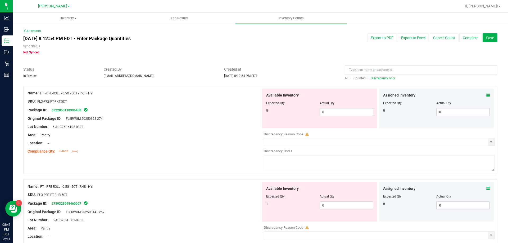
click at [328, 113] on span "0 0" at bounding box center [345, 112] width 53 height 8
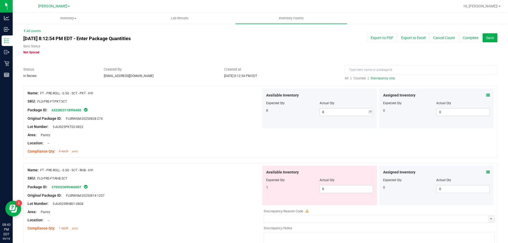
drag, startPoint x: 249, startPoint y: 80, endPoint x: 280, endPoint y: 101, distance: 37.4
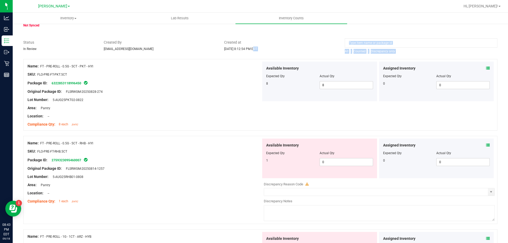
scroll to position [53, 0]
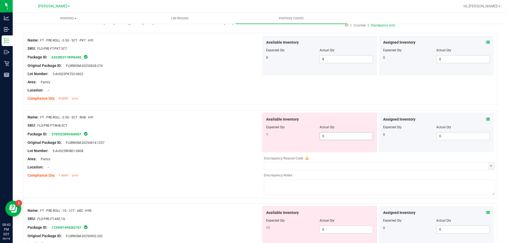
click at [336, 139] on span "0 0" at bounding box center [345, 136] width 53 height 8
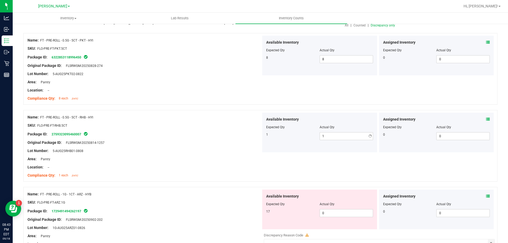
click at [212, 113] on div "Name: FT - PRE-ROLL - 0.5G - 5CT - RHB - HYI SKU: FLO-PRE-FT-RHB.5CT Package ID…" at bounding box center [143, 146] width 233 height 67
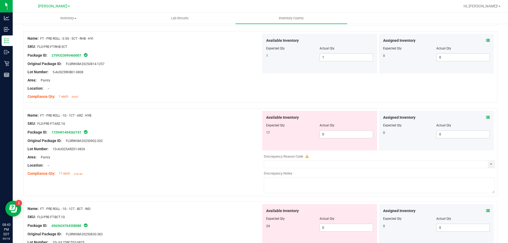
scroll to position [132, 0]
drag, startPoint x: 345, startPoint y: 138, endPoint x: 342, endPoint y: 134, distance: 5.1
click at [343, 136] on div "Available Inventory Expected Qty Actual Qty 17 0 0" at bounding box center [319, 130] width 115 height 40
click at [341, 133] on span "0 0" at bounding box center [345, 134] width 53 height 8
click at [268, 105] on div at bounding box center [260, 104] width 474 height 5
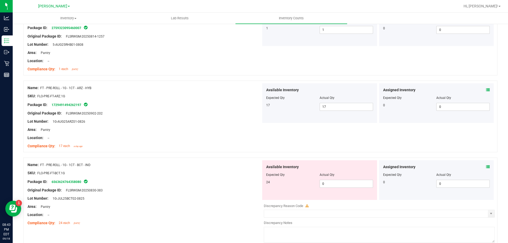
scroll to position [185, 0]
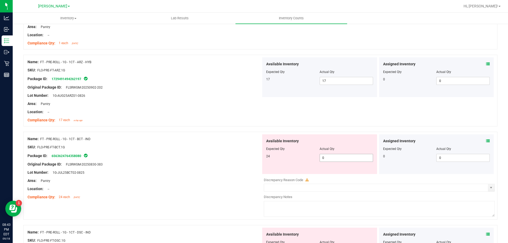
click at [342, 157] on span "0 0" at bounding box center [345, 158] width 53 height 8
click at [265, 122] on div "Name: FT - PRE-ROLL - 1G - 1CT - ARZ - HYB SKU: FLO-PRE-FT-ARZ.1G Package ID: 1…" at bounding box center [260, 91] width 474 height 72
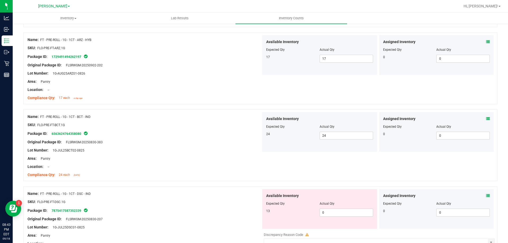
scroll to position [238, 0]
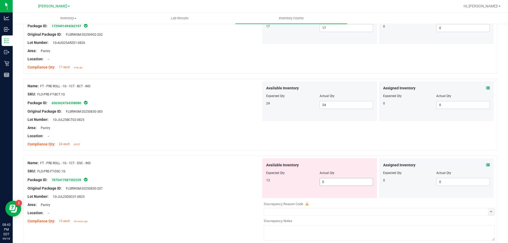
click at [339, 180] on span "0 0" at bounding box center [345, 182] width 53 height 8
click at [230, 129] on div "Area: Pantry" at bounding box center [143, 128] width 233 height 6
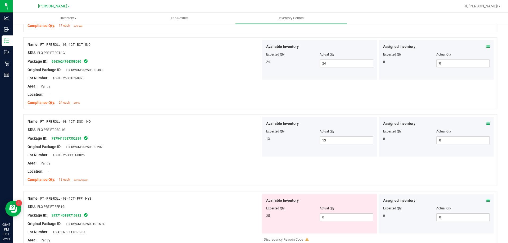
scroll to position [344, 0]
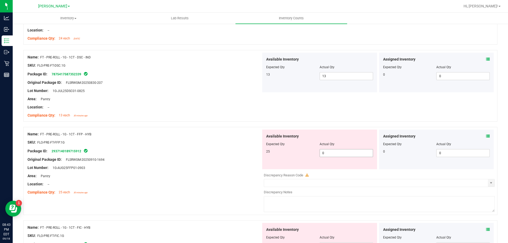
click at [335, 154] on span "0 0" at bounding box center [345, 153] width 53 height 8
click at [258, 113] on div "Compliance Qty: 13 each 30 minutes ago" at bounding box center [143, 116] width 233 height 6
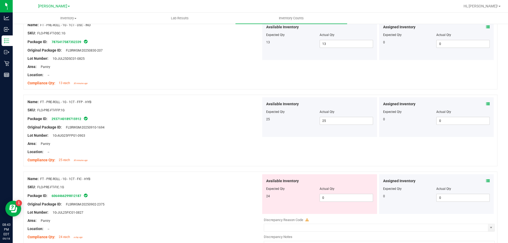
scroll to position [449, 0]
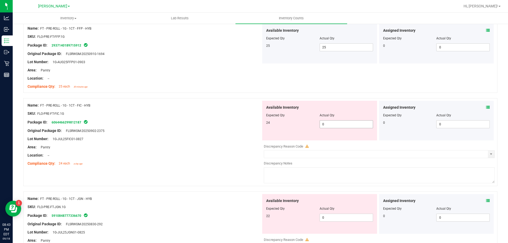
click at [345, 121] on span "0 0" at bounding box center [345, 124] width 53 height 8
click at [232, 92] on div "Name: FT - PRE-ROLL - 1G - 1CT - FFP - HYB SKU: FLO-PRE-FT-FFP.1G Package ID: 2…" at bounding box center [260, 57] width 474 height 72
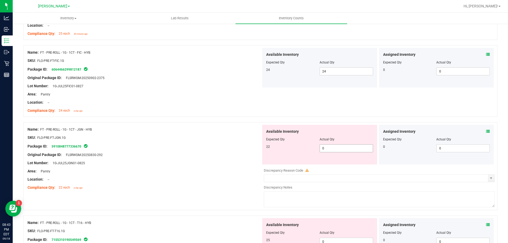
click at [335, 146] on span "0 0" at bounding box center [345, 148] width 53 height 8
drag, startPoint x: 189, startPoint y: 102, endPoint x: 201, endPoint y: 104, distance: 12.6
click at [194, 102] on div "Location: --" at bounding box center [143, 103] width 233 height 6
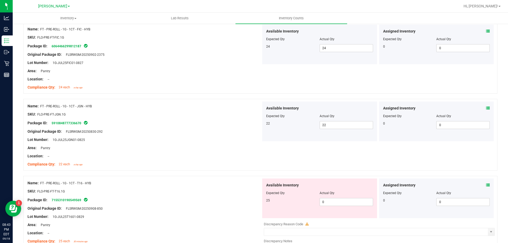
scroll to position [555, 0]
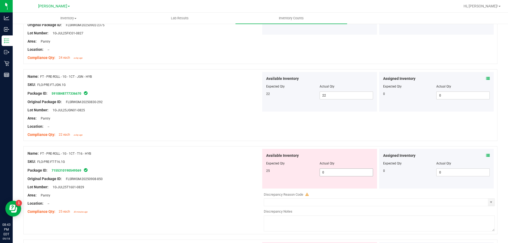
click at [341, 172] on span "0 0" at bounding box center [345, 172] width 53 height 8
click at [259, 116] on div "Area: Pantry" at bounding box center [143, 119] width 233 height 6
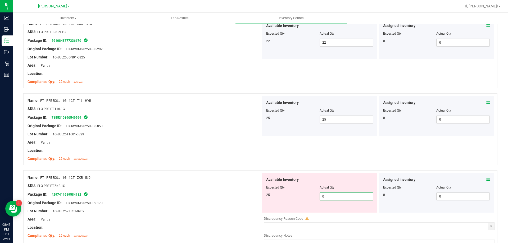
drag, startPoint x: 331, startPoint y: 199, endPoint x: 330, endPoint y: 195, distance: 4.1
click at [330, 196] on span "0 0" at bounding box center [345, 196] width 53 height 8
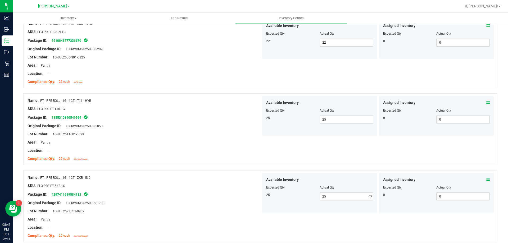
click at [252, 152] on div "Location: --" at bounding box center [143, 151] width 233 height 6
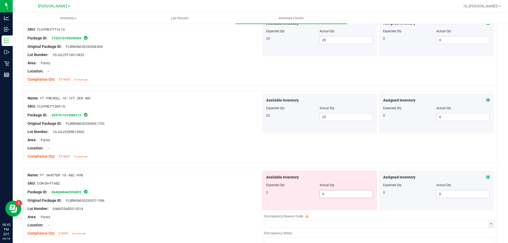
drag, startPoint x: 337, startPoint y: 194, endPoint x: 331, endPoint y: 188, distance: 8.6
click at [336, 194] on span "0 0" at bounding box center [345, 194] width 53 height 8
click at [218, 125] on div "Original Package ID: FLSRWGM-20250909-1703" at bounding box center [143, 124] width 233 height 6
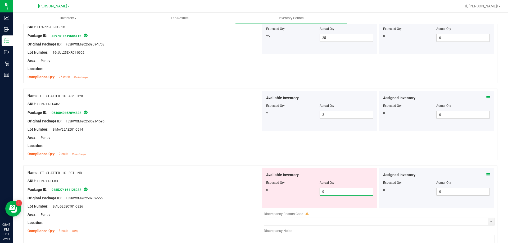
click at [335, 193] on span "0 0" at bounding box center [345, 192] width 53 height 8
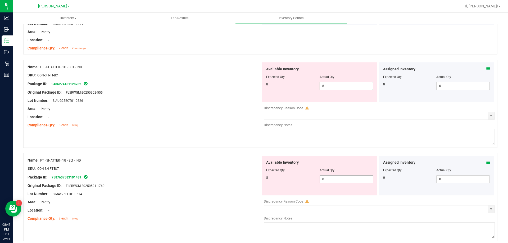
click at [335, 178] on div "Available Inventory Expected Qty Actual Qty 8 0 0" at bounding box center [319, 176] width 115 height 40
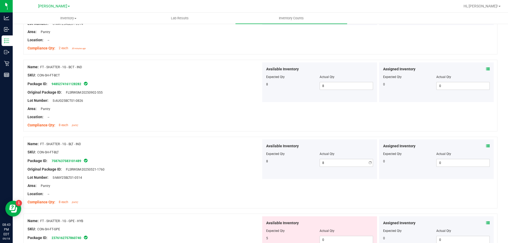
drag, startPoint x: 215, startPoint y: 113, endPoint x: 238, endPoint y: 122, distance: 24.8
click at [216, 113] on div at bounding box center [143, 113] width 233 height 3
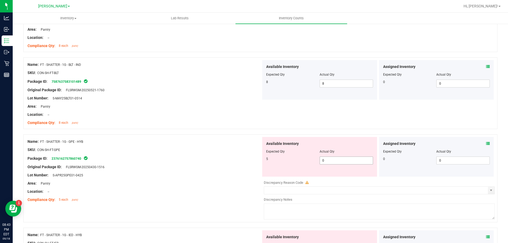
click at [339, 162] on span "0 0" at bounding box center [345, 160] width 53 height 8
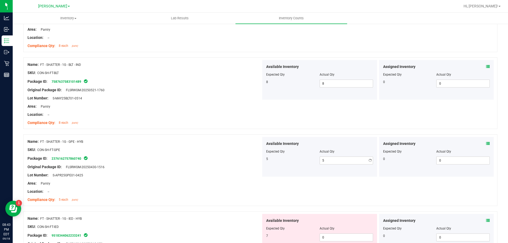
drag, startPoint x: 198, startPoint y: 108, endPoint x: 228, endPoint y: 119, distance: 32.4
click at [198, 108] on div "Area: Pantry" at bounding box center [143, 107] width 233 height 6
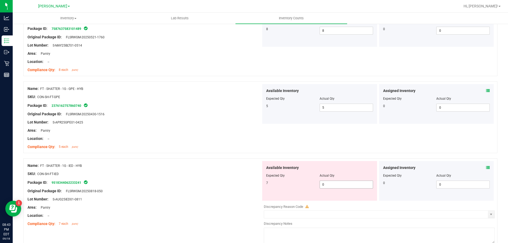
click at [336, 185] on span "0 0" at bounding box center [345, 185] width 53 height 8
drag, startPoint x: 227, startPoint y: 119, endPoint x: 242, endPoint y: 122, distance: 14.9
click at [228, 119] on div at bounding box center [143, 118] width 233 height 3
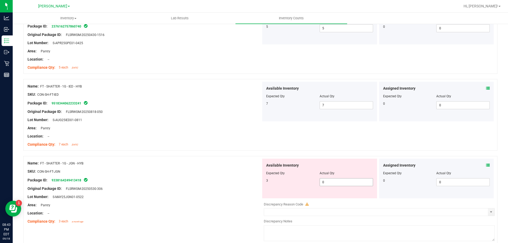
click at [345, 182] on span "0 0" at bounding box center [345, 182] width 53 height 8
drag, startPoint x: 151, startPoint y: 91, endPoint x: 187, endPoint y: 101, distance: 37.4
click at [158, 95] on div "Name: FT - SHATTER - 1G - IED - HYB SKU: CON-SH-FT-IED Package ID: 951834406223…" at bounding box center [143, 115] width 233 height 67
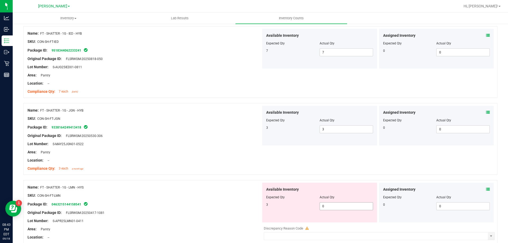
click at [340, 206] on span "0 0" at bounding box center [345, 206] width 53 height 8
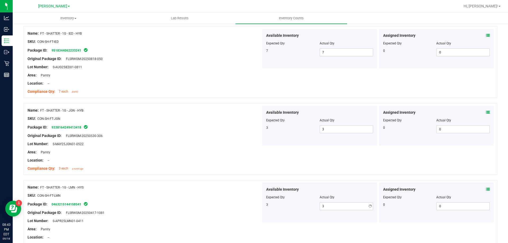
drag, startPoint x: 155, startPoint y: 142, endPoint x: 218, endPoint y: 149, distance: 62.5
click at [165, 144] on div "Lot Number: S-MAY25JGN01-0522" at bounding box center [143, 144] width 233 height 6
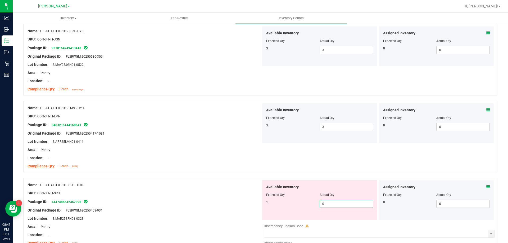
click at [334, 204] on span "0 0" at bounding box center [345, 204] width 53 height 8
click at [238, 158] on div "Location: --" at bounding box center [143, 158] width 233 height 6
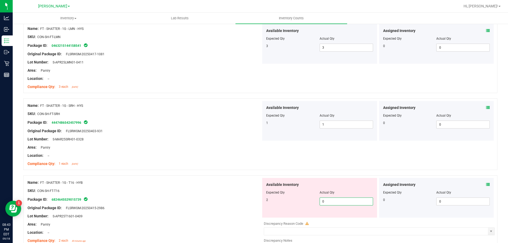
click at [334, 199] on span "0 0" at bounding box center [345, 201] width 53 height 8
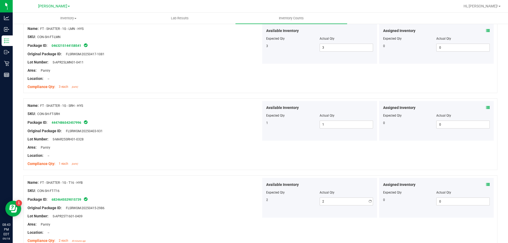
drag, startPoint x: 198, startPoint y: 141, endPoint x: 246, endPoint y: 144, distance: 48.2
click at [201, 142] on div "Name: FT - SHATTER - 1G - SRH - HYS SKU: CON-SH-FT-SRH Package ID: 444748654245…" at bounding box center [143, 134] width 233 height 67
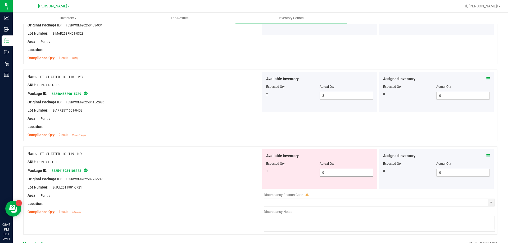
click at [330, 173] on div "Available Inventory Expected Qty Actual Qty 1 0 0" at bounding box center [319, 169] width 115 height 40
click at [328, 171] on span "0 0" at bounding box center [345, 173] width 53 height 8
click at [210, 152] on div "Name: FT - SHATTER - 1G - T19 - IND SKU: CON-SH-FT-T19 Package ID: 582541593410…" at bounding box center [143, 182] width 233 height 67
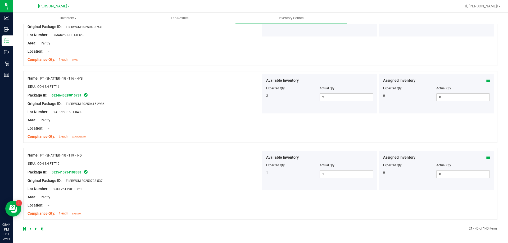
click at [36, 227] on icon at bounding box center [36, 228] width 2 height 3
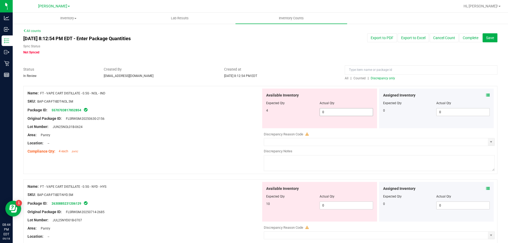
click at [333, 111] on span "0 0" at bounding box center [345, 112] width 53 height 8
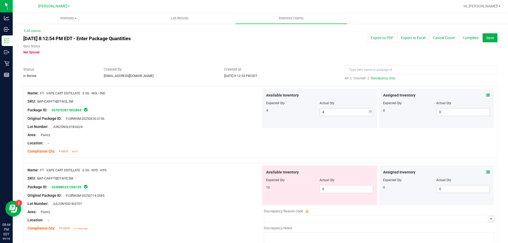
drag, startPoint x: 258, startPoint y: 81, endPoint x: 289, endPoint y: 86, distance: 31.9
click at [261, 81] on div at bounding box center [260, 83] width 474 height 5
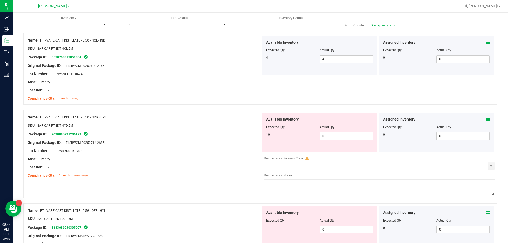
click at [340, 135] on span "0 0" at bounding box center [345, 136] width 53 height 8
click at [212, 103] on div "Name: FT - VAPE CART DISTILLATE - 0.5G - NOL - IND SKU: BAP-CAR-FT-BDT-NOL.5M P…" at bounding box center [143, 69] width 233 height 67
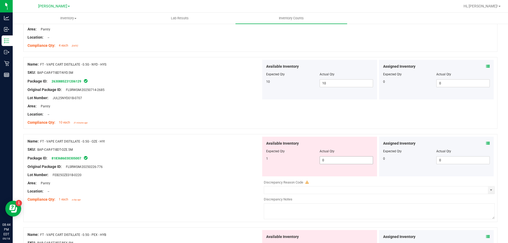
click at [339, 162] on span "0 0" at bounding box center [345, 160] width 53 height 8
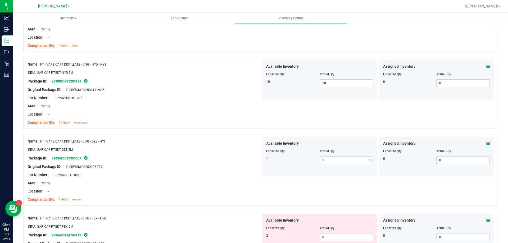
click at [212, 130] on div at bounding box center [260, 131] width 474 height 5
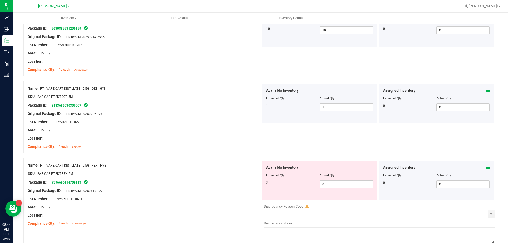
click at [331, 189] on div "Available Inventory Expected Qty Actual Qty 2 0 0" at bounding box center [319, 181] width 115 height 40
click at [331, 185] on span "0 0" at bounding box center [345, 184] width 53 height 8
click at [245, 149] on div "Compliance Qty: 1 each a day ago" at bounding box center [143, 147] width 233 height 6
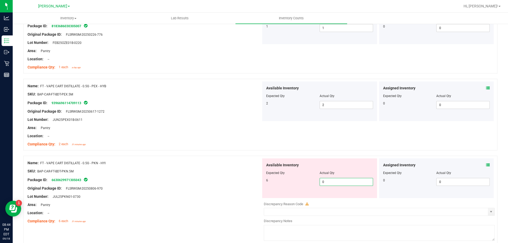
click at [337, 183] on span "0 0" at bounding box center [345, 182] width 53 height 8
click at [265, 149] on div "Name: FT - VAPE CART DISTILLATE - 0.5G - PEX - HYB SKU: BAP-CAR-FT-BDT-PEX.5M P…" at bounding box center [260, 115] width 474 height 72
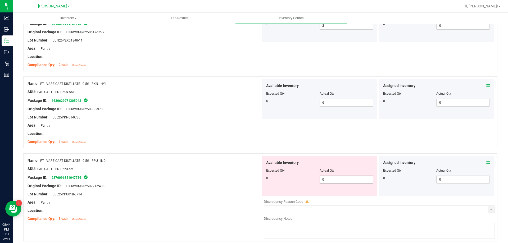
click at [335, 178] on span "0 0" at bounding box center [345, 180] width 53 height 8
click at [243, 119] on div "Lot Number: JUL25PKN01-0730" at bounding box center [143, 117] width 233 height 6
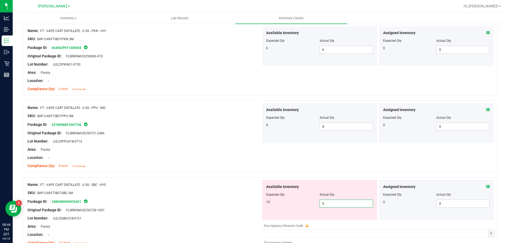
click at [335, 204] on span "0 0" at bounding box center [345, 204] width 53 height 8
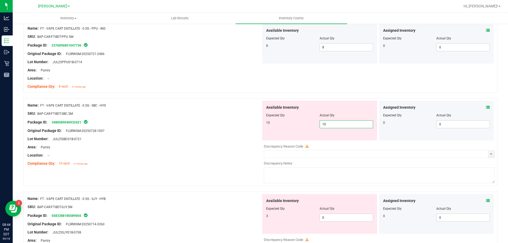
click at [241, 158] on div at bounding box center [143, 159] width 233 height 3
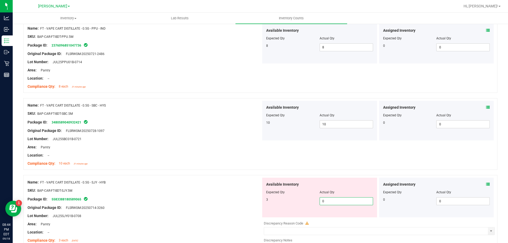
drag, startPoint x: 346, startPoint y: 201, endPoint x: 234, endPoint y: 166, distance: 116.7
click at [345, 201] on span "0 0" at bounding box center [345, 201] width 53 height 8
click at [234, 165] on div "Compliance Qty: 10 each 31 minutes ago" at bounding box center [143, 164] width 233 height 6
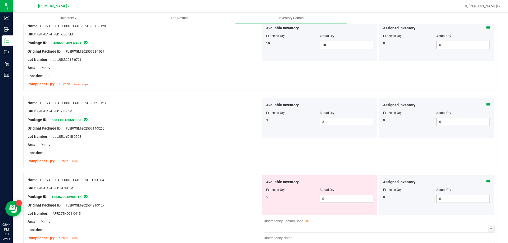
click at [332, 199] on span "0 0" at bounding box center [345, 199] width 53 height 8
click at [260, 154] on div "Name: FT - VAPE CART DISTILLATE - 0.5G - SJY - HYB SKU: BAP-CAR-FT-BDT-SJY.5M P…" at bounding box center [260, 132] width 474 height 72
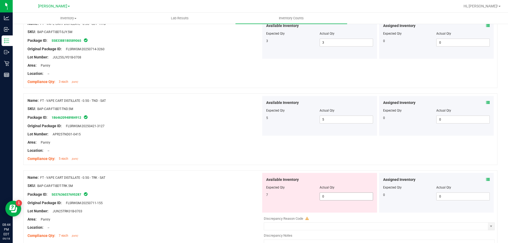
click at [334, 197] on span "0 0" at bounding box center [345, 196] width 53 height 8
drag, startPoint x: 216, startPoint y: 132, endPoint x: 279, endPoint y: 156, distance: 67.4
click at [219, 132] on div "Lot Number: APR25TND01-0415" at bounding box center [143, 134] width 233 height 6
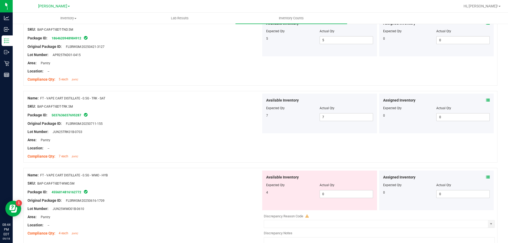
click at [330, 199] on div "Available Inventory Expected Qty Actual Qty 4 0 0" at bounding box center [319, 190] width 115 height 40
click at [330, 197] on span "0 0" at bounding box center [345, 194] width 53 height 8
click at [264, 164] on div at bounding box center [260, 165] width 474 height 5
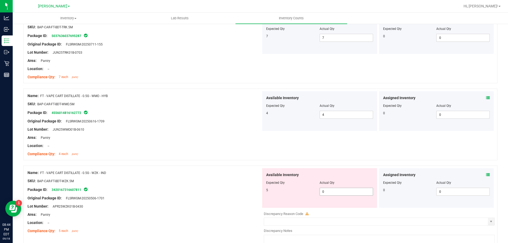
click at [331, 194] on span "0 0" at bounding box center [345, 192] width 53 height 8
click at [246, 155] on div "Compliance Qty: 4 each [DATE]" at bounding box center [143, 154] width 233 height 6
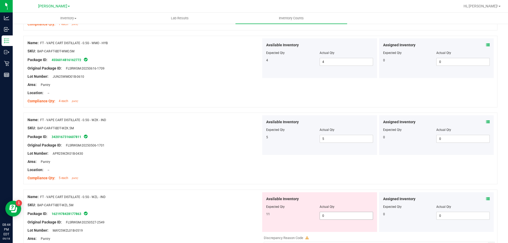
click at [344, 214] on span "0 0" at bounding box center [345, 216] width 53 height 8
click at [229, 159] on div "Area: Pantry" at bounding box center [143, 162] width 233 height 6
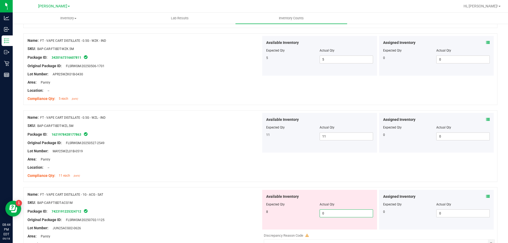
click at [325, 212] on span "0 0" at bounding box center [345, 213] width 53 height 8
drag, startPoint x: 232, startPoint y: 116, endPoint x: 236, endPoint y: 117, distance: 3.3
click at [233, 117] on div "Name: FT - VAPE CART DISTILLATE - 0.5G - WZL - IND" at bounding box center [143, 118] width 233 height 6
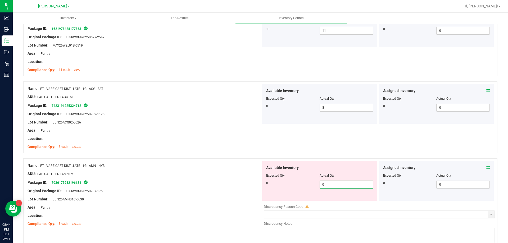
click at [327, 186] on span "0 0" at bounding box center [345, 185] width 53 height 8
click at [238, 134] on div at bounding box center [143, 134] width 233 height 3
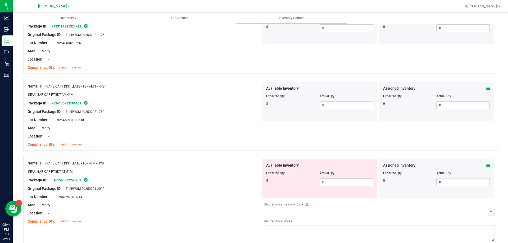
click at [332, 183] on span "0 0" at bounding box center [345, 182] width 53 height 8
click at [239, 130] on div "Area: Pantry" at bounding box center [143, 128] width 233 height 6
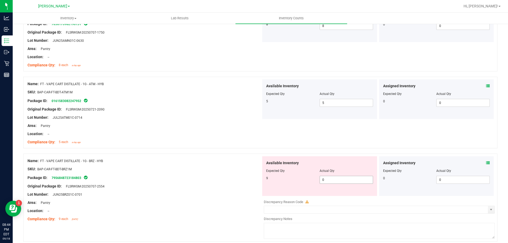
click at [338, 178] on span "0 0" at bounding box center [345, 180] width 53 height 8
click at [247, 145] on div "Name: FT - VAPE CART DISTILLATE - 1G - ATM - HYB SKU: BAP-CAR-FT-BDT-ATM1M Pack…" at bounding box center [143, 112] width 233 height 67
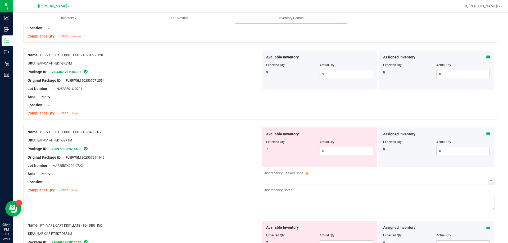
click at [332, 156] on div "Available Inventory Expected Qty Actual Qty 7 0 0" at bounding box center [319, 147] width 115 height 40
click at [331, 151] on span "0 0" at bounding box center [345, 151] width 53 height 8
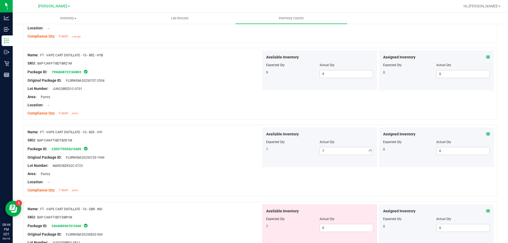
click at [223, 120] on div at bounding box center [260, 121] width 474 height 5
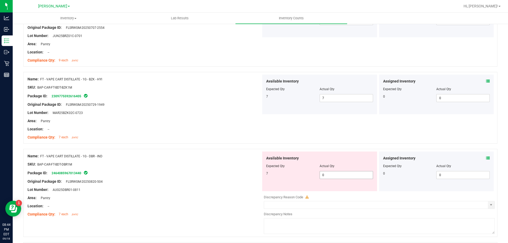
click at [342, 174] on span "0 0" at bounding box center [345, 175] width 53 height 8
click at [233, 131] on div "Location: --" at bounding box center [143, 129] width 233 height 6
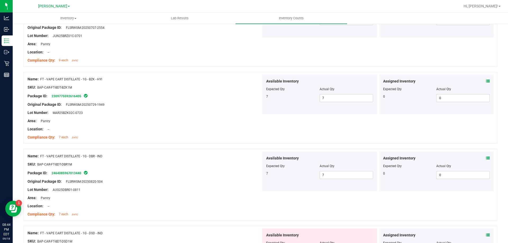
click at [245, 142] on div "Name: FT - VAPE CART DISTILLATE - 1G - BZK - HYI SKU: BAP-CAR-FT-BDT-BZK1M Pack…" at bounding box center [260, 108] width 474 height 72
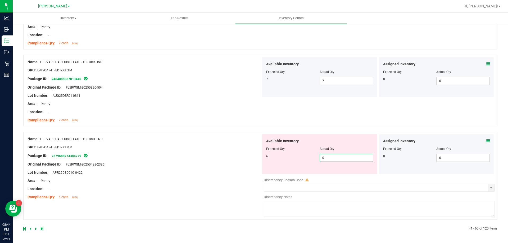
click at [336, 154] on span "0 0" at bounding box center [345, 158] width 53 height 8
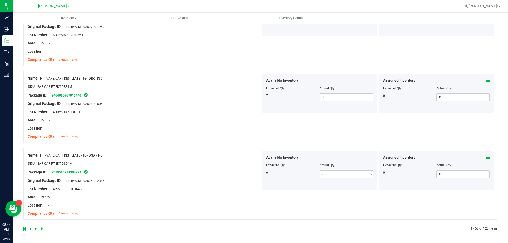
click at [253, 131] on div "Name: FT - VAPE CART DISTILLATE - 1G - DBR - IND SKU: BAP-CAR-FT-BDT-DBR1M Pack…" at bounding box center [260, 109] width 474 height 77
click at [36, 227] on icon at bounding box center [36, 228] width 2 height 3
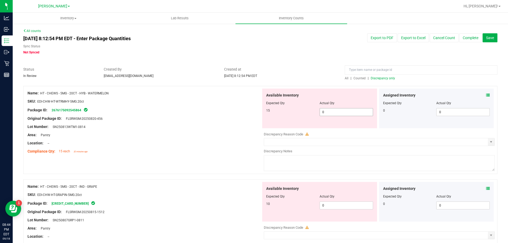
click at [339, 112] on span "0 0" at bounding box center [345, 112] width 53 height 8
click at [245, 95] on div "Name: HT - CHEWS - 5MG - 20CT - HYB - WATERMELON" at bounding box center [143, 93] width 233 height 6
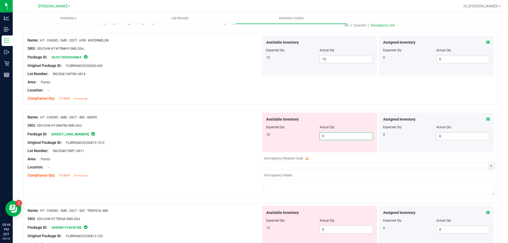
click at [334, 134] on span "0 0" at bounding box center [345, 136] width 53 height 8
click at [181, 134] on div "Package ID: [CREDIT_CARD_NUMBER]" at bounding box center [143, 134] width 233 height 6
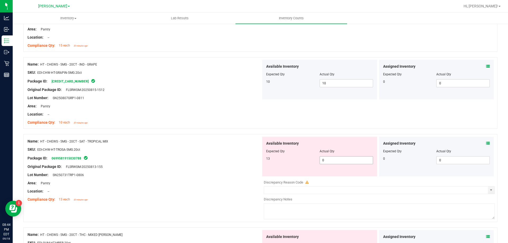
click at [343, 161] on span "0 0" at bounding box center [345, 160] width 53 height 8
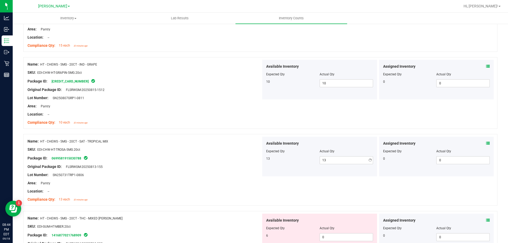
click at [215, 138] on div "Name: HT - CHEWS - 5MG - 20CT - SAT - TROPICAL MIX SKU: EDI-CHW-HT-TROSA-5MG.20…" at bounding box center [143, 170] width 233 height 67
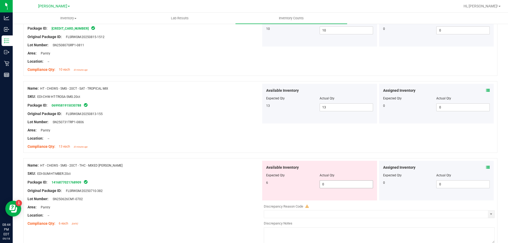
click at [338, 184] on span "0 0" at bounding box center [345, 184] width 53 height 8
click at [192, 158] on div "Name: HT - CHEWS - 5MG - 20CT - THC - MIXED [PERSON_NAME] SKU: EDI-GUM-HT-MBER.…" at bounding box center [260, 202] width 474 height 88
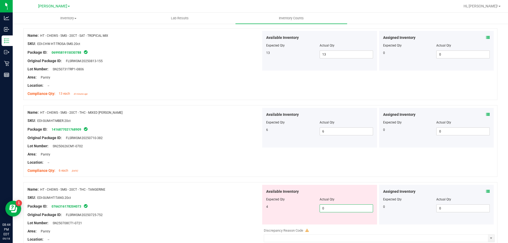
click at [329, 211] on span "0 0" at bounding box center [345, 208] width 53 height 8
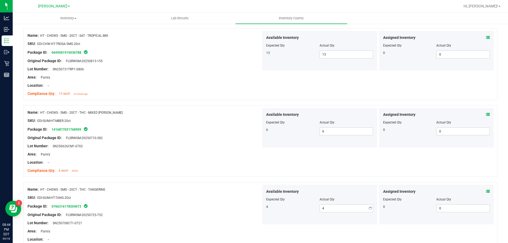
click at [225, 150] on div at bounding box center [143, 150] width 233 height 3
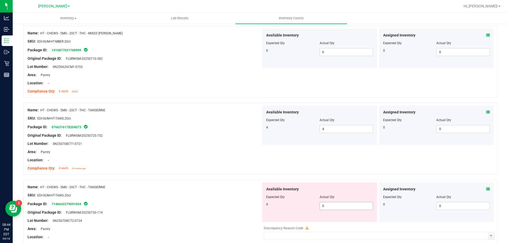
click at [333, 207] on span "0 0" at bounding box center [345, 206] width 53 height 8
click at [220, 142] on div "Lot Number: SN250708CT1-0721" at bounding box center [143, 144] width 233 height 6
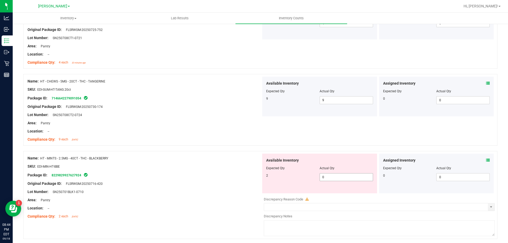
click at [331, 175] on span "0 0" at bounding box center [345, 177] width 53 height 8
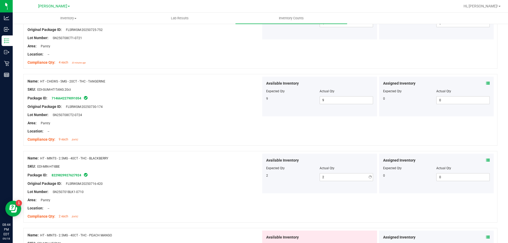
click at [209, 147] on div at bounding box center [260, 148] width 474 height 5
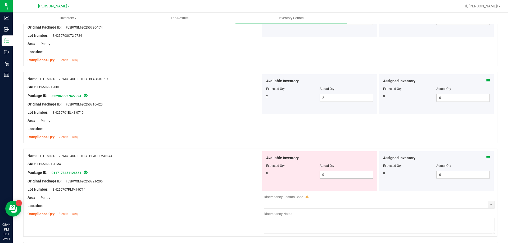
click at [339, 175] on span "0 0" at bounding box center [345, 175] width 53 height 8
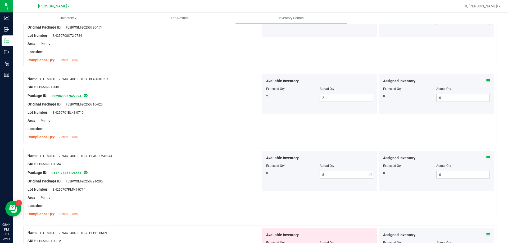
click at [253, 133] on div at bounding box center [143, 133] width 233 height 3
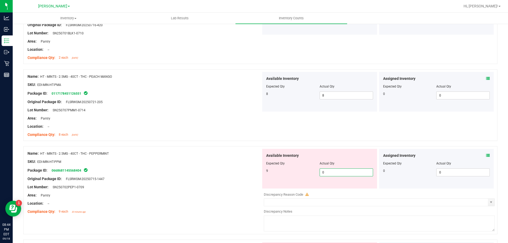
click at [356, 174] on span "0 0" at bounding box center [345, 172] width 53 height 8
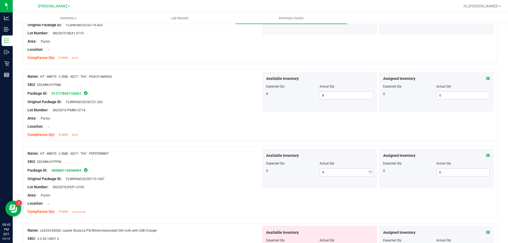
click at [257, 139] on div "Name: HT - MINTS - 2.5MG - 40CT - THC - PEACH MANGO SKU: EDI-MIN-HT-PMA Package…" at bounding box center [143, 105] width 233 height 67
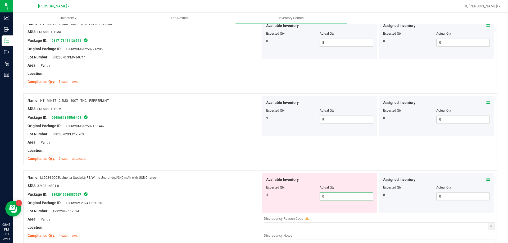
click at [351, 196] on span "0 0" at bounding box center [345, 196] width 53 height 8
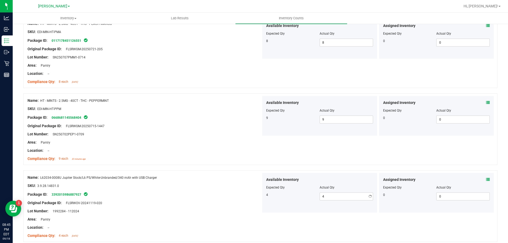
drag, startPoint x: 209, startPoint y: 157, endPoint x: 247, endPoint y: 157, distance: 38.9
click at [212, 157] on div "Compliance Qty: 9 each 32 minutes ago" at bounding box center [143, 159] width 233 height 6
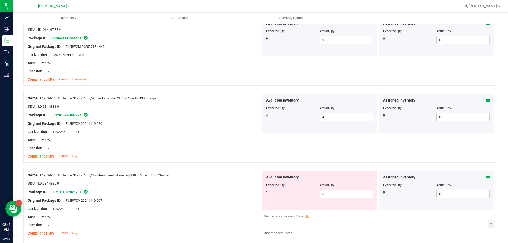
click at [338, 196] on span "0 0" at bounding box center [345, 194] width 53 height 8
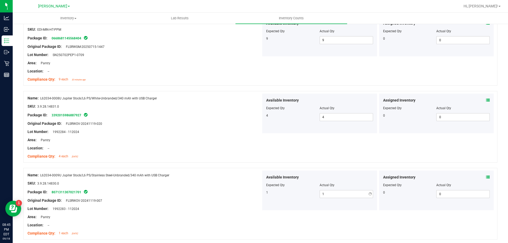
click at [207, 150] on div "Location: --" at bounding box center [143, 148] width 233 height 6
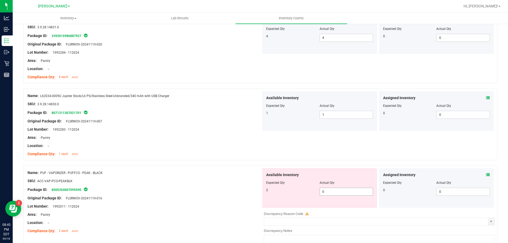
click at [345, 192] on span "0 0" at bounding box center [345, 192] width 53 height 8
drag, startPoint x: 169, startPoint y: 133, endPoint x: 174, endPoint y: 133, distance: 5.6
click at [171, 133] on div at bounding box center [143, 133] width 233 height 3
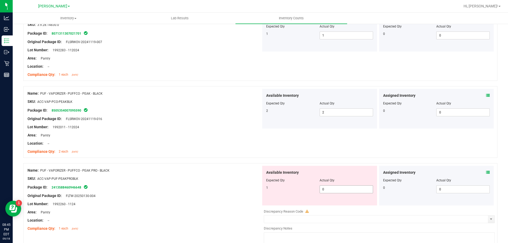
click at [334, 192] on div "Available Inventory Expected Qty Actual Qty 1 0 0" at bounding box center [319, 186] width 115 height 40
click at [213, 150] on div "Compliance Qty: 2 each [DATE]" at bounding box center [143, 152] width 233 height 6
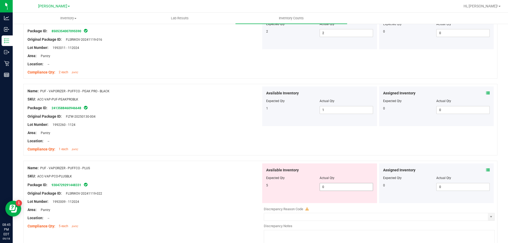
click at [334, 184] on span "0 0" at bounding box center [345, 187] width 53 height 8
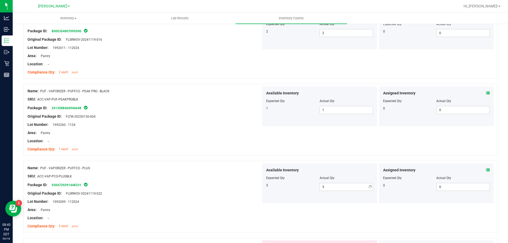
drag, startPoint x: 245, startPoint y: 145, endPoint x: 263, endPoint y: 146, distance: 18.6
click at [247, 145] on div at bounding box center [143, 145] width 233 height 3
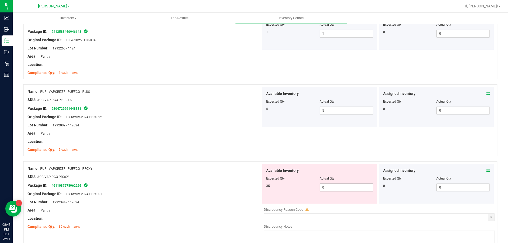
scroll to position [1004, 0]
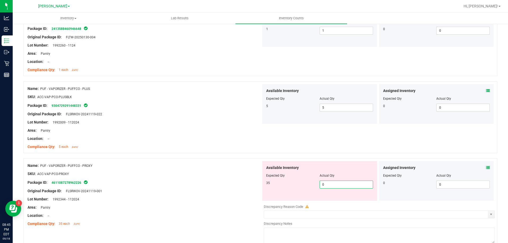
click at [338, 183] on span "0 0" at bounding box center [345, 185] width 53 height 8
drag, startPoint x: 261, startPoint y: 133, endPoint x: 269, endPoint y: 136, distance: 8.1
click at [261, 133] on div "Name: PUF - VAPORIZER - PUFFCO - PLUS SKU: ACC-VAP-PCO-PLUSBLK Package ID: 9304…" at bounding box center [260, 117] width 474 height 72
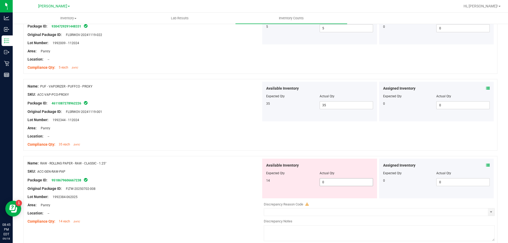
click at [342, 181] on span "0 0" at bounding box center [345, 182] width 53 height 8
click at [237, 135] on div "Location: --" at bounding box center [143, 136] width 233 height 6
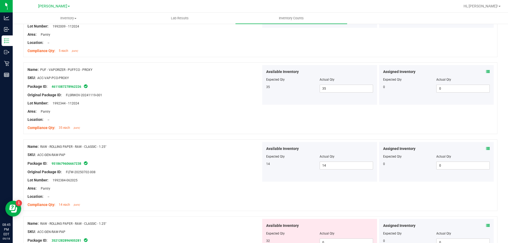
scroll to position [1163, 0]
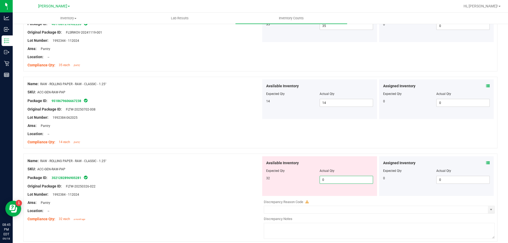
click at [332, 178] on span "0 0" at bounding box center [345, 180] width 53 height 8
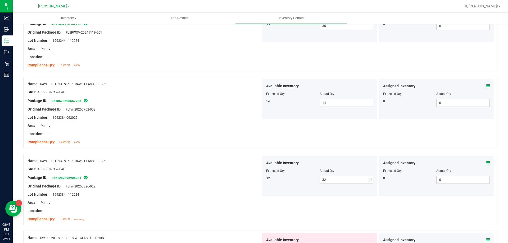
click at [276, 134] on div "Name: RAW - ROLLING PAPER - RAW - CLASSIC - 1.25" SKU: ACC-GEN-RAW-PAP Package …" at bounding box center [260, 113] width 474 height 72
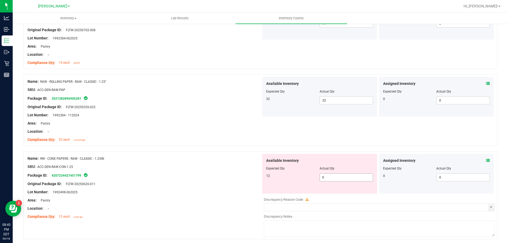
click at [337, 177] on span "0 0" at bounding box center [345, 177] width 53 height 8
click at [225, 139] on div "Compliance Qty: 32 each a month ago" at bounding box center [143, 140] width 233 height 6
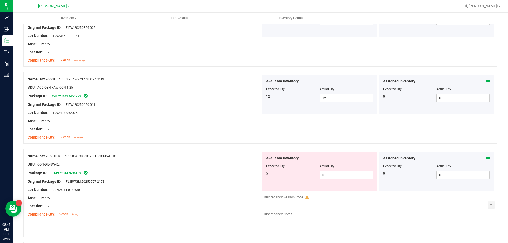
click at [339, 175] on span "0 0" at bounding box center [345, 175] width 53 height 8
click at [235, 110] on div "Lot Number: 1992498-062025" at bounding box center [143, 113] width 233 height 6
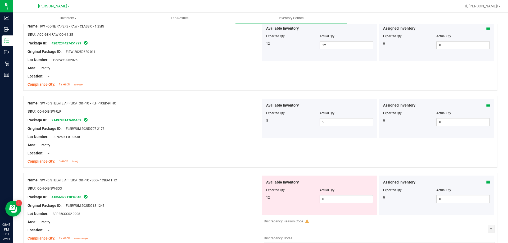
click at [347, 198] on span "0 0" at bounding box center [345, 199] width 53 height 8
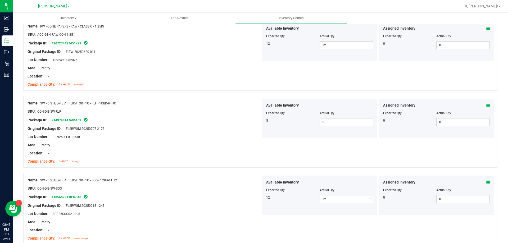
drag, startPoint x: 227, startPoint y: 149, endPoint x: 254, endPoint y: 148, distance: 26.5
click at [229, 149] on div at bounding box center [143, 149] width 233 height 3
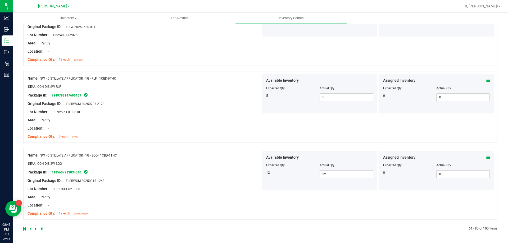
click at [35, 228] on icon at bounding box center [36, 228] width 2 height 3
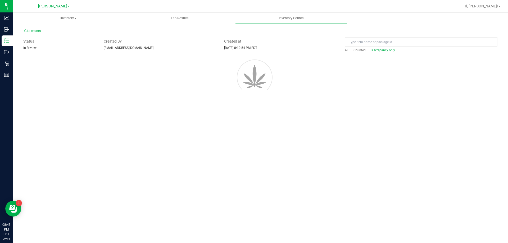
scroll to position [0, 0]
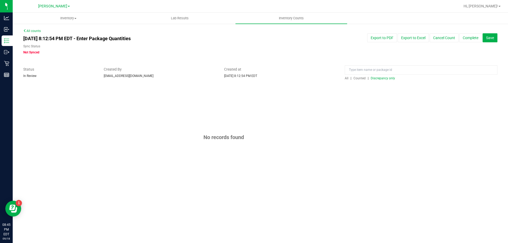
click at [383, 76] on span "Discrepancy only" at bounding box center [382, 78] width 24 height 4
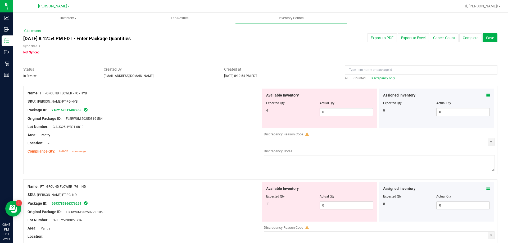
click at [341, 109] on span "0 0" at bounding box center [345, 112] width 53 height 8
click at [185, 108] on div "Package ID: 2162169313402965" at bounding box center [143, 110] width 233 height 6
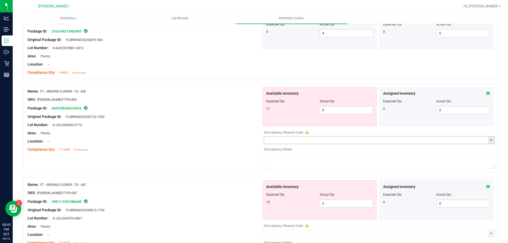
scroll to position [79, 0]
click at [340, 104] on div at bounding box center [319, 104] width 107 height 3
click at [336, 107] on span "0 0" at bounding box center [345, 110] width 53 height 8
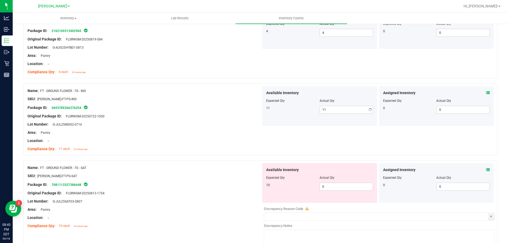
drag, startPoint x: 187, startPoint y: 107, endPoint x: 246, endPoint y: 107, distance: 58.7
click at [188, 107] on div "Package ID: 5693785366376254" at bounding box center [143, 107] width 233 height 6
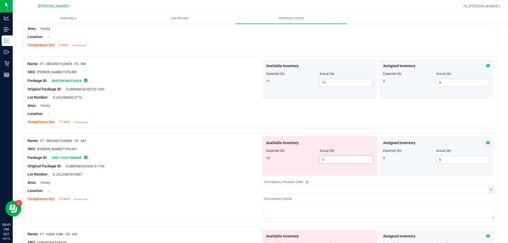
scroll to position [132, 0]
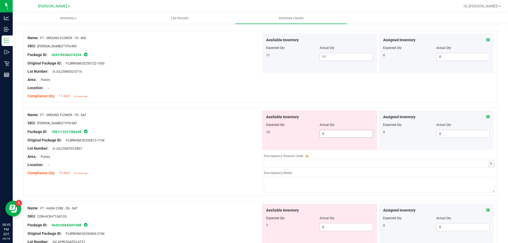
click at [343, 132] on span "0 0" at bounding box center [345, 134] width 53 height 8
click at [205, 120] on div "SKU: [PERSON_NAME]-FT-PG-SAT" at bounding box center [143, 123] width 233 height 6
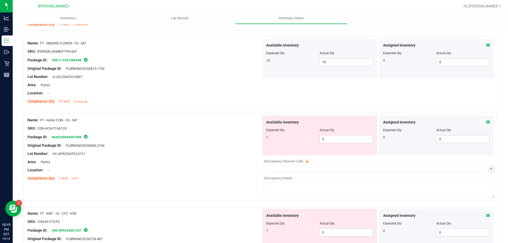
scroll to position [211, 0]
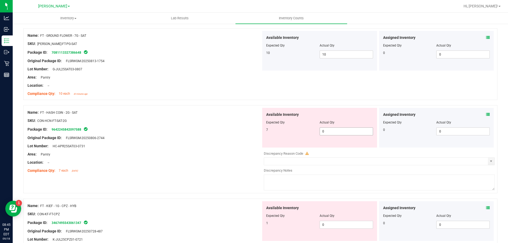
drag, startPoint x: 341, startPoint y: 131, endPoint x: 326, endPoint y: 131, distance: 14.5
click at [341, 131] on span "0 0" at bounding box center [345, 131] width 53 height 8
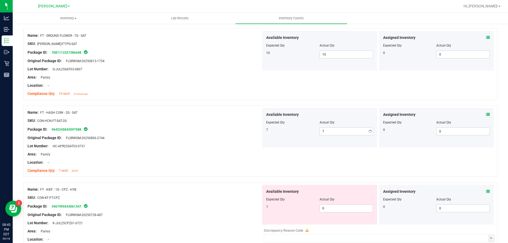
drag, startPoint x: 218, startPoint y: 114, endPoint x: 233, endPoint y: 113, distance: 15.1
click at [219, 113] on div "Name: FT - HASH COIN - 2G - SAT" at bounding box center [143, 113] width 233 height 6
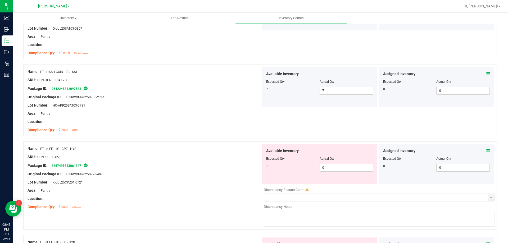
scroll to position [291, 0]
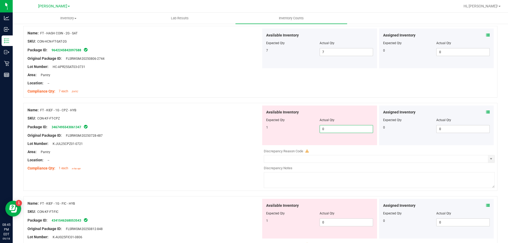
click at [339, 131] on span "0 0" at bounding box center [345, 129] width 53 height 8
click at [197, 107] on div "Name: FT - KIEF - 1G - CPZ - HYB" at bounding box center [143, 110] width 233 height 6
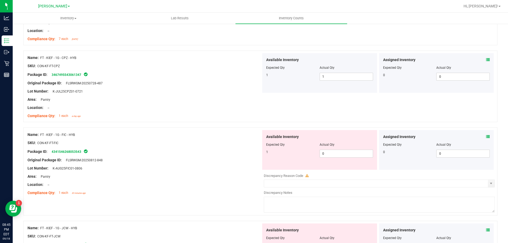
scroll to position [344, 0]
click at [337, 151] on span "0 0" at bounding box center [345, 153] width 53 height 8
click at [207, 131] on div "Name: FT - KIEF - 1G - FIC - HYB SKU: CON-KF-FT-FIC Package ID: 434154626805354…" at bounding box center [143, 163] width 233 height 67
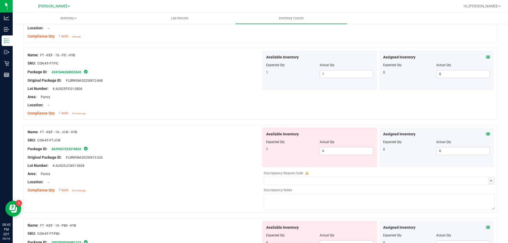
scroll to position [423, 0]
click at [336, 154] on span "0 0" at bounding box center [345, 151] width 53 height 8
click at [251, 126] on div "Name: FT - KIEF - 1G - JCW - HYB SKU: CON-KF-FT-JCW Package ID: 852950725357083…" at bounding box center [260, 168] width 474 height 88
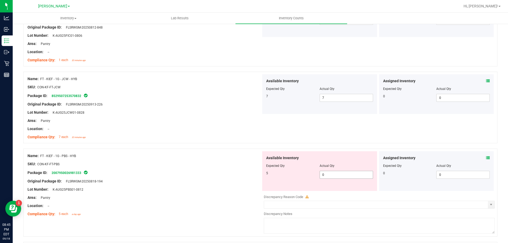
click at [342, 174] on span "0 0" at bounding box center [345, 175] width 53 height 8
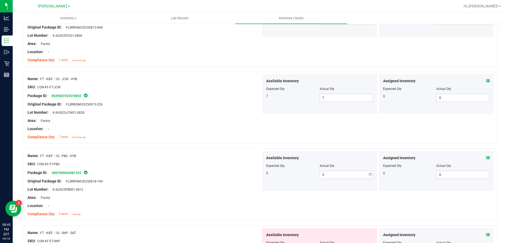
click at [211, 150] on div "Name: FT - KIEF - 1G - PBS - HYB SKU: CON-KF-FT-PBS Package ID: 200795002698133…" at bounding box center [260, 185] width 474 height 72
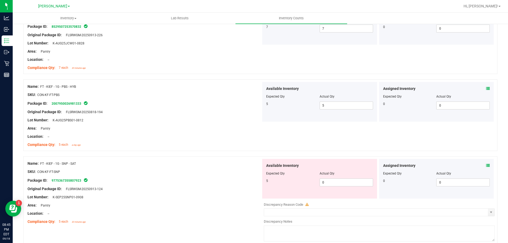
scroll to position [555, 0]
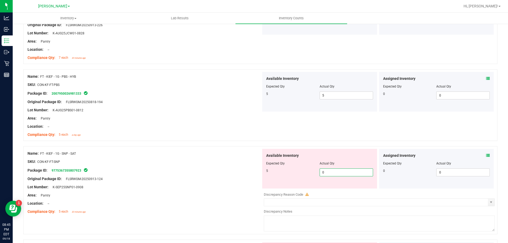
click at [340, 175] on span "0 0" at bounding box center [345, 172] width 53 height 8
click at [250, 148] on div "Name: FT - KIEF - 1G - SNP - SAT SKU: CON-KF-FT-SNP Package ID: 977536735580792…" at bounding box center [260, 190] width 474 height 88
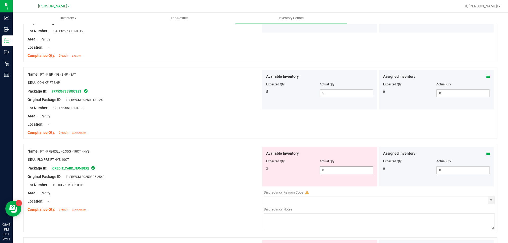
scroll to position [634, 0]
click at [345, 168] on span "0 0" at bounding box center [345, 170] width 53 height 8
click at [204, 141] on div at bounding box center [260, 141] width 474 height 5
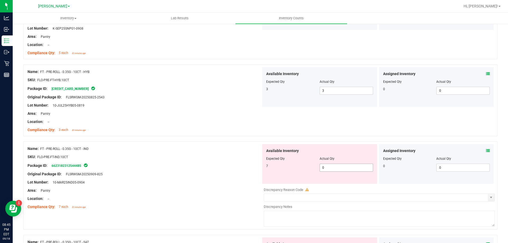
click at [329, 166] on span "0 0" at bounding box center [345, 168] width 53 height 8
click at [251, 138] on div at bounding box center [260, 138] width 474 height 5
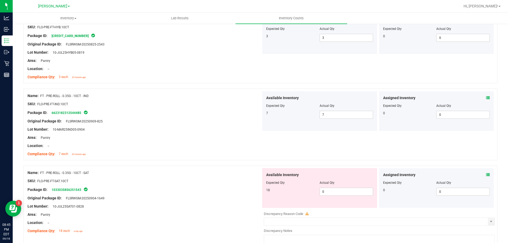
click at [335, 196] on div "Available Inventory Expected Qty Actual Qty 18 0 0" at bounding box center [319, 188] width 115 height 40
click at [336, 193] on span "0 0" at bounding box center [345, 192] width 53 height 8
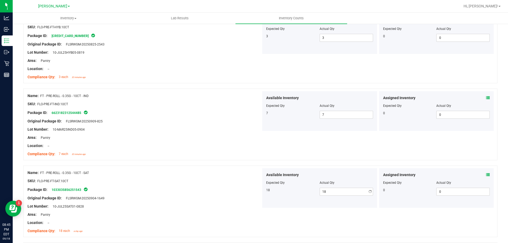
drag, startPoint x: 238, startPoint y: 143, endPoint x: 266, endPoint y: 147, distance: 28.4
click at [241, 142] on div "Name: FT - PRE-ROLL - 0.35G - 10CT - IND SKU: FLO-PRE-FT-IND.10CT Package ID: 6…" at bounding box center [143, 124] width 233 height 67
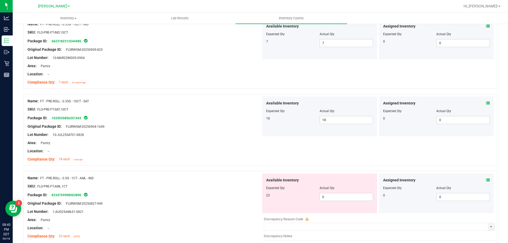
scroll to position [846, 0]
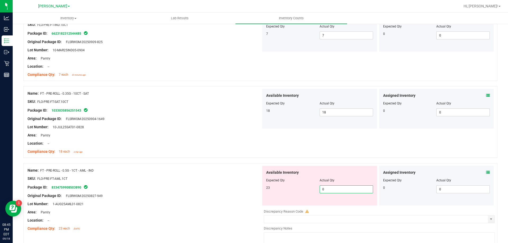
click at [350, 190] on span "0 0" at bounding box center [345, 189] width 53 height 8
drag, startPoint x: 217, startPoint y: 132, endPoint x: 257, endPoint y: 145, distance: 42.6
click at [218, 132] on div "Area: Pantry" at bounding box center [143, 135] width 233 height 6
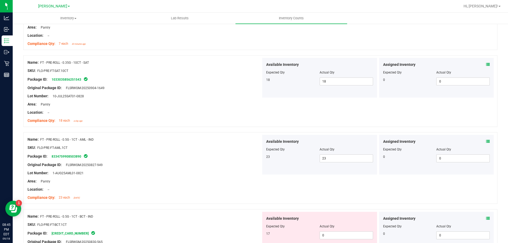
scroll to position [925, 0]
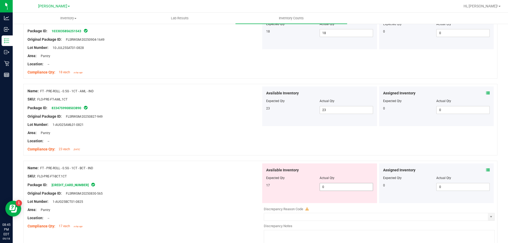
click at [331, 190] on span "0 0" at bounding box center [345, 187] width 53 height 8
click at [262, 136] on div "Name: FT - PRE-ROLL - 0.5G - 1CT - AML - IND SKU: FLO-PRE-FT-AML.1CT Package ID…" at bounding box center [260, 120] width 474 height 72
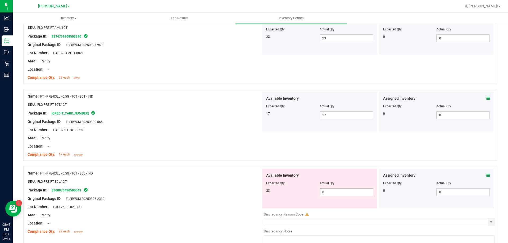
scroll to position [1004, 0]
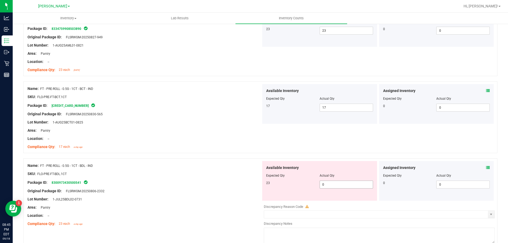
click at [344, 187] on span "0 0" at bounding box center [345, 185] width 53 height 8
drag, startPoint x: 192, startPoint y: 139, endPoint x: 203, endPoint y: 150, distance: 16.1
click at [195, 137] on div "Location: --" at bounding box center [143, 139] width 233 height 6
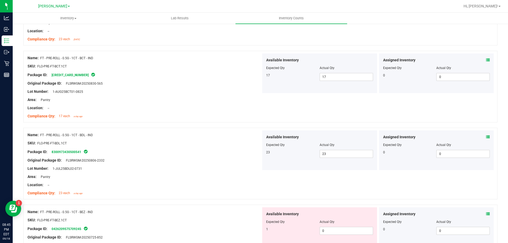
scroll to position [1084, 0]
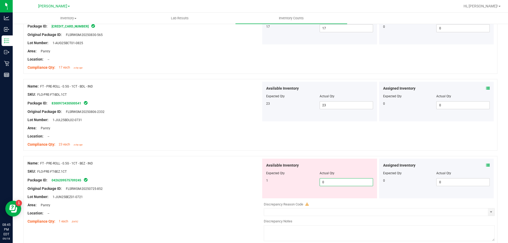
click at [342, 183] on span "0 0" at bounding box center [345, 182] width 53 height 8
click at [188, 154] on div at bounding box center [260, 153] width 474 height 5
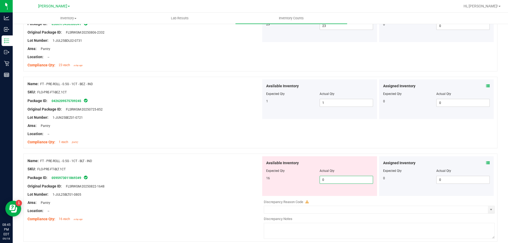
click at [335, 179] on span "0 0" at bounding box center [345, 180] width 53 height 8
click at [176, 131] on div "Location: --" at bounding box center [143, 134] width 233 height 6
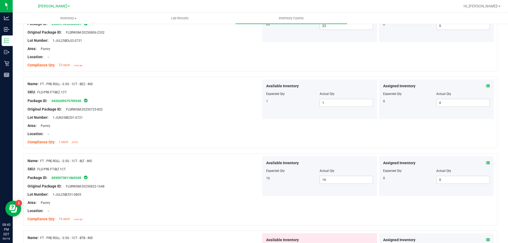
scroll to position [1216, 0]
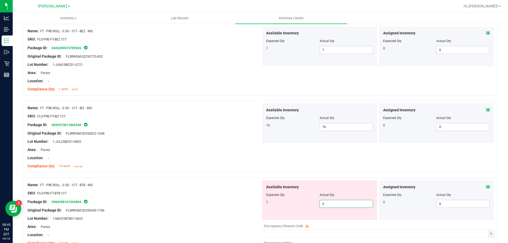
click at [334, 200] on span "0 0" at bounding box center [345, 204] width 53 height 8
drag, startPoint x: 259, startPoint y: 150, endPoint x: 264, endPoint y: 150, distance: 4.5
click at [262, 150] on div "Name: FT - PRE-ROLL - 0.5G - 1CT - BLT - IND SKU: FLO-PRE-FT-BLT.1CT Package ID…" at bounding box center [260, 137] width 474 height 72
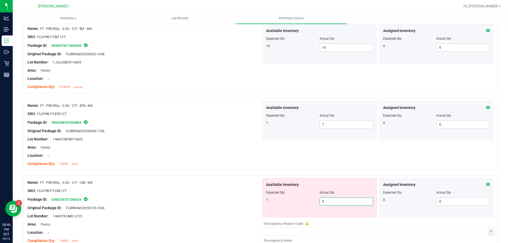
click at [336, 201] on span "0 0" at bounding box center [345, 201] width 53 height 8
drag, startPoint x: 209, startPoint y: 151, endPoint x: 229, endPoint y: 153, distance: 20.9
click at [216, 151] on div at bounding box center [143, 151] width 233 height 3
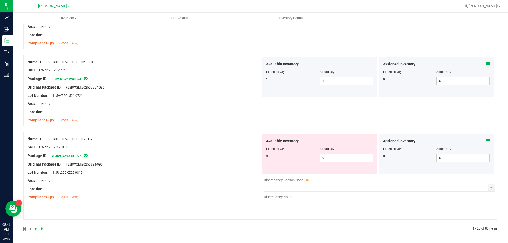
click at [337, 158] on span "0 0" at bounding box center [345, 158] width 53 height 8
click at [233, 126] on div "Name: FT - PRE-ROLL - 0.5G - 1CT - CIM - IND SKU: FLO-PRE-FT-CIM.1CT Package ID…" at bounding box center [260, 93] width 474 height 77
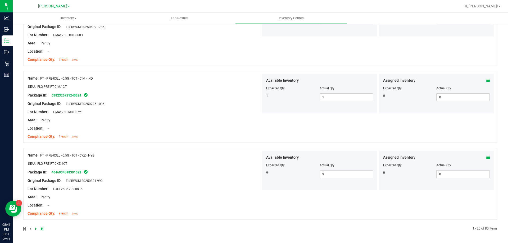
click at [35, 227] on div at bounding box center [141, 228] width 237 height 5
click at [35, 229] on icon at bounding box center [36, 228] width 2 height 3
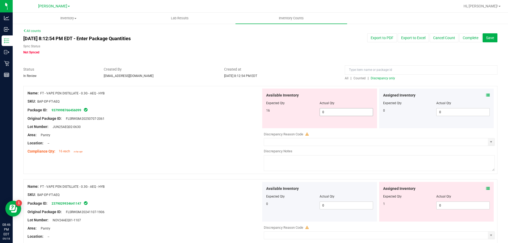
click at [346, 111] on span "0 0" at bounding box center [345, 112] width 53 height 8
click at [448, 205] on div "Available Inventory Expected Qty Actual Qty 0 0 0" at bounding box center [377, 224] width 233 height 84
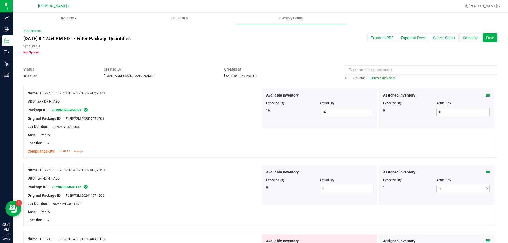
drag, startPoint x: 288, startPoint y: 112, endPoint x: 295, endPoint y: 120, distance: 11.4
click at [288, 112] on div "16" at bounding box center [292, 110] width 53 height 5
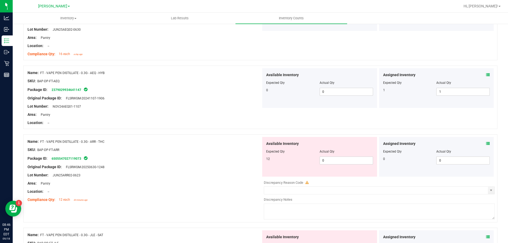
scroll to position [106, 0]
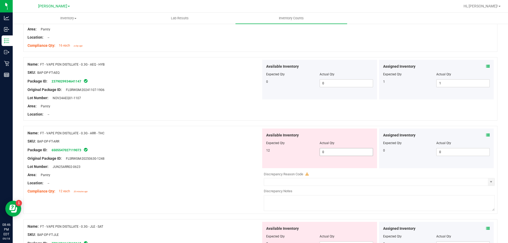
click at [343, 148] on span "0 0" at bounding box center [345, 152] width 53 height 8
click at [340, 150] on span "0 0" at bounding box center [345, 152] width 53 height 8
click at [242, 131] on div "Name: FT - VAPE PEN DISTILLATE - 0.3G - ARR - THC" at bounding box center [143, 133] width 233 height 6
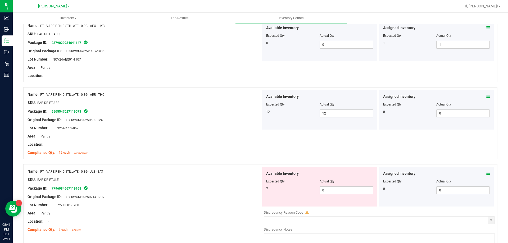
scroll to position [185, 0]
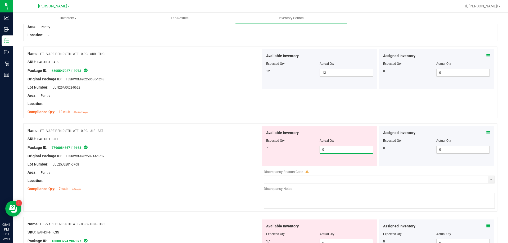
click at [333, 147] on span "0 0" at bounding box center [345, 150] width 53 height 8
click at [242, 119] on div at bounding box center [260, 120] width 474 height 5
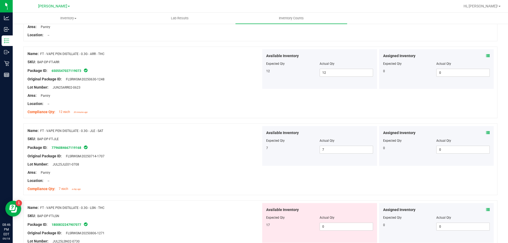
scroll to position [238, 0]
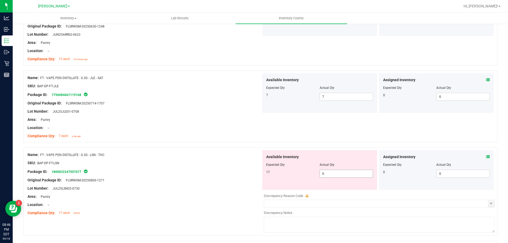
click at [335, 174] on span "0 0" at bounding box center [345, 174] width 53 height 8
drag, startPoint x: 229, startPoint y: 113, endPoint x: 254, endPoint y: 121, distance: 25.9
click at [235, 116] on div "Name: FT - VAPE PEN DISTILLATE - 0.3G - JLE - SAT SKU: BAP-DP-FT-JLE Package ID…" at bounding box center [143, 106] width 233 height 67
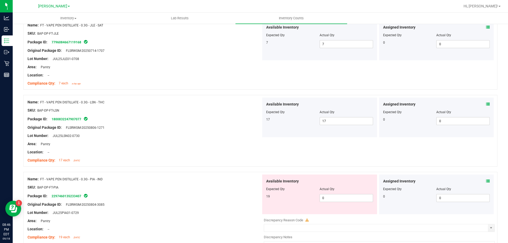
scroll to position [291, 0]
click at [345, 197] on span "0 0" at bounding box center [345, 198] width 53 height 8
drag, startPoint x: 192, startPoint y: 108, endPoint x: 197, endPoint y: 110, distance: 6.0
click at [195, 110] on div "SKU: BAP-DP-FT-LSN" at bounding box center [143, 110] width 233 height 6
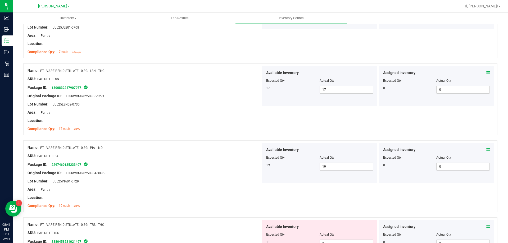
scroll to position [370, 0]
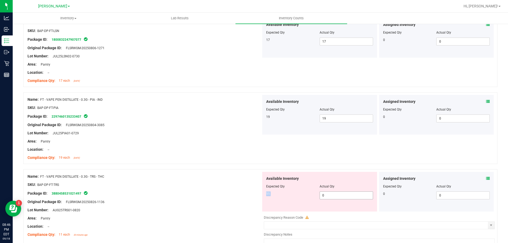
click at [342, 192] on div "Available Inventory Expected Qty Actual Qty 11 0 0" at bounding box center [319, 192] width 115 height 40
click at [337, 192] on span "0 0" at bounding box center [345, 195] width 53 height 8
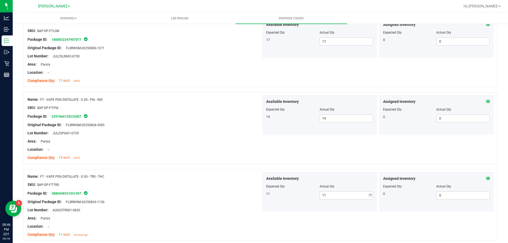
click at [287, 174] on div "Available Inventory Expected Qty Actual Qty 11 11 11" at bounding box center [319, 192] width 115 height 40
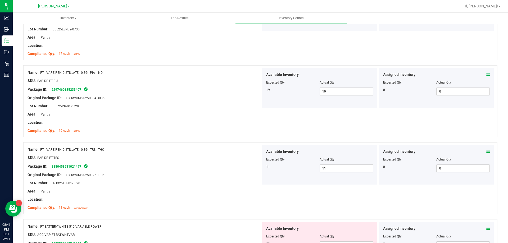
scroll to position [423, 0]
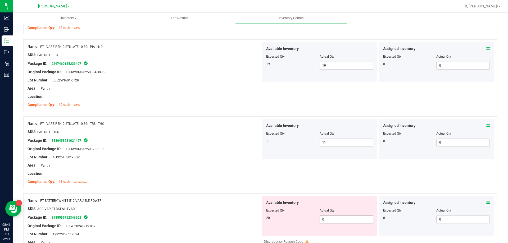
click at [339, 219] on span "0 0" at bounding box center [345, 219] width 53 height 8
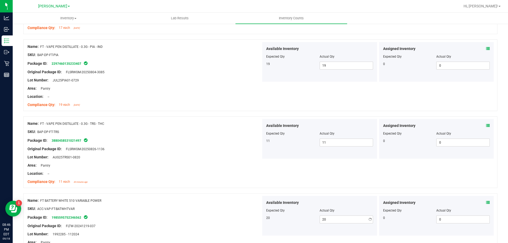
click at [228, 159] on div "Lot Number: AUG25TRS01-0820" at bounding box center [143, 157] width 233 height 6
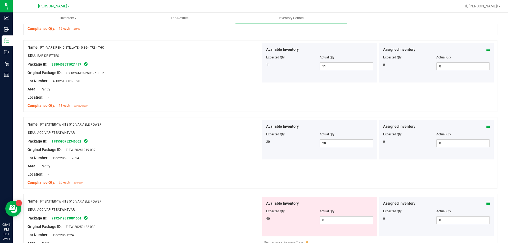
scroll to position [502, 0]
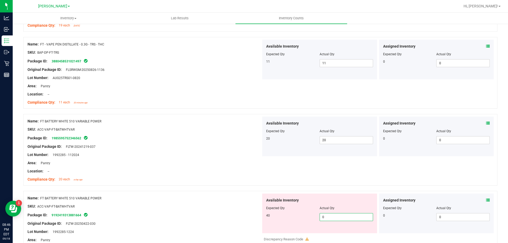
click at [341, 214] on span "0 0" at bounding box center [345, 217] width 53 height 8
click at [229, 179] on div "Compliance Qty: 20 each a day ago" at bounding box center [143, 180] width 233 height 6
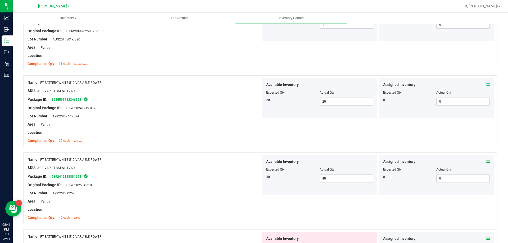
scroll to position [582, 0]
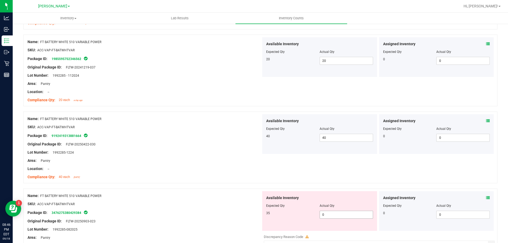
click at [330, 214] on span "0 0" at bounding box center [345, 215] width 53 height 8
click at [262, 164] on div "Name: FT BATTERY WHITE 510 VARIABLE POWER SKU: ACC-VAP-FT-BATWHTVAR Package ID:…" at bounding box center [260, 148] width 474 height 72
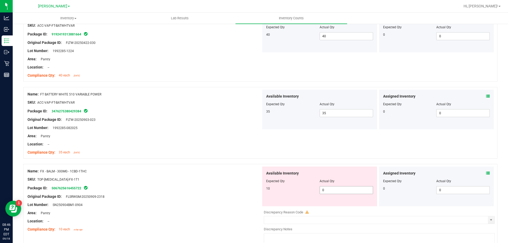
scroll to position [687, 0]
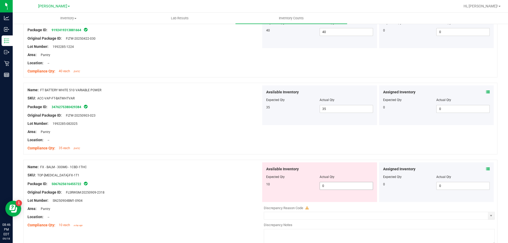
drag, startPoint x: 352, startPoint y: 189, endPoint x: 339, endPoint y: 189, distance: 13.2
click at [352, 189] on span "0 0" at bounding box center [345, 186] width 53 height 8
click at [232, 142] on div "Location: --" at bounding box center [143, 140] width 233 height 6
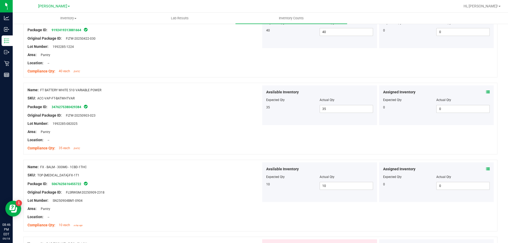
scroll to position [740, 0]
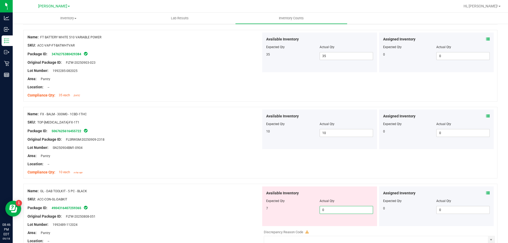
click at [333, 208] on span "0 0" at bounding box center [345, 210] width 53 height 8
drag, startPoint x: 190, startPoint y: 116, endPoint x: 207, endPoint y: 121, distance: 18.1
click at [195, 117] on div "Name: FX - BALM - 300MG - 1CBD-1THC SKU: TOP-[MEDICAL_DATA]-FX-1T1 Package ID: …" at bounding box center [143, 142] width 233 height 67
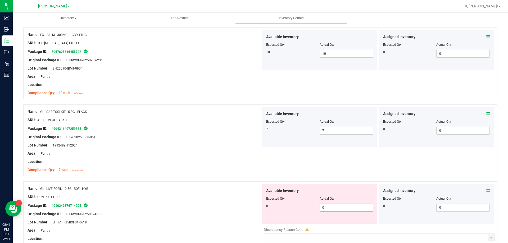
click at [331, 209] on span "0 0" at bounding box center [345, 208] width 53 height 8
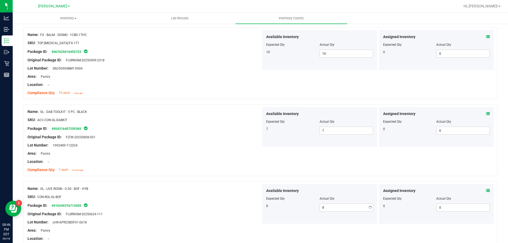
click at [239, 155] on div "Area: Pantry" at bounding box center [143, 154] width 233 height 6
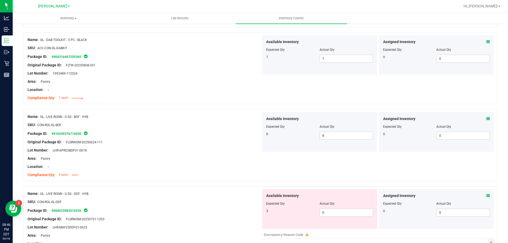
scroll to position [899, 0]
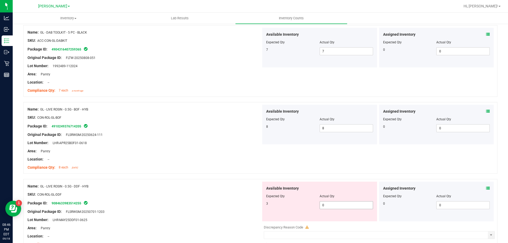
drag, startPoint x: 334, startPoint y: 200, endPoint x: 335, endPoint y: 204, distance: 4.0
click at [334, 201] on div "Available Inventory Expected Qty Actual Qty 3 0 0" at bounding box center [319, 202] width 115 height 40
click at [335, 204] on span "0 0" at bounding box center [345, 205] width 53 height 8
click at [234, 158] on div "Location: --" at bounding box center [143, 159] width 233 height 6
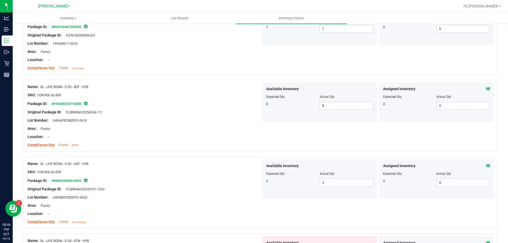
scroll to position [952, 0]
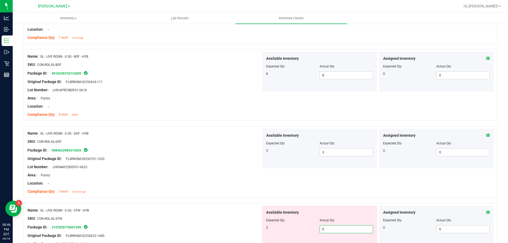
drag, startPoint x: 329, startPoint y: 232, endPoint x: 290, endPoint y: 200, distance: 50.0
click at [328, 232] on span "0 0" at bounding box center [345, 229] width 53 height 8
click at [279, 186] on div "Name: GL - LIVE ROSIN - 0.5G - DDF - HYB SKU: CON-ROL-GL-DDF Package ID: 908463…" at bounding box center [260, 162] width 474 height 72
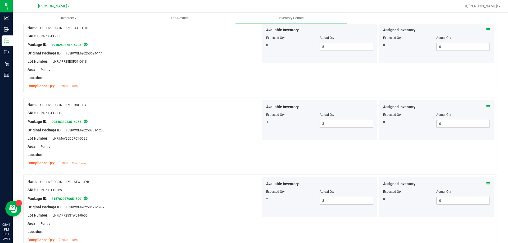
scroll to position [1031, 0]
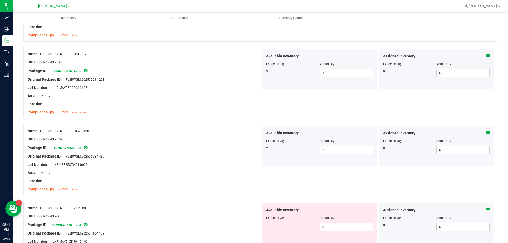
click at [337, 227] on span "0 0" at bounding box center [345, 227] width 53 height 8
click at [229, 169] on div at bounding box center [143, 168] width 233 height 3
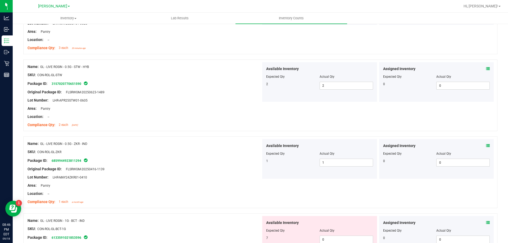
scroll to position [1110, 0]
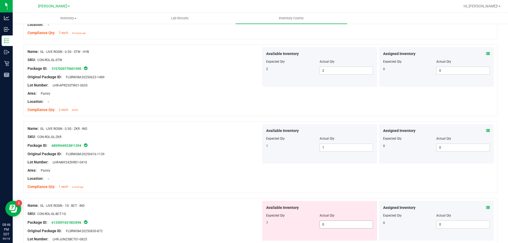
drag, startPoint x: 330, startPoint y: 225, endPoint x: 247, endPoint y: 165, distance: 102.1
click at [330, 224] on span "0 0" at bounding box center [345, 224] width 53 height 8
drag, startPoint x: 245, startPoint y: 154, endPoint x: 253, endPoint y: 156, distance: 9.3
click at [247, 154] on div "Original Package ID: FLSRWGM-20250416-1139" at bounding box center [143, 154] width 233 height 6
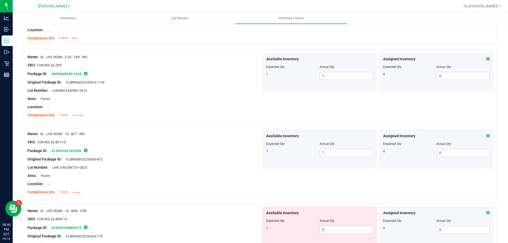
scroll to position [1189, 0]
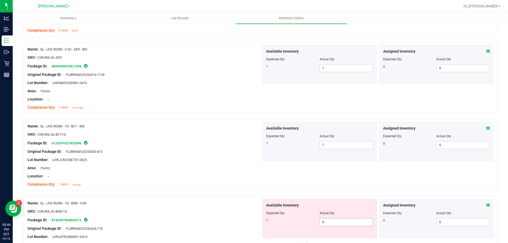
click at [332, 225] on span "0 0" at bounding box center [345, 222] width 53 height 8
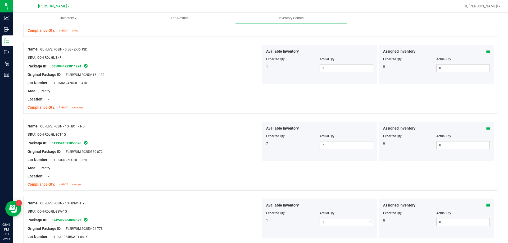
click at [250, 168] on div "Area: Pantry" at bounding box center [143, 168] width 233 height 6
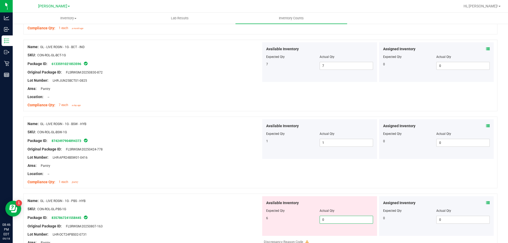
click at [333, 220] on span "0 0" at bounding box center [345, 220] width 53 height 8
click at [242, 148] on div "Original Package ID: FLSRWGM-20250424-778" at bounding box center [143, 149] width 233 height 6
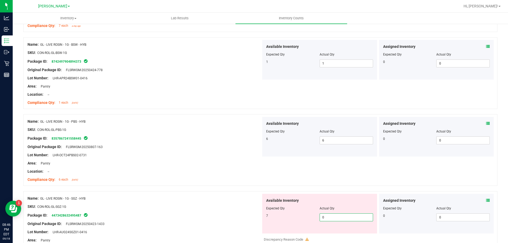
click at [338, 217] on span "0 0" at bounding box center [345, 217] width 53 height 8
click at [253, 137] on div "Package ID: 8357867241558445" at bounding box center [143, 138] width 233 height 6
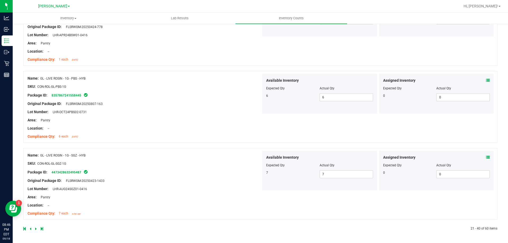
click at [35, 231] on div at bounding box center [141, 228] width 237 height 5
click at [35, 228] on icon at bounding box center [36, 228] width 2 height 3
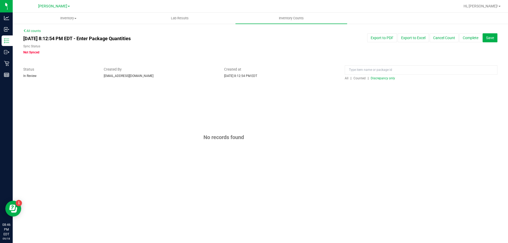
click at [386, 77] on span "Discrepancy only" at bounding box center [382, 78] width 24 height 4
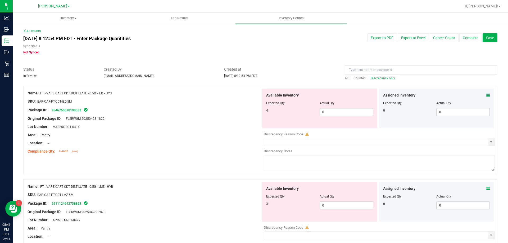
click at [339, 114] on span "0 0" at bounding box center [345, 112] width 53 height 8
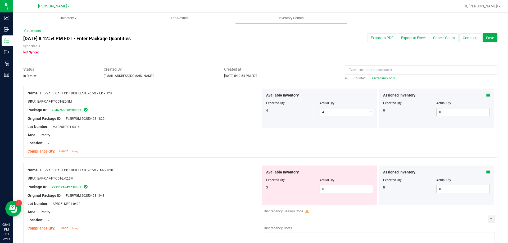
click at [220, 81] on div at bounding box center [260, 83] width 474 height 5
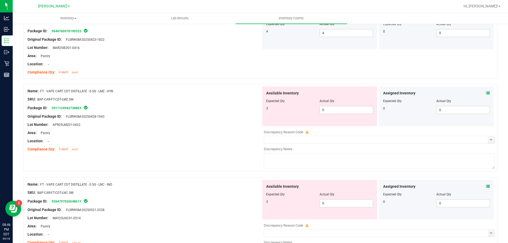
scroll to position [79, 0]
click at [343, 108] on span "0 0" at bounding box center [345, 110] width 53 height 8
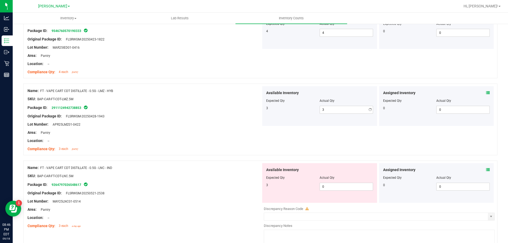
click at [188, 89] on div "Name: FT - VAPE CART CDT DISTILLATE - 0.5G - LMZ - HYB" at bounding box center [143, 91] width 233 height 6
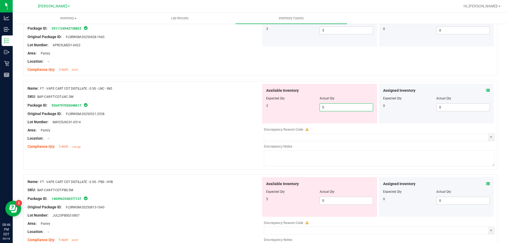
click at [341, 105] on span "0 0" at bounding box center [345, 107] width 53 height 8
drag, startPoint x: 197, startPoint y: 104, endPoint x: 234, endPoint y: 122, distance: 41.0
click at [198, 104] on div "Package ID: 9264797026548617" at bounding box center [143, 105] width 233 height 6
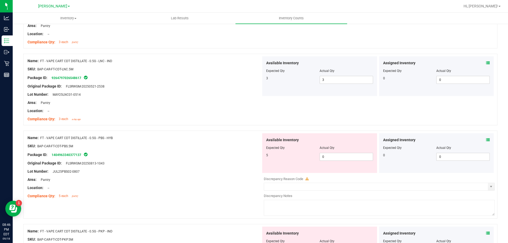
scroll to position [211, 0]
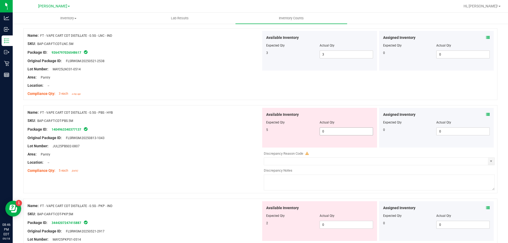
click at [347, 133] on span "0 0" at bounding box center [345, 131] width 53 height 8
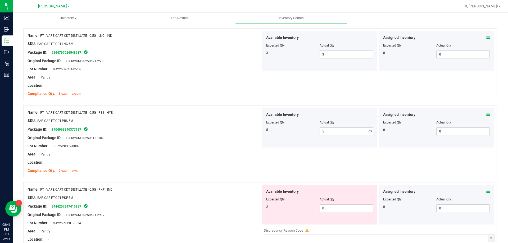
drag, startPoint x: 171, startPoint y: 101, endPoint x: 222, endPoint y: 112, distance: 51.8
click at [173, 101] on div at bounding box center [260, 102] width 474 height 5
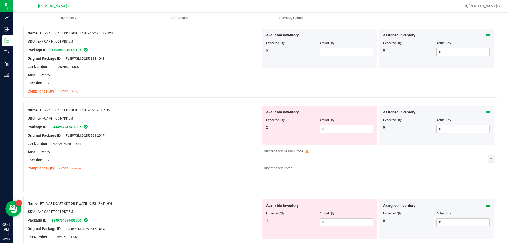
click at [336, 129] on span "0 0" at bounding box center [345, 129] width 53 height 8
click at [214, 102] on div at bounding box center [260, 100] width 474 height 5
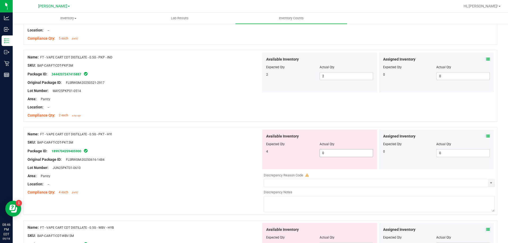
click at [339, 154] on span "0 0" at bounding box center [345, 153] width 53 height 8
click at [195, 118] on div "Name: FT - VAPE CART CDT DISTILLATE - 0.5G - PKP - IND SKU: BAP-CAR-FT-CDT-PKP.…" at bounding box center [143, 86] width 233 height 67
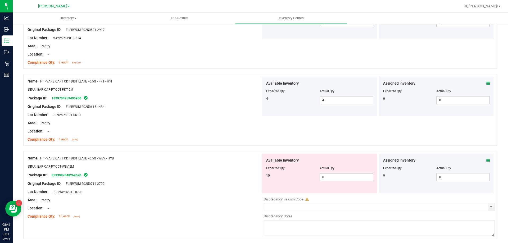
click at [336, 178] on span "0 0" at bounding box center [345, 177] width 53 height 8
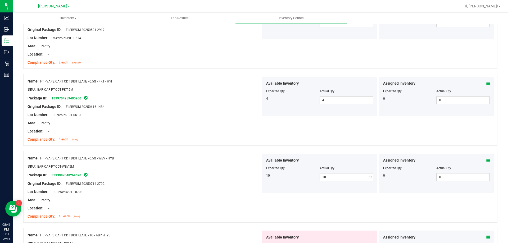
drag, startPoint x: 248, startPoint y: 135, endPoint x: 252, endPoint y: 135, distance: 3.4
click at [249, 135] on div at bounding box center [143, 135] width 233 height 3
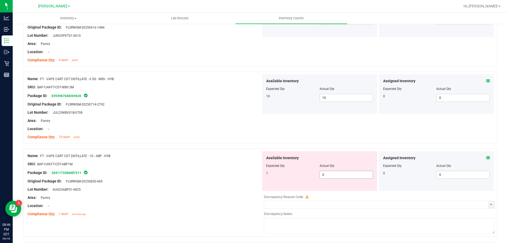
click at [340, 178] on span "0 0" at bounding box center [345, 175] width 53 height 8
click at [186, 125] on div at bounding box center [143, 124] width 233 height 3
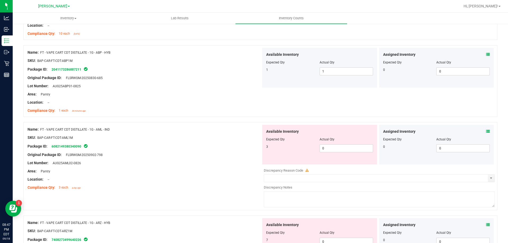
scroll to position [582, 0]
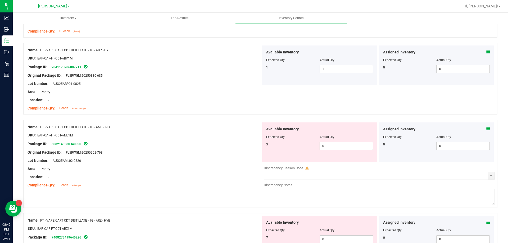
click at [335, 144] on span "0 0" at bounding box center [345, 146] width 53 height 8
click at [256, 120] on div "Name: FT - VAPE CART CDT DISTILLATE - 1G - AML - IND SKU: BAP-CAR-FT-CDT-AML1M …" at bounding box center [260, 164] width 474 height 88
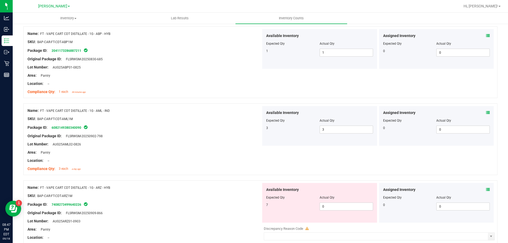
scroll to position [661, 0]
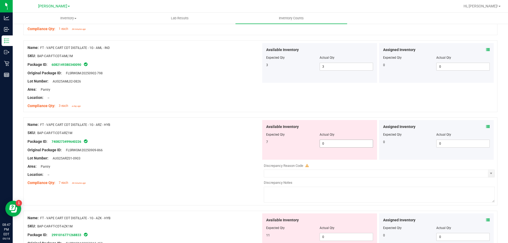
click at [334, 145] on span "0 0" at bounding box center [345, 144] width 53 height 8
click at [238, 122] on div "Name: FT - VAPE CART CDT DISTILLATE - 1G - ARZ - HYB" at bounding box center [143, 125] width 233 height 6
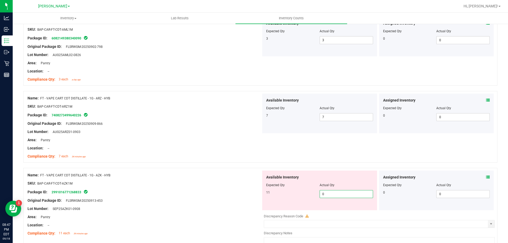
click at [344, 192] on span "0 0" at bounding box center [345, 194] width 53 height 8
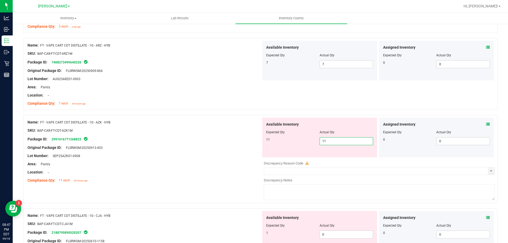
click at [223, 139] on div "Package ID: 2991016771268833" at bounding box center [143, 139] width 233 height 6
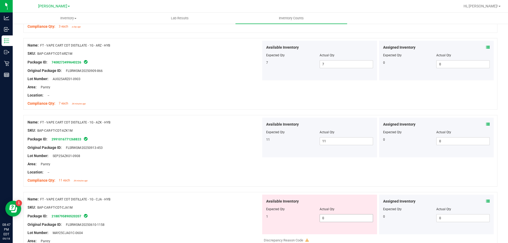
drag, startPoint x: 349, startPoint y: 221, endPoint x: 279, endPoint y: 201, distance: 72.9
click at [348, 221] on span "0 0" at bounding box center [345, 218] width 53 height 8
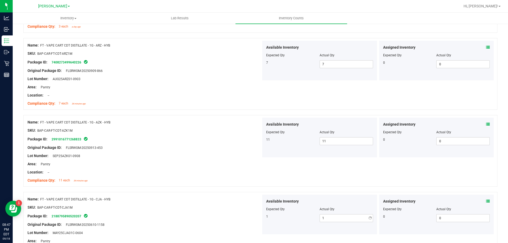
drag, startPoint x: 230, startPoint y: 168, endPoint x: 267, endPoint y: 168, distance: 37.3
click at [231, 167] on div at bounding box center [143, 168] width 233 height 3
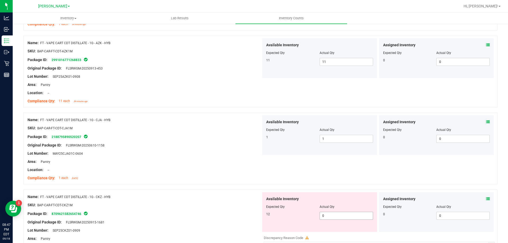
click at [330, 215] on span "0 0" at bounding box center [345, 216] width 53 height 8
click at [220, 155] on div "Lot Number: MAY25CJA01C-0604" at bounding box center [143, 154] width 233 height 6
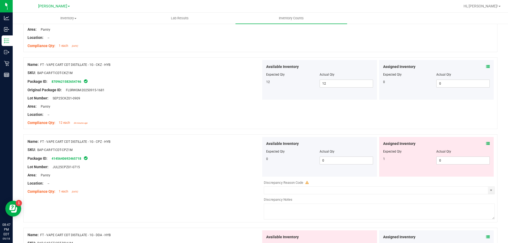
click at [456, 153] on div "Actual Qty" at bounding box center [462, 151] width 53 height 5
click at [452, 156] on span "0 0" at bounding box center [462, 160] width 53 height 8
click at [450, 162] on span "0 0" at bounding box center [462, 160] width 53 height 8
drag, startPoint x: 257, startPoint y: 136, endPoint x: 267, endPoint y: 136, distance: 9.8
click at [258, 136] on div "Name: FT - VAPE CART CDT DISTILLATE - 1G - CPZ - HYB SKU: BAP-CAR-FT-CDT-CPZ1M …" at bounding box center [260, 178] width 474 height 88
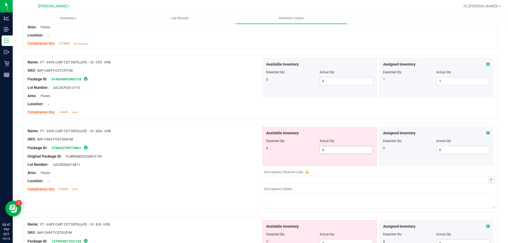
click at [329, 150] on span "0 0" at bounding box center [345, 150] width 53 height 8
click at [175, 111] on ng-container "Compliance Qty: 1 each [DATE]" at bounding box center [143, 111] width 233 height 8
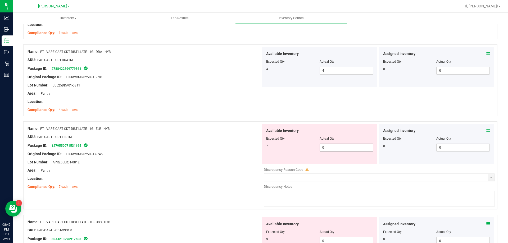
click at [327, 147] on span "0 0" at bounding box center [345, 148] width 53 height 8
drag, startPoint x: 215, startPoint y: 112, endPoint x: 218, endPoint y: 112, distance: 3.2
click at [216, 112] on div "Compliance Qty: 4 each [DATE]" at bounding box center [143, 110] width 233 height 6
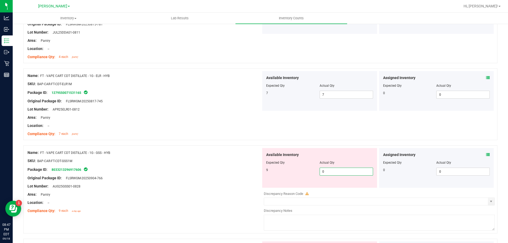
click at [334, 173] on span "0 0" at bounding box center [345, 172] width 53 height 8
click at [258, 126] on div "Location: --" at bounding box center [143, 126] width 233 height 6
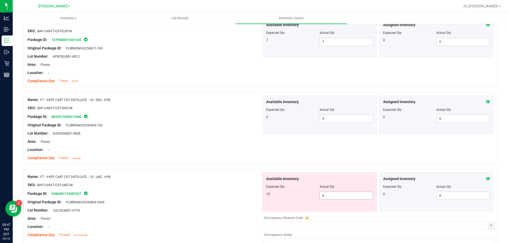
click at [335, 195] on span "0 0" at bounding box center [345, 196] width 53 height 8
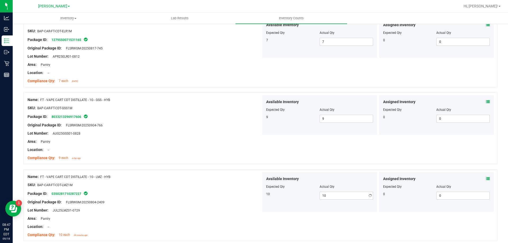
drag, startPoint x: 200, startPoint y: 143, endPoint x: 303, endPoint y: 170, distance: 107.1
click at [200, 143] on div "Area: Pantry" at bounding box center [143, 142] width 233 height 6
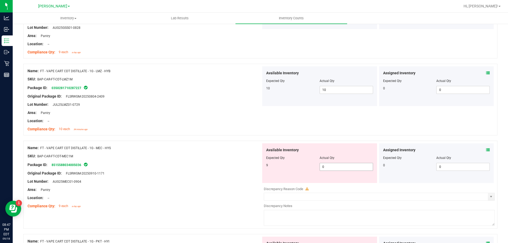
click at [339, 170] on span "0 0" at bounding box center [345, 167] width 53 height 8
click at [335, 165] on span "0 0" at bounding box center [345, 167] width 53 height 8
click at [289, 126] on div "Name: FT - VAPE CART CDT DISTILLATE - 1G - LMZ - HYB SKU: BAP-CAR-FT-CDT-LMZ1M …" at bounding box center [260, 100] width 474 height 72
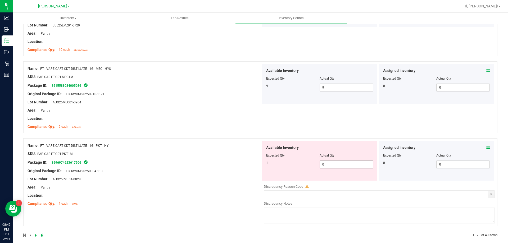
click at [334, 166] on span "0 0" at bounding box center [345, 164] width 53 height 8
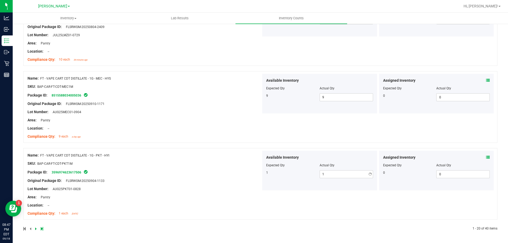
drag, startPoint x: 180, startPoint y: 125, endPoint x: 261, endPoint y: 145, distance: 83.8
click at [204, 131] on ng-container "Compliance Qty: 9 each a day ago" at bounding box center [143, 135] width 233 height 8
click at [36, 229] on icon at bounding box center [36, 228] width 2 height 3
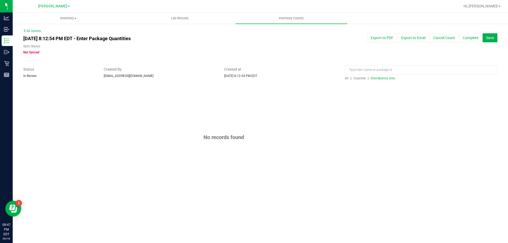
click at [385, 80] on div "All | Counted | Discrepancy only" at bounding box center [420, 78] width 153 height 5
click at [383, 78] on span "Discrepancy only" at bounding box center [382, 78] width 24 height 4
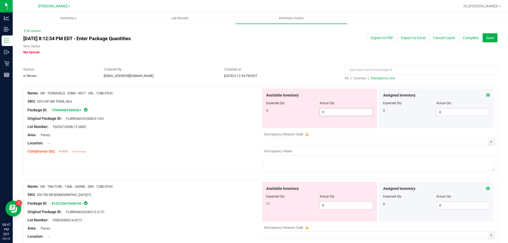
click at [338, 110] on span "0 0" at bounding box center [345, 112] width 53 height 8
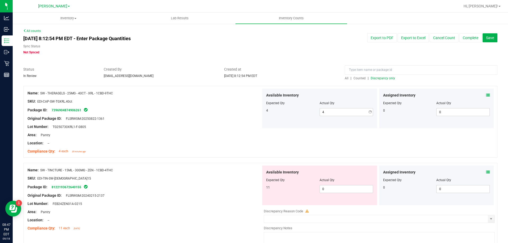
click at [242, 95] on div "Name: SW - THERAGELS - 25MG - 40CT - XRL - 1CBD-9THC" at bounding box center [143, 93] width 233 height 6
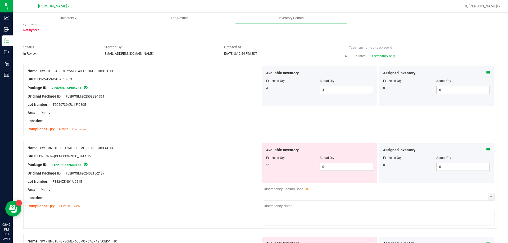
scroll to position [53, 0]
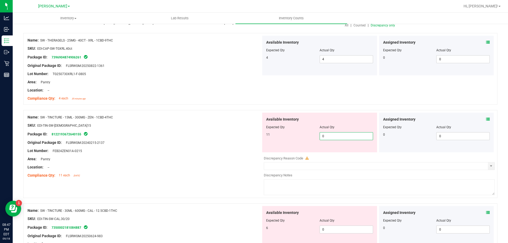
click at [343, 138] on span "0 0" at bounding box center [345, 136] width 53 height 8
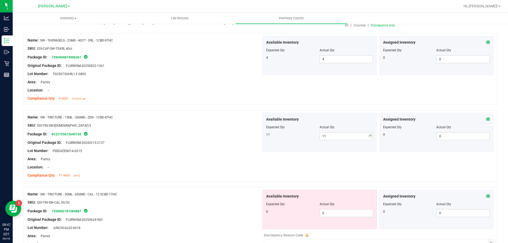
drag, startPoint x: 189, startPoint y: 111, endPoint x: 264, endPoint y: 130, distance: 76.8
click at [195, 111] on div "Name: SW - TINCTURE - 15ML - 300MG - ZEN - 1CBD-4THC SKU: EDI-TIN-SW-[DEMOGRAPH…" at bounding box center [260, 146] width 474 height 72
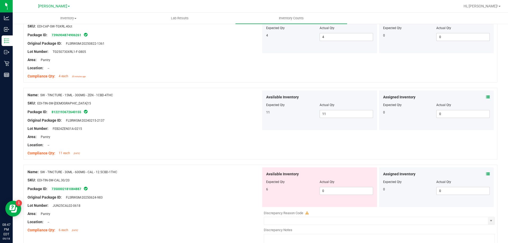
scroll to position [106, 0]
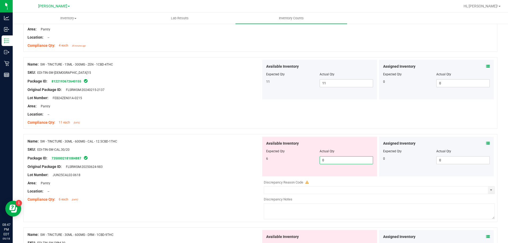
click at [338, 159] on span "0 0" at bounding box center [345, 160] width 53 height 8
drag, startPoint x: 148, startPoint y: 117, endPoint x: 233, endPoint y: 139, distance: 88.3
click at [169, 123] on ng-container "Compliance Qty: 11 each [DATE]" at bounding box center [143, 121] width 233 height 8
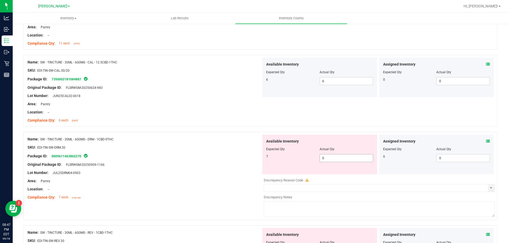
scroll to position [185, 0]
drag, startPoint x: 352, startPoint y: 160, endPoint x: 318, endPoint y: 148, distance: 35.5
click at [351, 159] on span "0 0" at bounding box center [345, 158] width 53 height 8
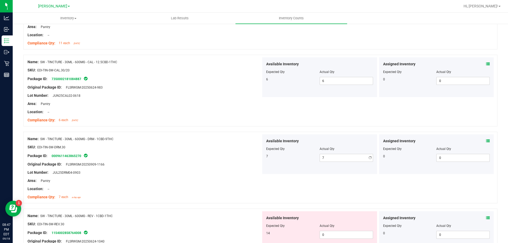
click at [225, 133] on div "Name: SW - TINCTURE - 30ML - 600MG - DRM - 1CBD-9THC SKU: EDI-TIN-SW-DRM.30 Pac…" at bounding box center [260, 168] width 474 height 72
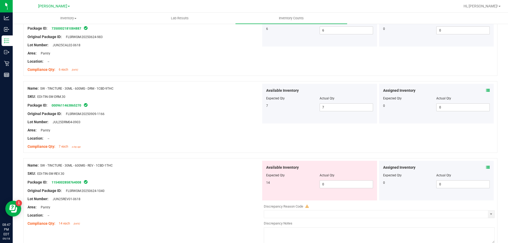
scroll to position [238, 0]
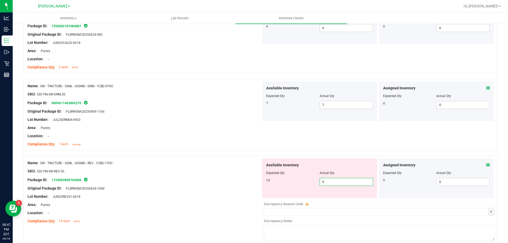
click at [344, 183] on span "0 0" at bounding box center [345, 182] width 53 height 8
click at [255, 145] on div "Compliance Qty: 7 each a day ago" at bounding box center [143, 144] width 233 height 6
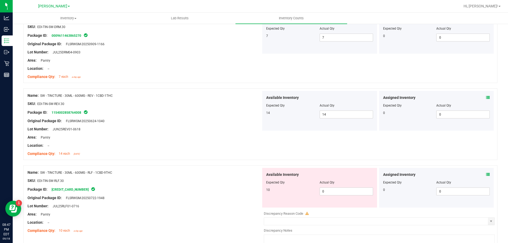
scroll to position [317, 0]
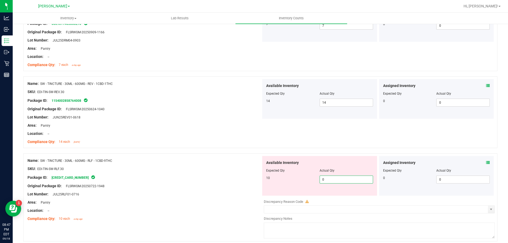
click at [341, 181] on span "0 0" at bounding box center [345, 180] width 53 height 8
click at [222, 161] on div "Name: SW - TINCTURE - 30ML - 600MG - RLF - 1CBD-9THC" at bounding box center [143, 161] width 233 height 6
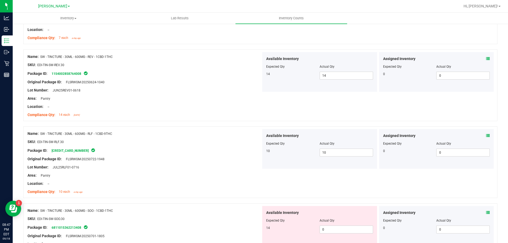
scroll to position [370, 0]
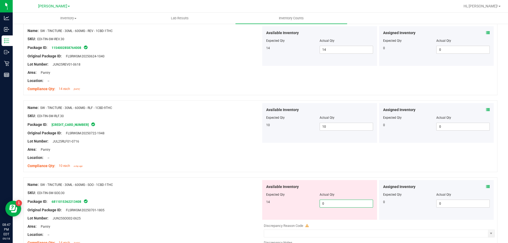
click at [334, 205] on span "0 0" at bounding box center [345, 204] width 53 height 8
drag, startPoint x: 181, startPoint y: 136, endPoint x: 213, endPoint y: 143, distance: 33.0
click at [183, 136] on div at bounding box center [143, 137] width 233 height 3
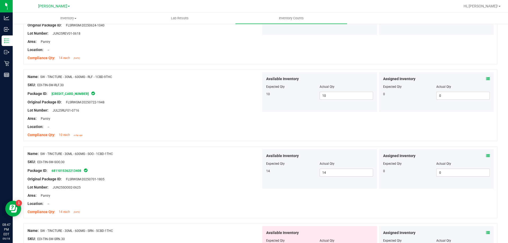
scroll to position [449, 0]
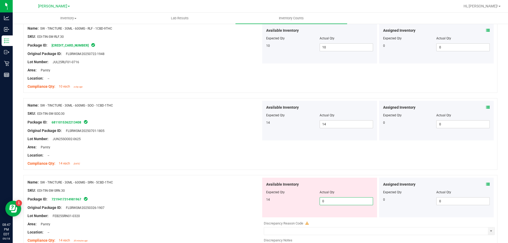
click at [337, 204] on span "0 0" at bounding box center [345, 201] width 53 height 8
click at [213, 138] on div "Lot Number: JUN25SOO02-0625" at bounding box center [143, 139] width 233 height 6
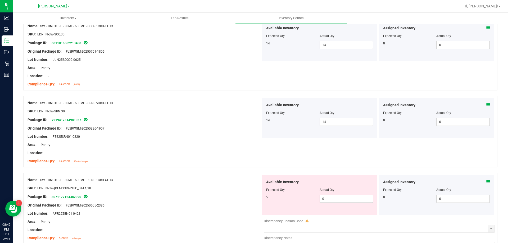
click at [329, 202] on span "0 0" at bounding box center [345, 199] width 53 height 8
click at [222, 128] on div "Original Package ID: FLSRWGM-20250326-1907" at bounding box center [143, 129] width 233 height 6
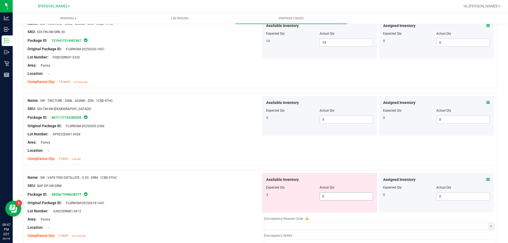
click at [333, 200] on span "0 0" at bounding box center [345, 196] width 53 height 8
click at [210, 148] on div "Location: --" at bounding box center [143, 151] width 233 height 6
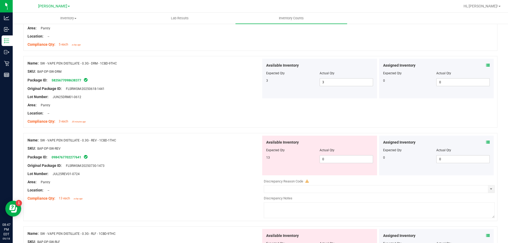
scroll to position [687, 0]
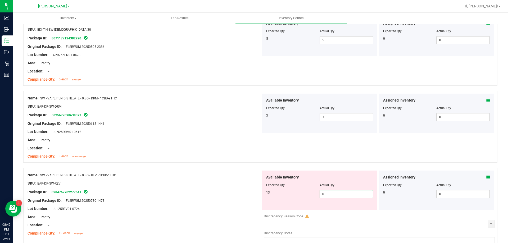
click at [336, 195] on span "0 0" at bounding box center [345, 194] width 53 height 8
click at [179, 141] on div "Area: Pantry" at bounding box center [143, 140] width 233 height 6
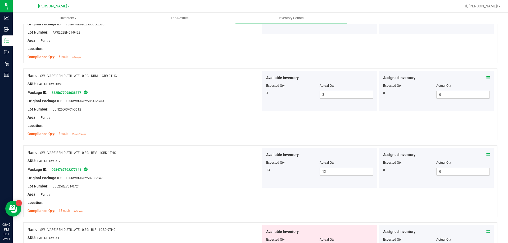
scroll to position [740, 0]
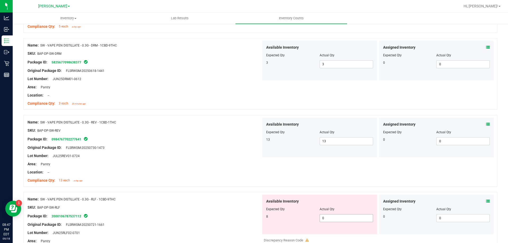
click at [333, 219] on span "0 0" at bounding box center [345, 218] width 53 height 8
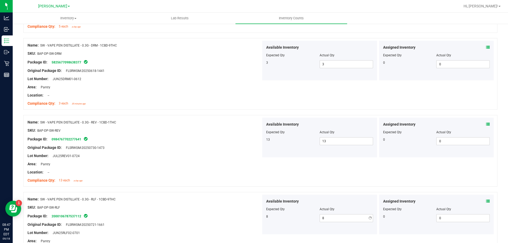
click at [223, 152] on div at bounding box center [143, 151] width 233 height 3
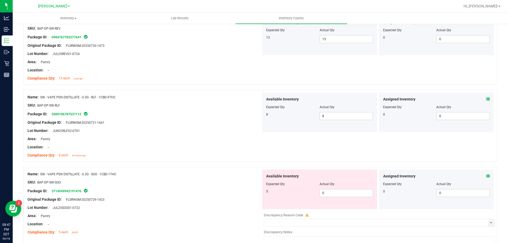
scroll to position [846, 0]
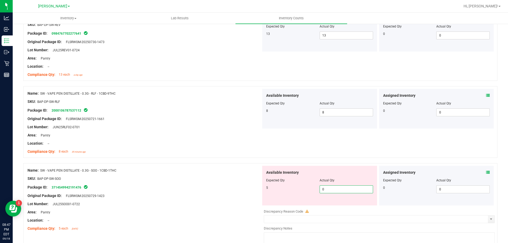
click at [348, 188] on span "0 0" at bounding box center [345, 189] width 53 height 8
click at [207, 147] on div at bounding box center [143, 147] width 233 height 3
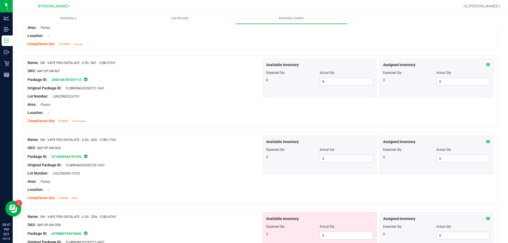
scroll to position [925, 0]
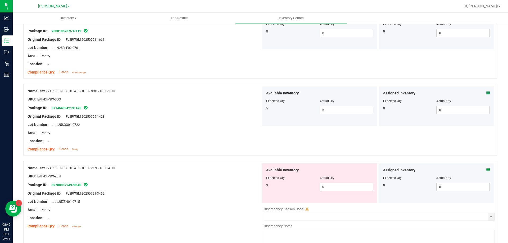
click at [331, 185] on span "0 0" at bounding box center [345, 187] width 53 height 8
click at [224, 148] on div "Compliance Qty: 5 each [DATE]" at bounding box center [143, 149] width 233 height 6
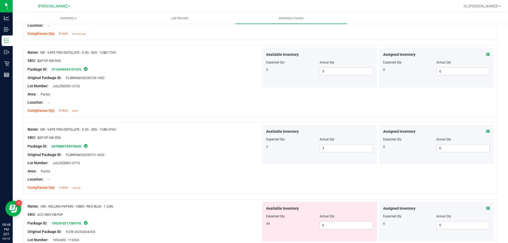
scroll to position [1004, 0]
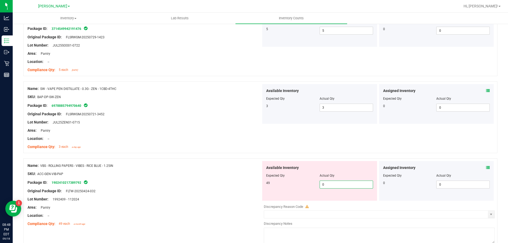
click at [327, 186] on span "0 0" at bounding box center [345, 185] width 53 height 8
click at [241, 146] on div "Compliance Qty: 3 each a day ago" at bounding box center [143, 147] width 233 height 6
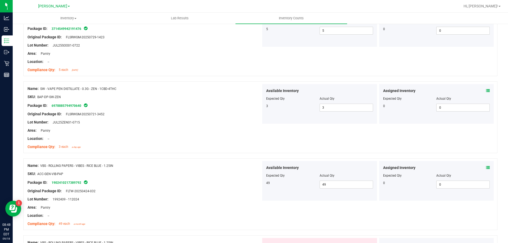
scroll to position [1084, 0]
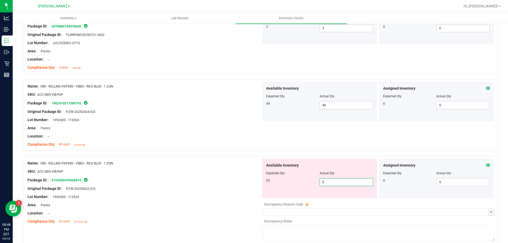
click at [348, 184] on span "0 0" at bounding box center [345, 182] width 53 height 8
click at [264, 138] on div "Name: VBS - ROLLING PAPERS - VIBES - RICE BLUE - 1.25IN SKU: ACC-GEN-VIB-PAP Pa…" at bounding box center [260, 115] width 474 height 72
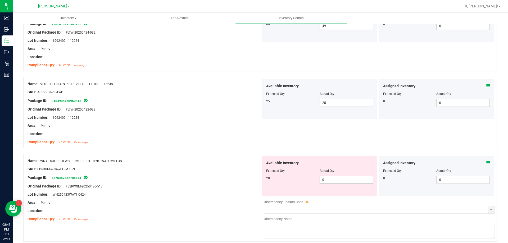
click at [337, 181] on span "0 0" at bounding box center [345, 180] width 53 height 8
click at [264, 121] on div "Name: VBS - ROLLING PAPERS - VIBES - RICE BLUE - 1.25IN SKU: ACC-GEN-VIB-PAP Pa…" at bounding box center [260, 113] width 474 height 72
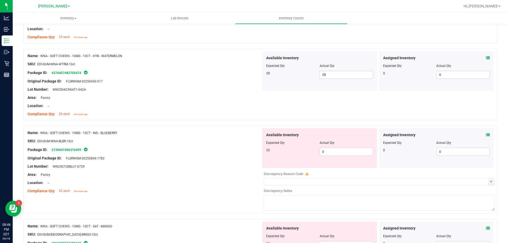
scroll to position [1269, 0]
click at [345, 148] on span "0 0" at bounding box center [345, 151] width 53 height 8
click at [281, 131] on span "Available Inventory" at bounding box center [282, 134] width 33 height 6
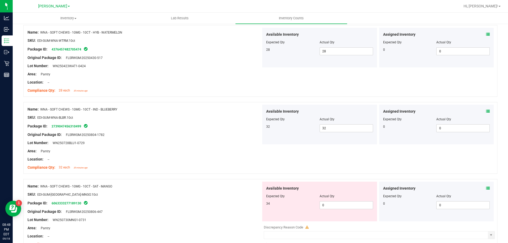
scroll to position [1322, 0]
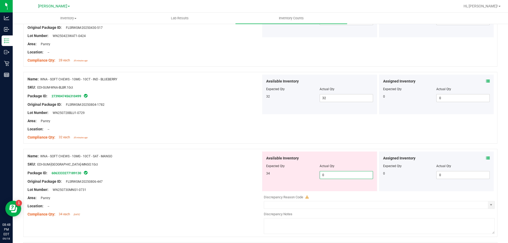
click at [349, 175] on span "0 0" at bounding box center [345, 175] width 53 height 8
click at [197, 116] on div at bounding box center [143, 117] width 233 height 3
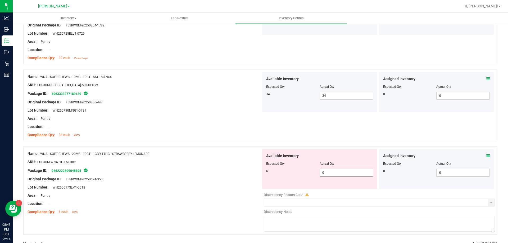
click at [336, 171] on span "0 0" at bounding box center [345, 173] width 53 height 8
click at [222, 124] on div "Name: WNA - SOFT CHEWS - 10MG - 10CT - SAT - MANGO SKU: EDI-GUM-[GEOGRAPHIC_DAT…" at bounding box center [143, 105] width 233 height 67
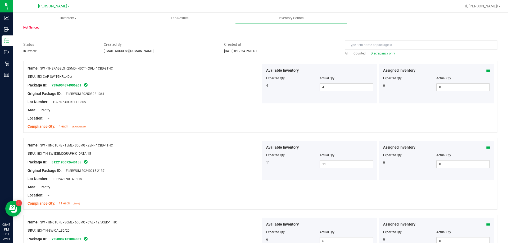
scroll to position [0, 0]
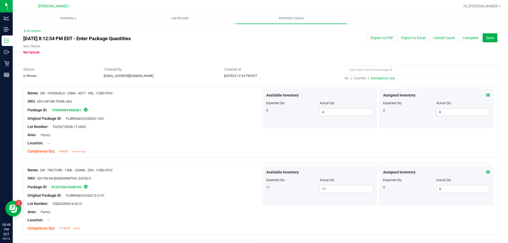
click at [380, 78] on span "Discrepancy only" at bounding box center [382, 78] width 24 height 4
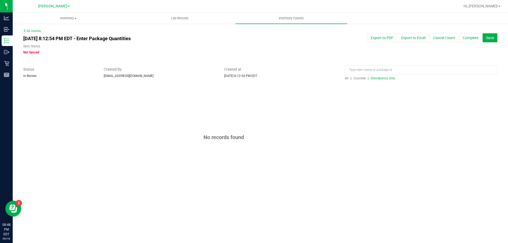
click at [380, 78] on span "Discrepancy only" at bounding box center [382, 78] width 24 height 4
click at [492, 38] on span "Save" at bounding box center [490, 38] width 8 height 4
